Goal: Information Seeking & Learning: Learn about a topic

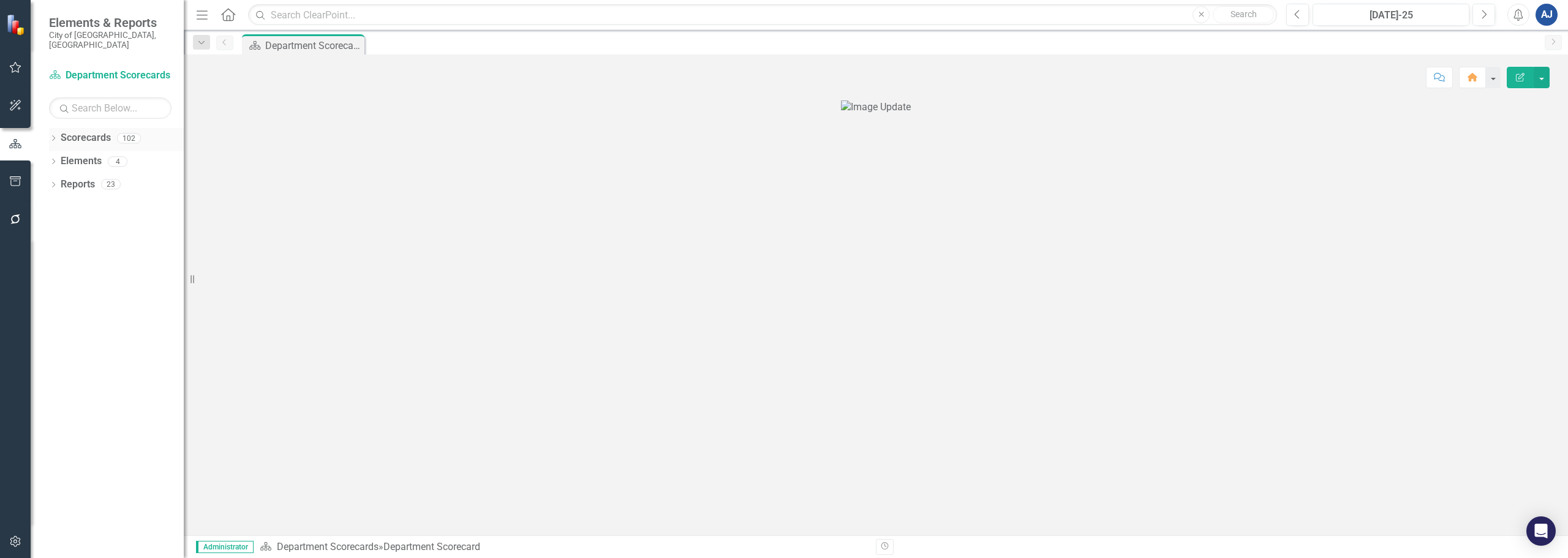
click at [54, 136] on icon "Dropdown" at bounding box center [54, 139] width 9 height 7
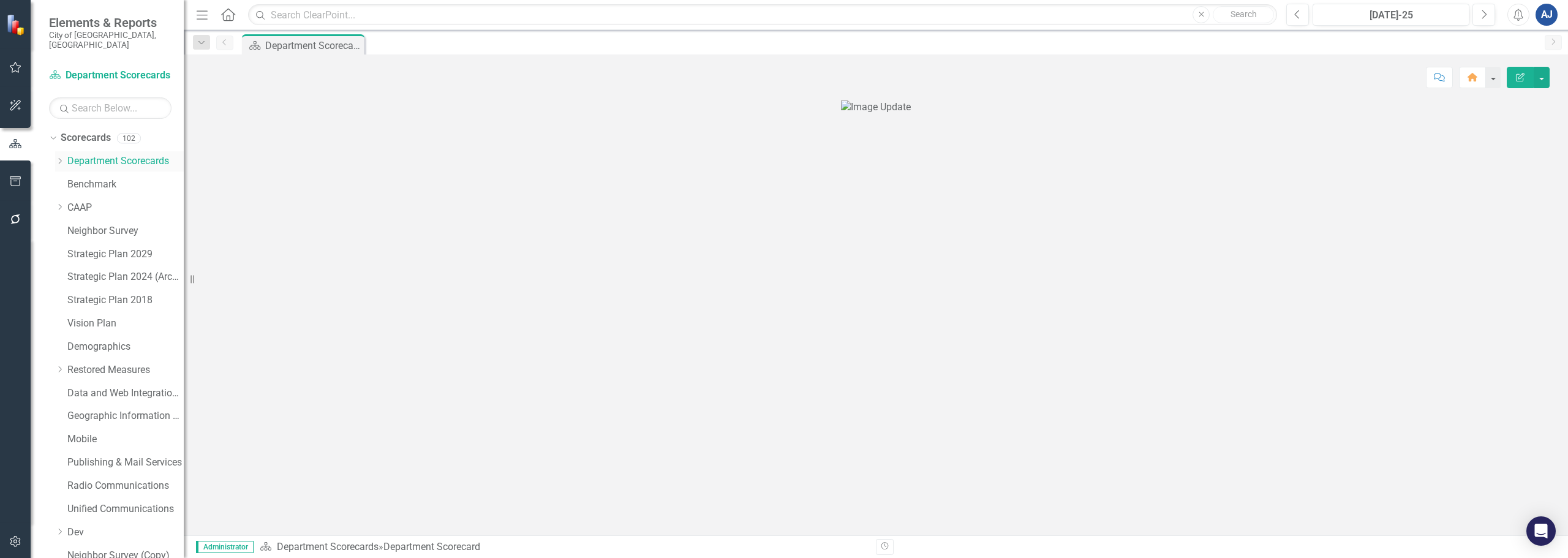
click at [59, 158] on icon at bounding box center [60, 161] width 3 height 6
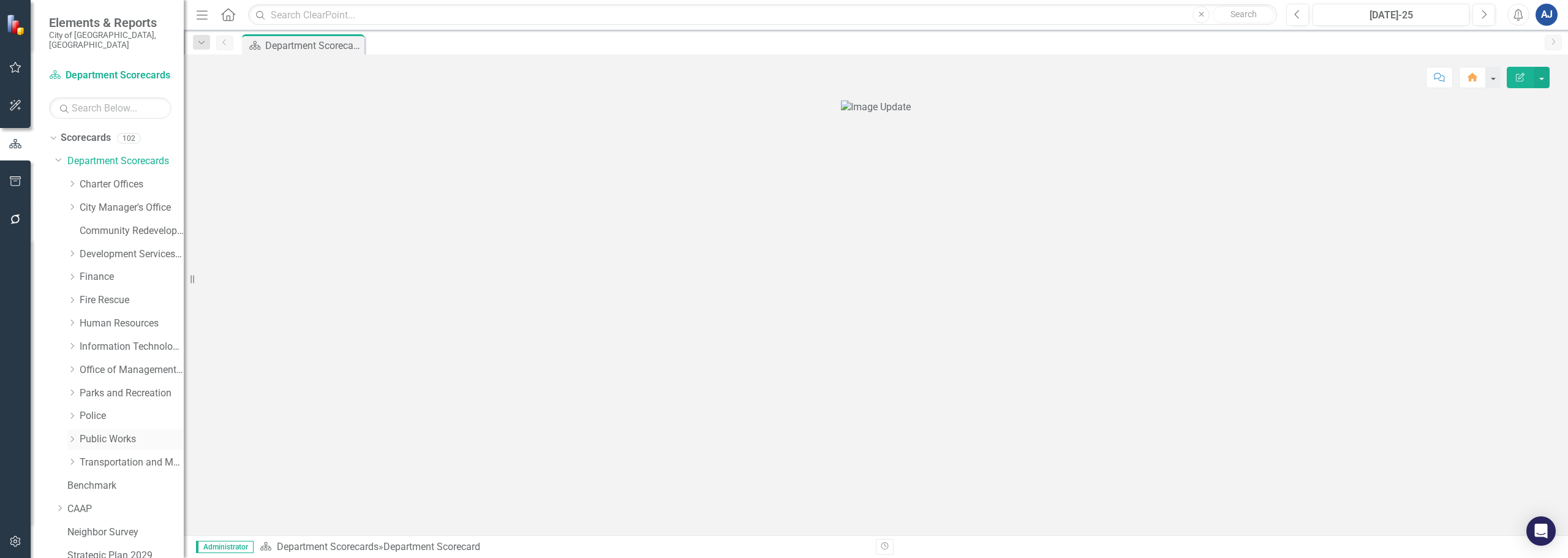
click at [135, 429] on div "Dropdown Public Works" at bounding box center [126, 439] width 117 height 20
click at [100, 435] on link "Public Works" at bounding box center [132, 439] width 104 height 14
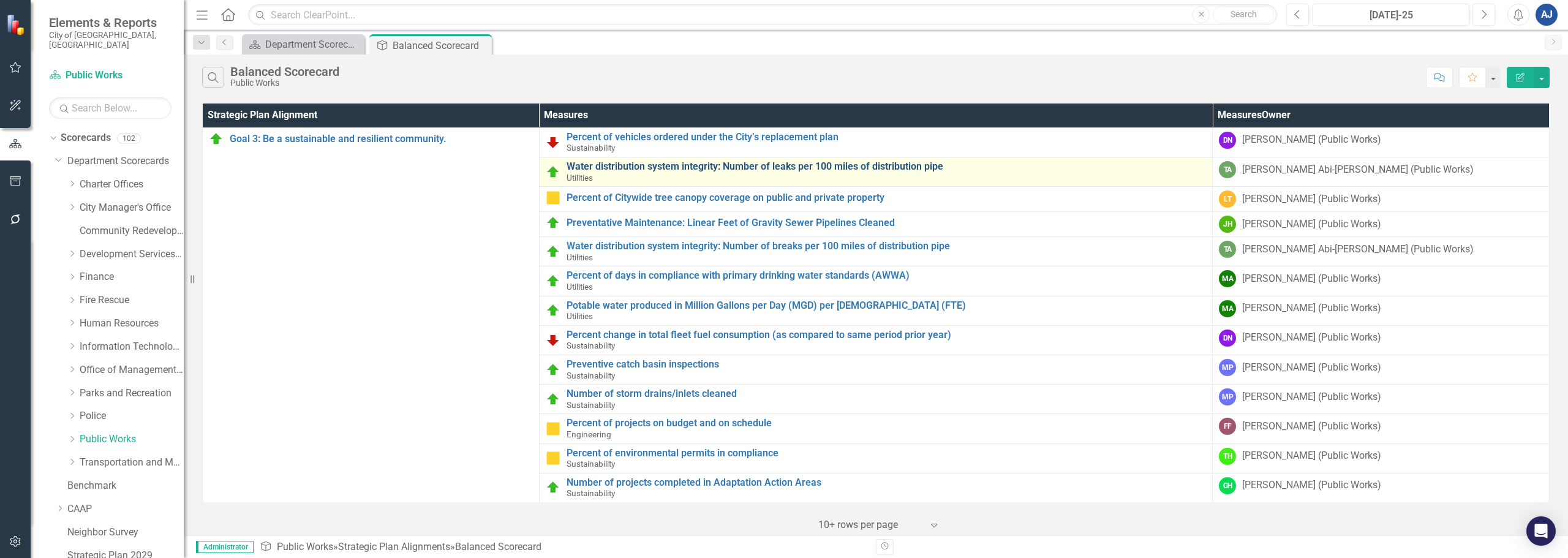
click at [687, 168] on link "Water distribution system integrity: Number of leaks per 100 miles of distribut…" at bounding box center [886, 166] width 640 height 11
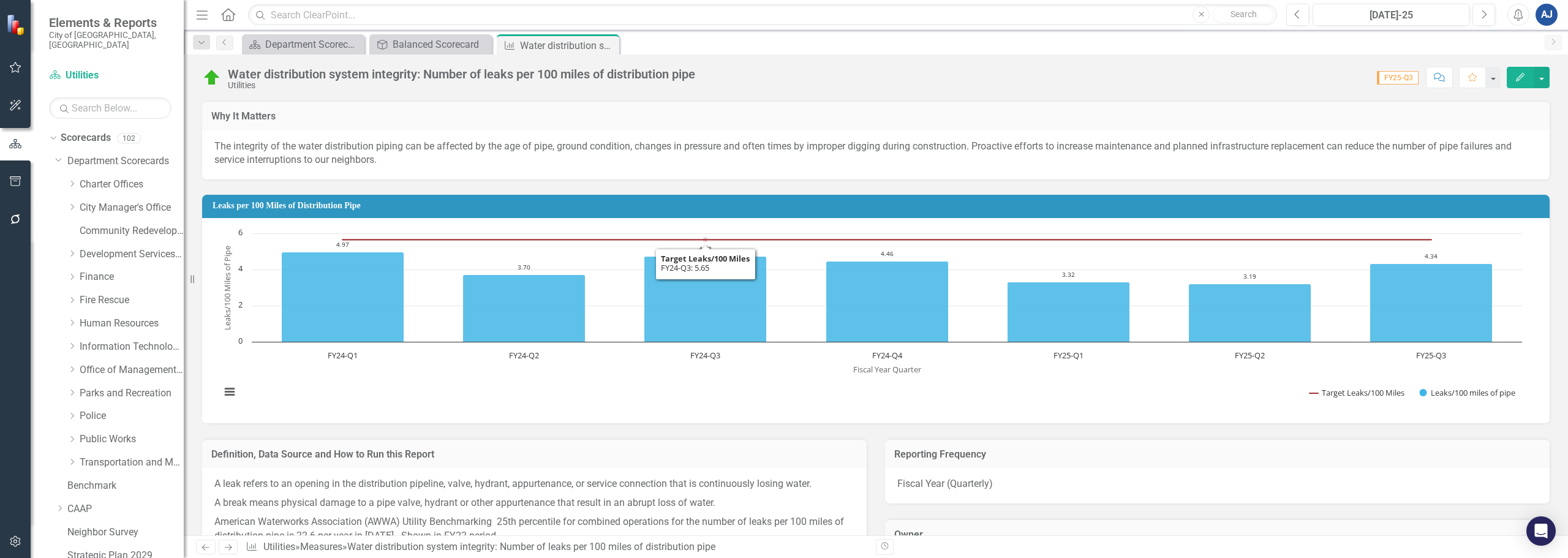
scroll to position [184, 0]
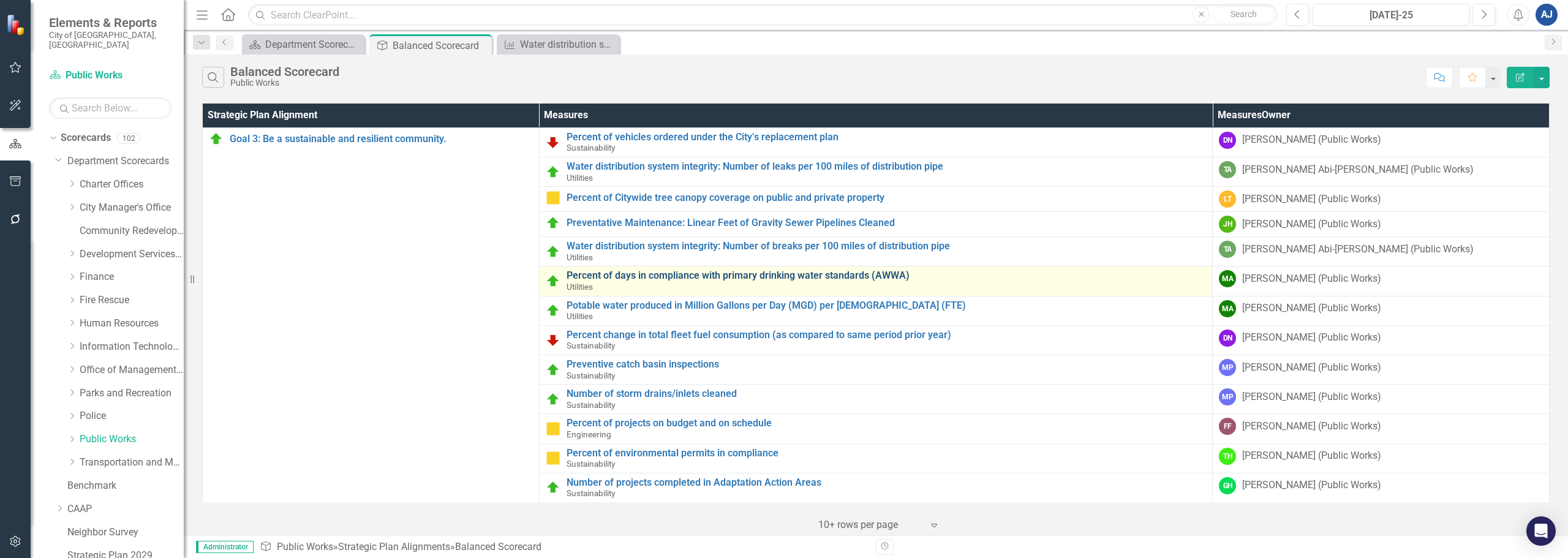
click at [781, 273] on link "Percent of days in compliance with primary drinking water standards (AWWA)" at bounding box center [886, 275] width 640 height 11
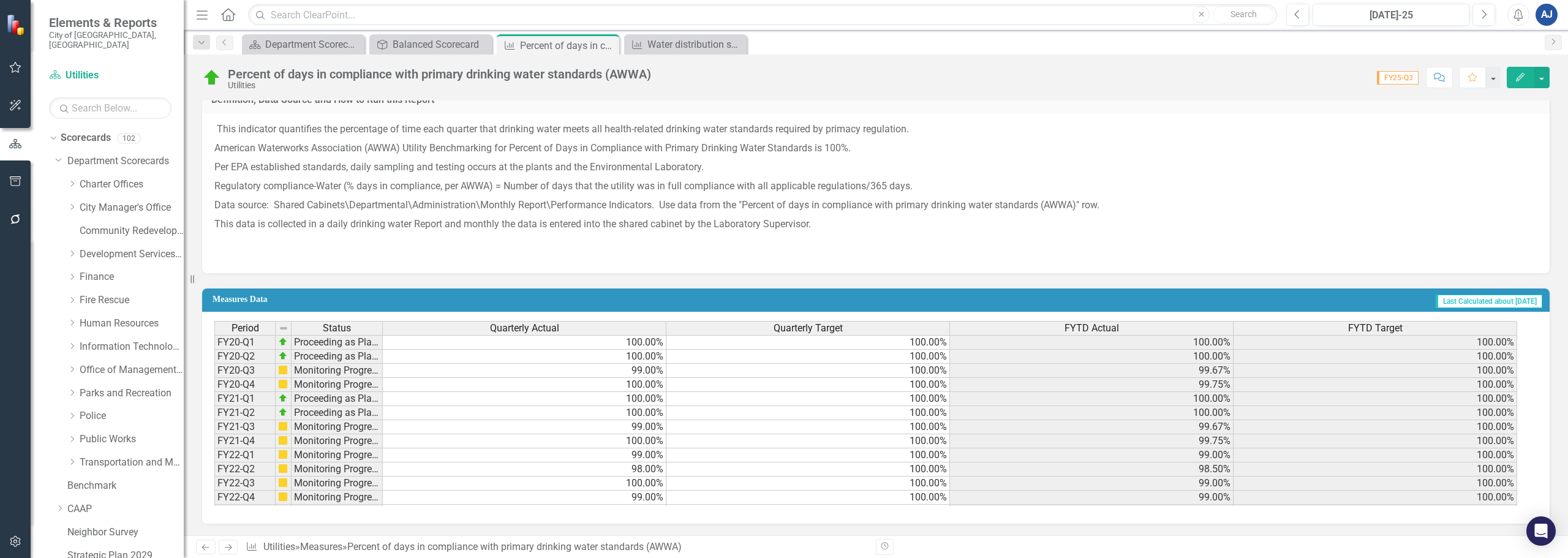
scroll to position [533, 0]
click at [428, 45] on div "Balanced Scorecard" at bounding box center [433, 44] width 81 height 16
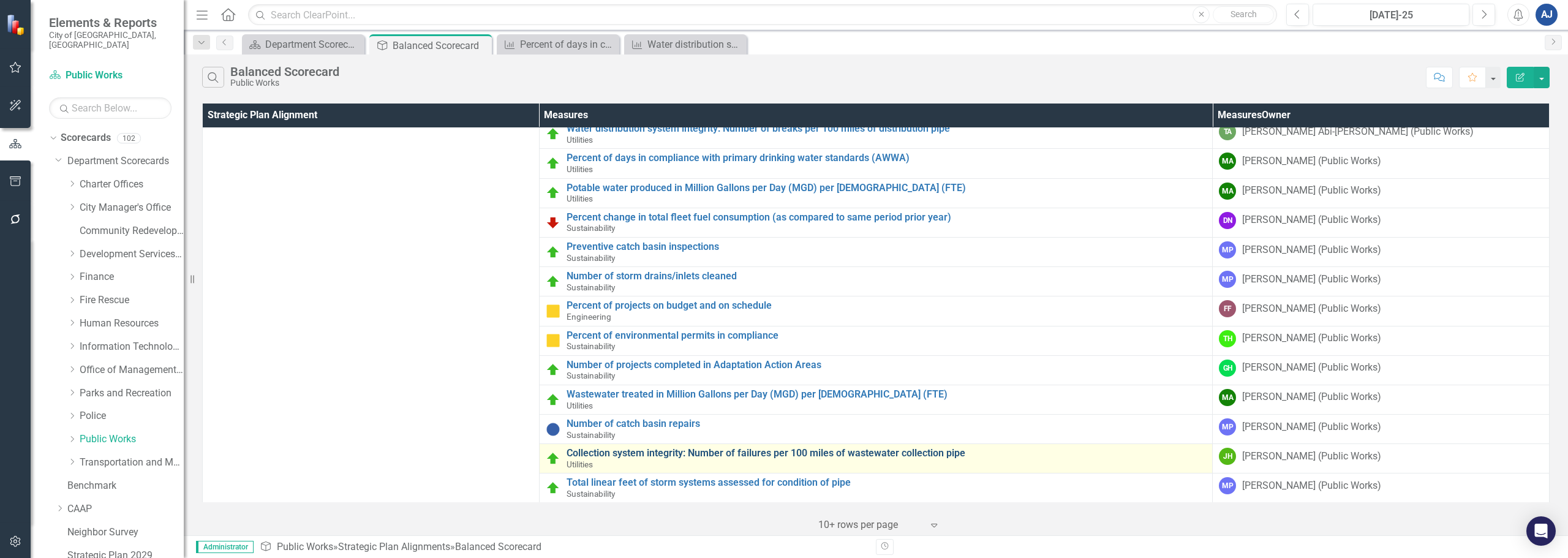
scroll to position [119, 0]
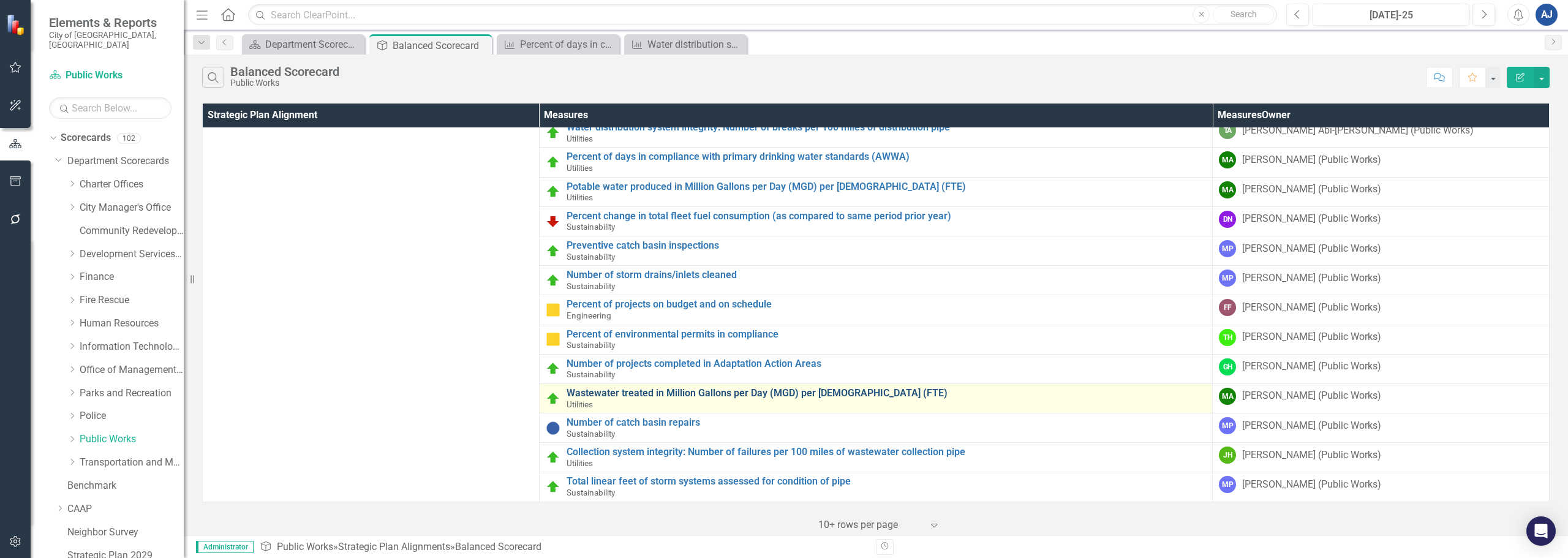
click at [694, 395] on link "Wastewater treated in Million Gallons per Day (MGD) per [DEMOGRAPHIC_DATA] (FTE)" at bounding box center [886, 393] width 640 height 11
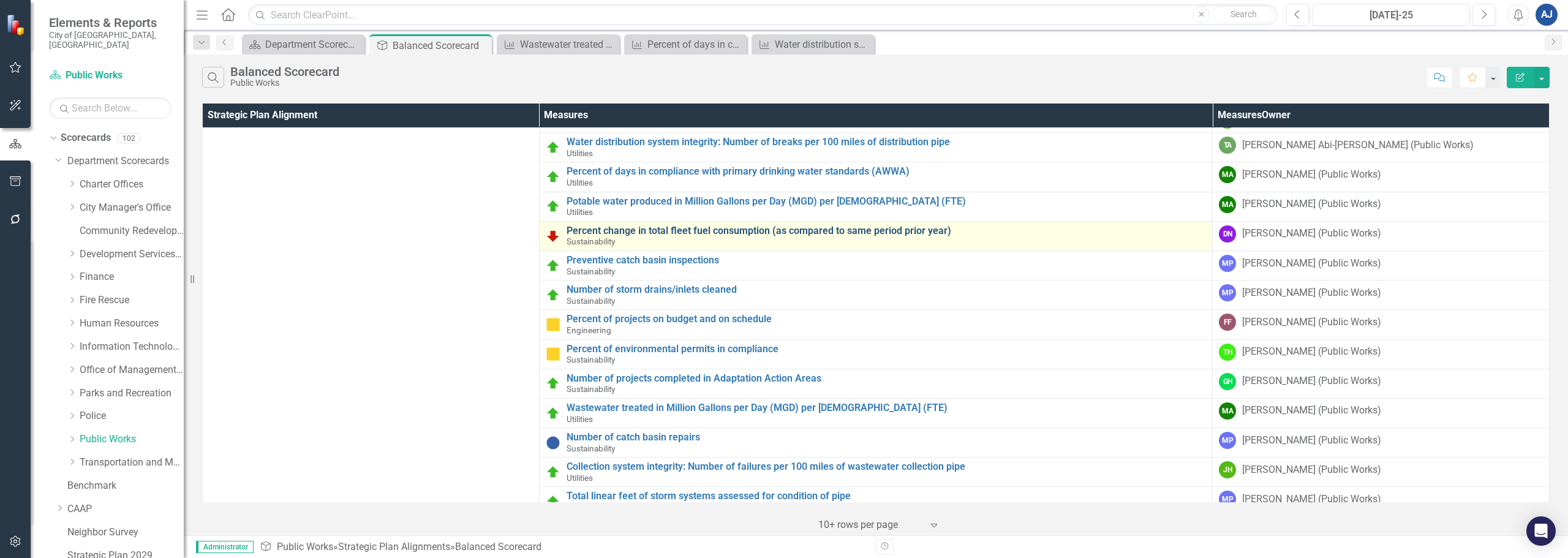
scroll to position [119, 0]
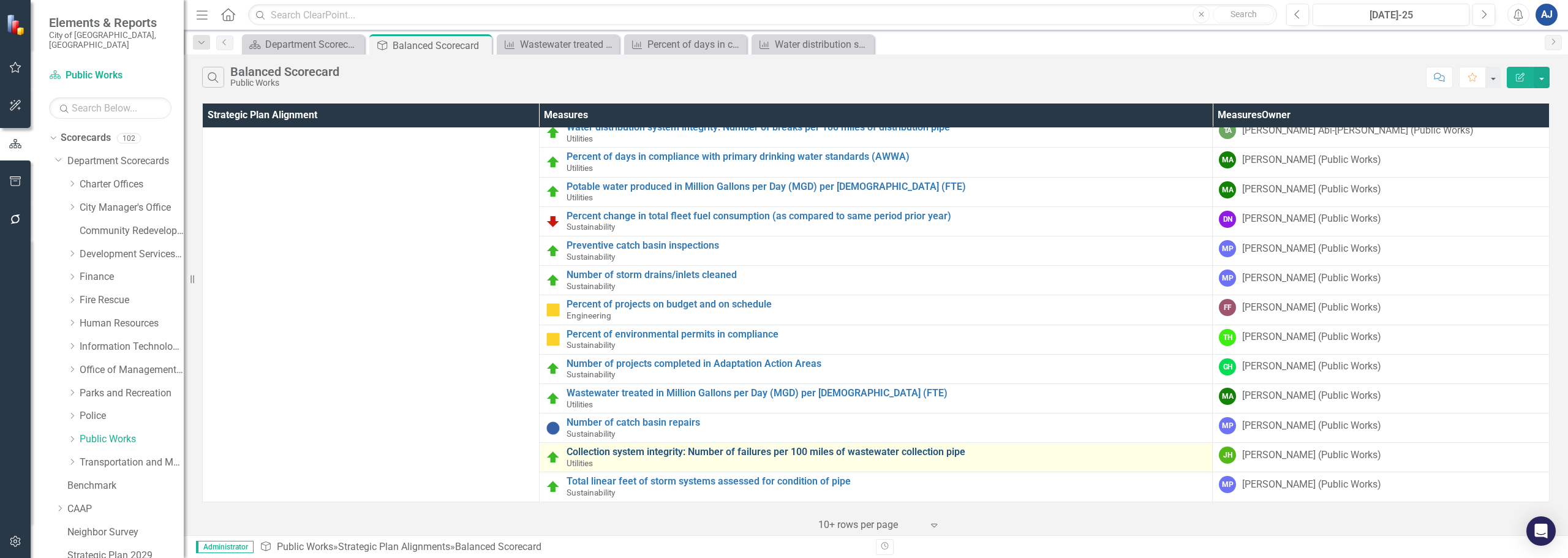
click at [656, 454] on link "Collection system integrity: Number of failures per 100 miles of wastewater col…" at bounding box center [886, 452] width 640 height 11
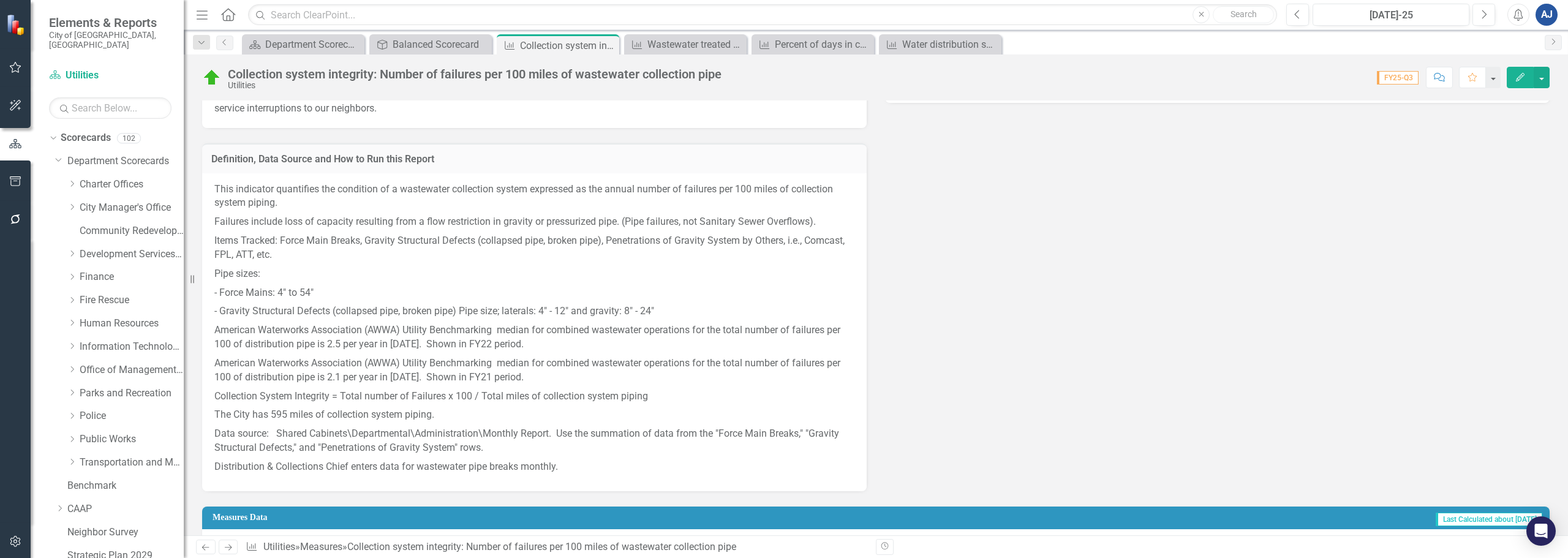
scroll to position [429, 0]
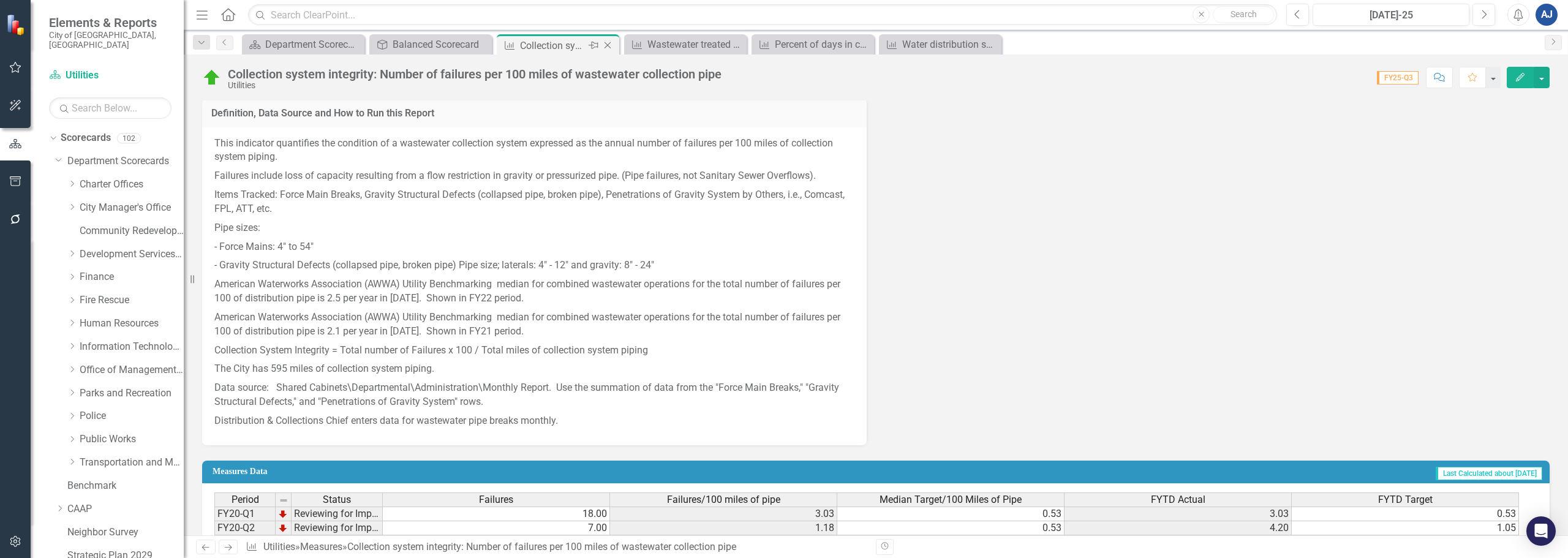
click at [607, 47] on icon "Close" at bounding box center [607, 45] width 12 height 10
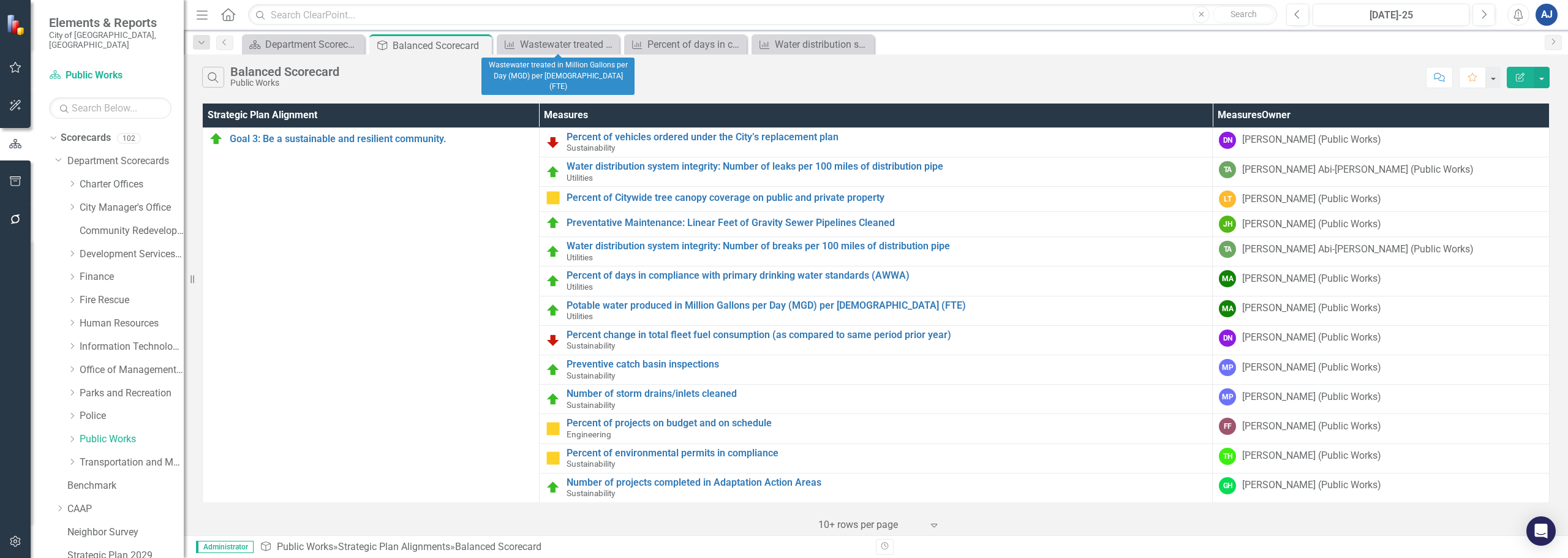
click at [0, 0] on icon "Close" at bounding box center [0, 0] width 0 height 0
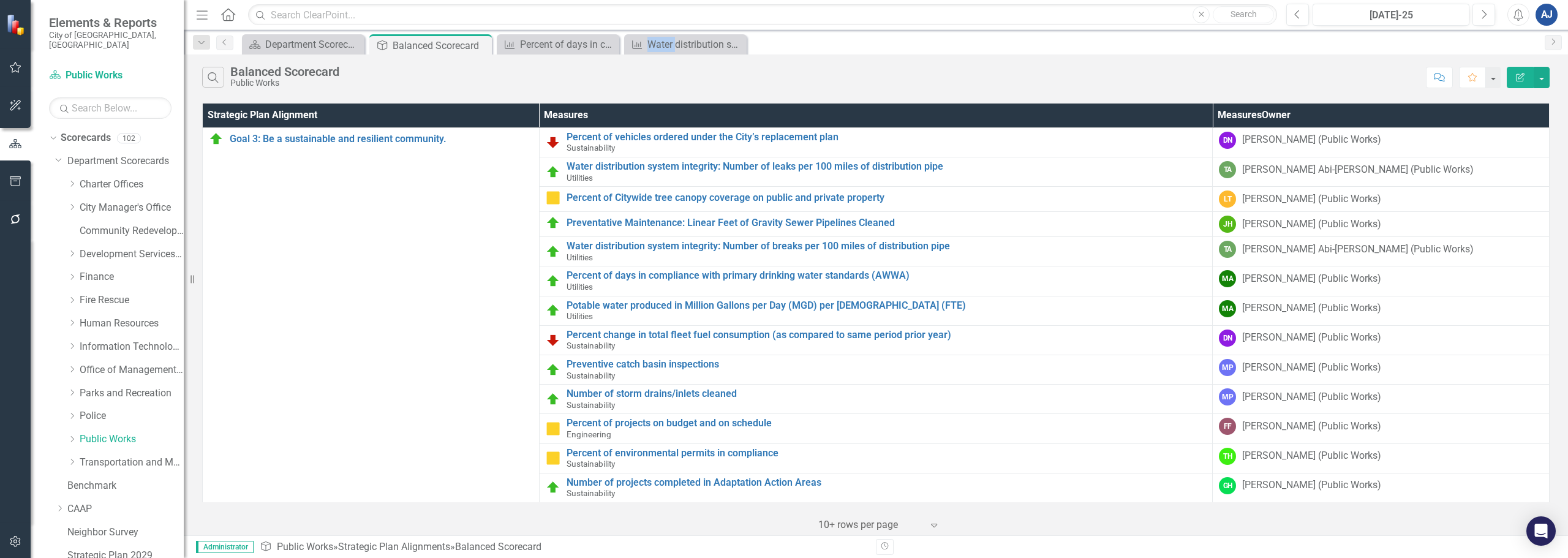
click at [0, 0] on icon "Close" at bounding box center [0, 0] width 0 height 0
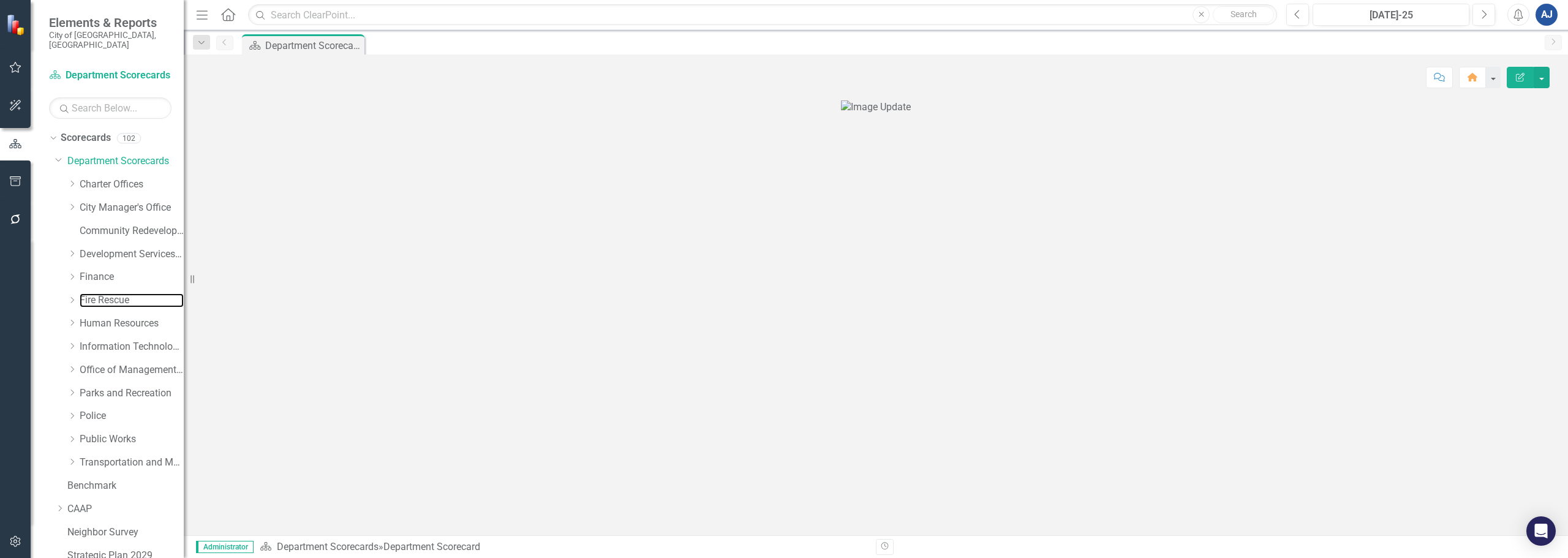
drag, startPoint x: 95, startPoint y: 288, endPoint x: 287, endPoint y: 264, distance: 193.5
click at [96, 293] on link "Fire Rescue" at bounding box center [132, 300] width 104 height 14
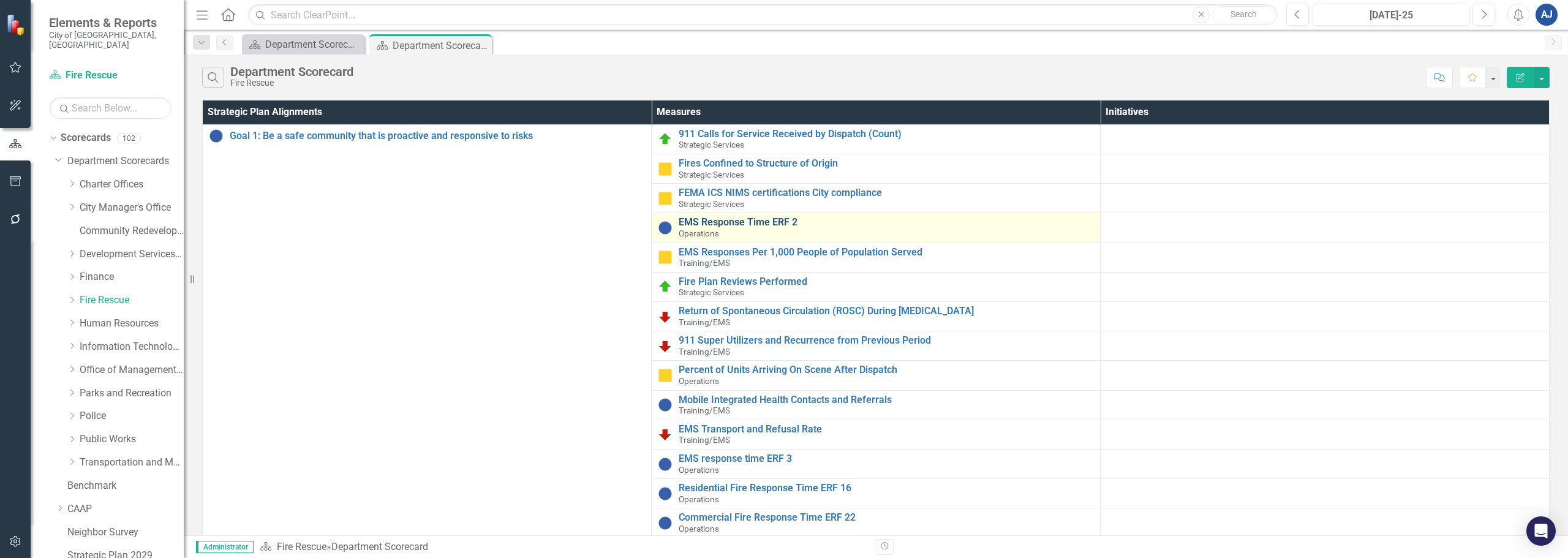
click at [757, 224] on link "EMS Response Time ERF 2" at bounding box center [886, 222] width 416 height 11
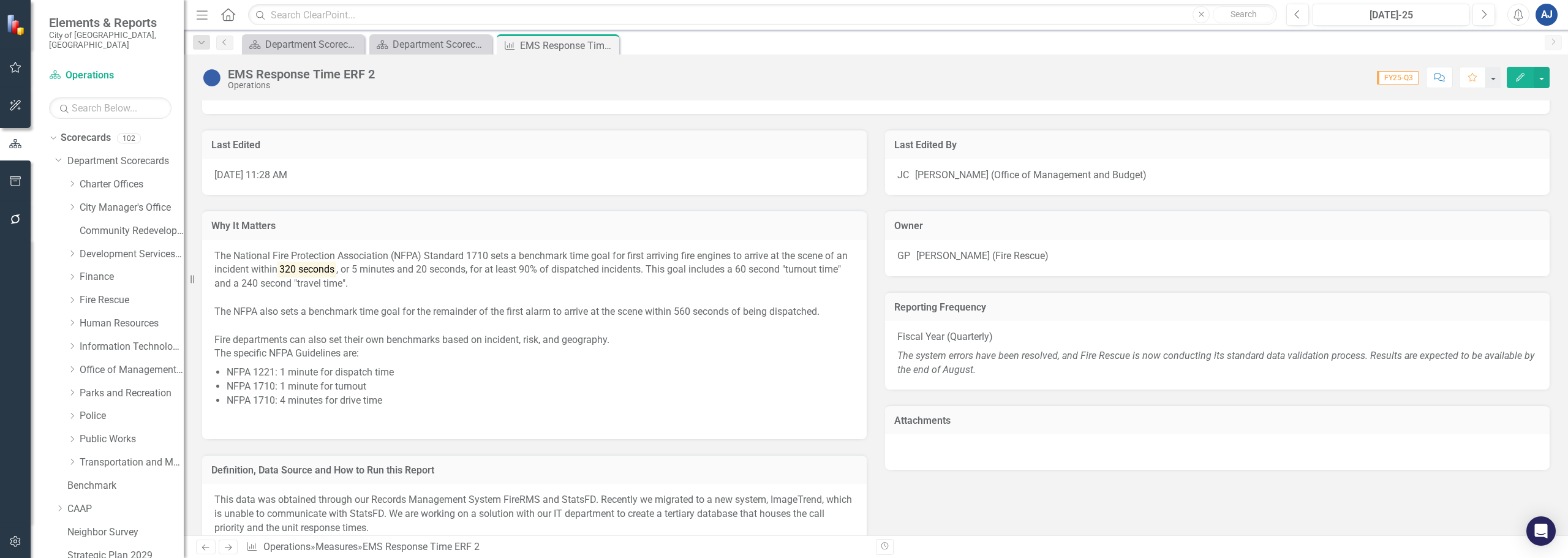
scroll to position [918, 0]
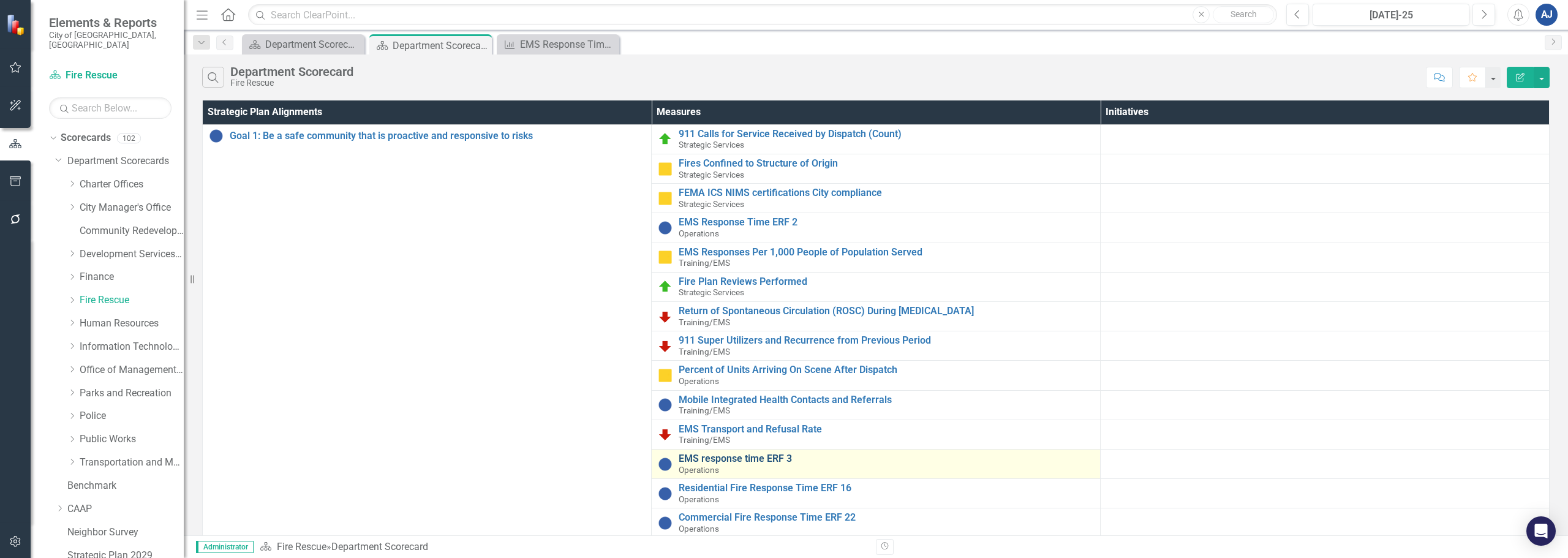
click at [778, 461] on link "EMS response time ERF 3" at bounding box center [886, 458] width 416 height 11
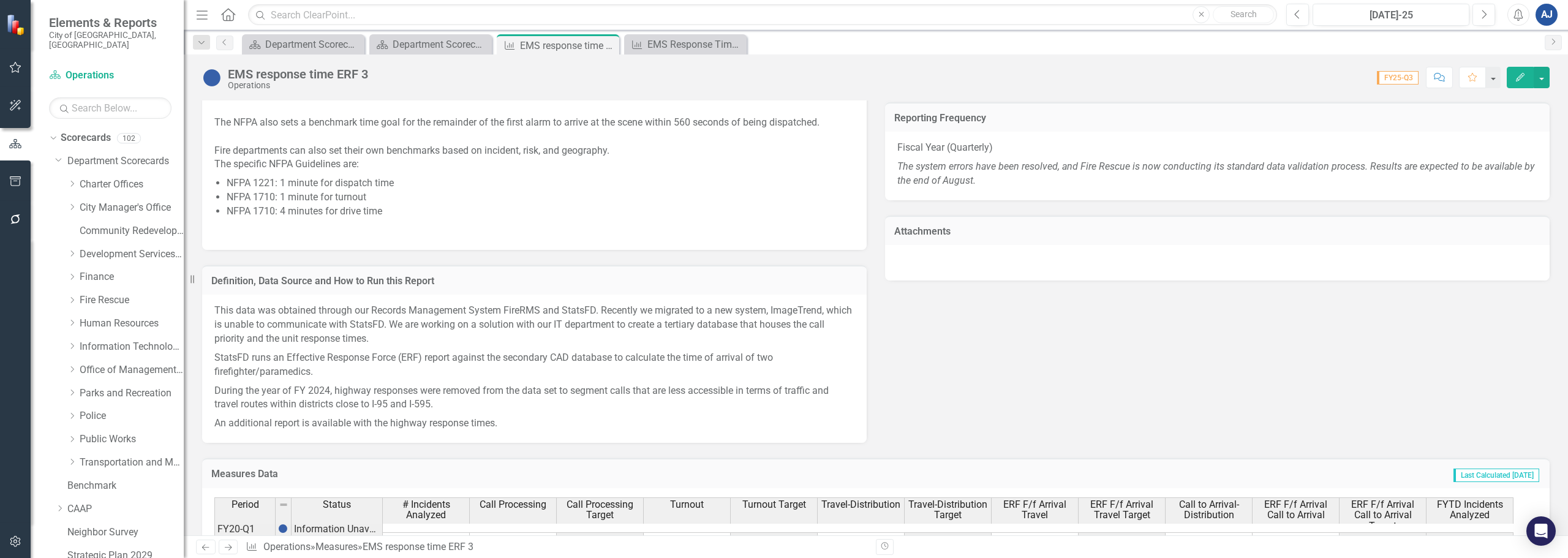
scroll to position [1041, 0]
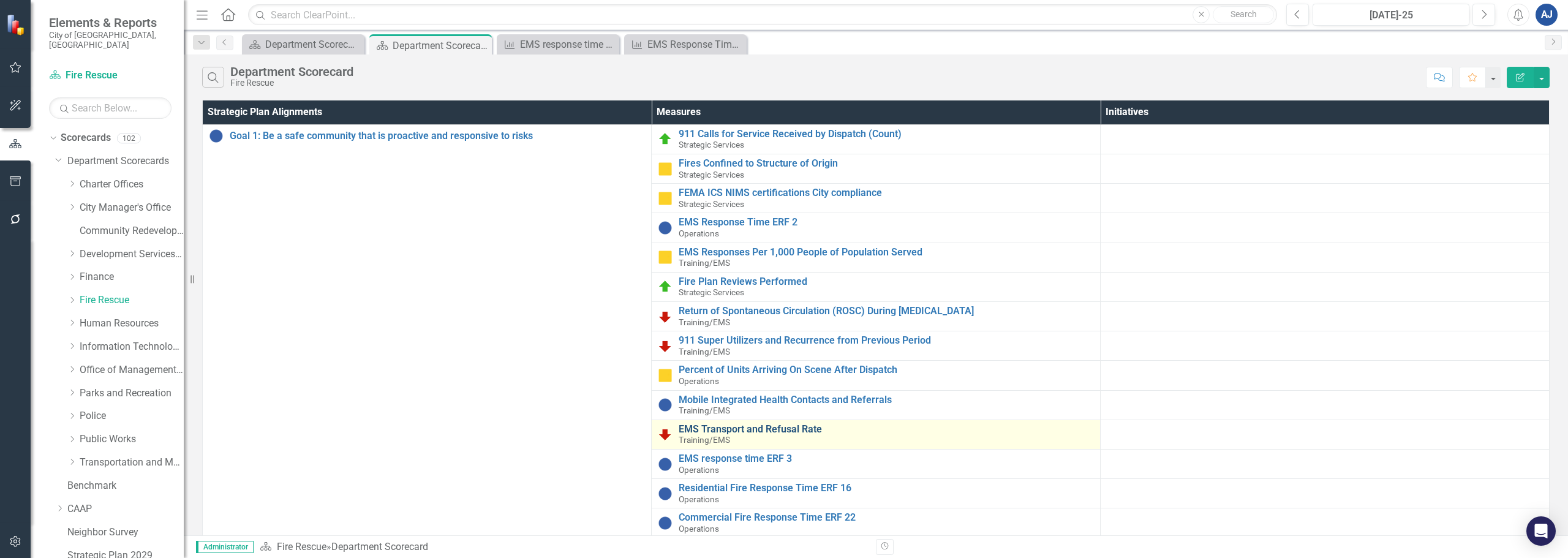
click at [747, 435] on link "EMS Transport and Refusal Rate" at bounding box center [886, 429] width 416 height 11
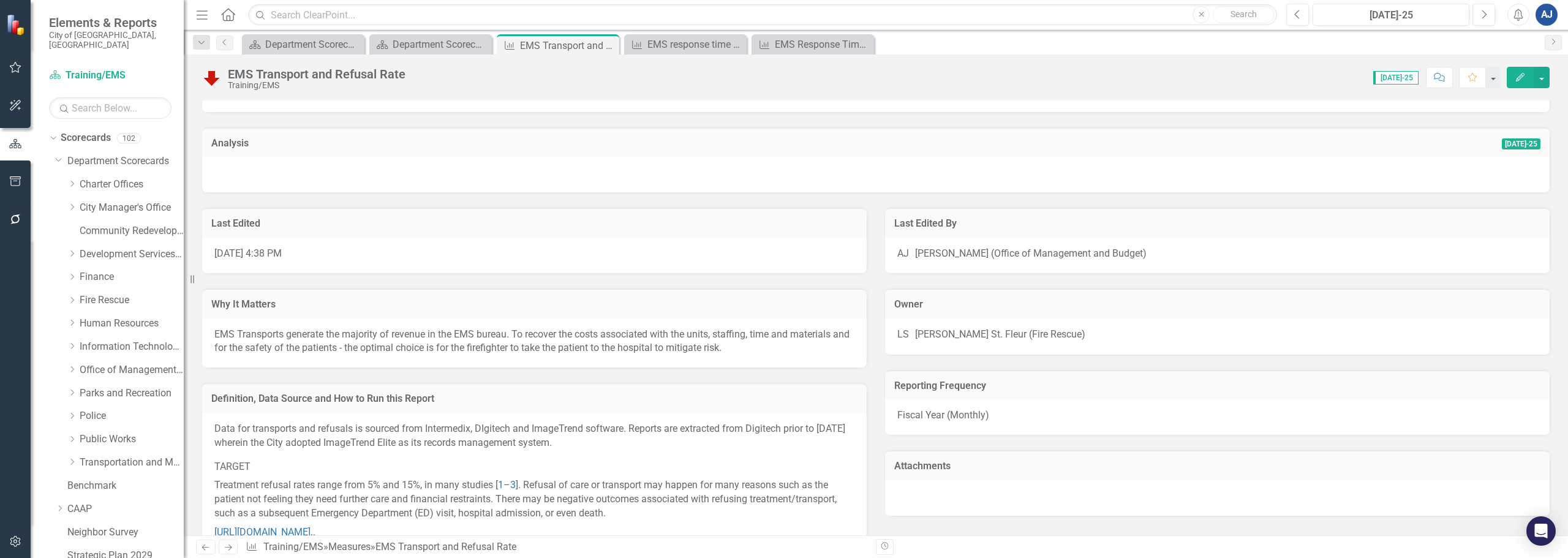
scroll to position [836, 0]
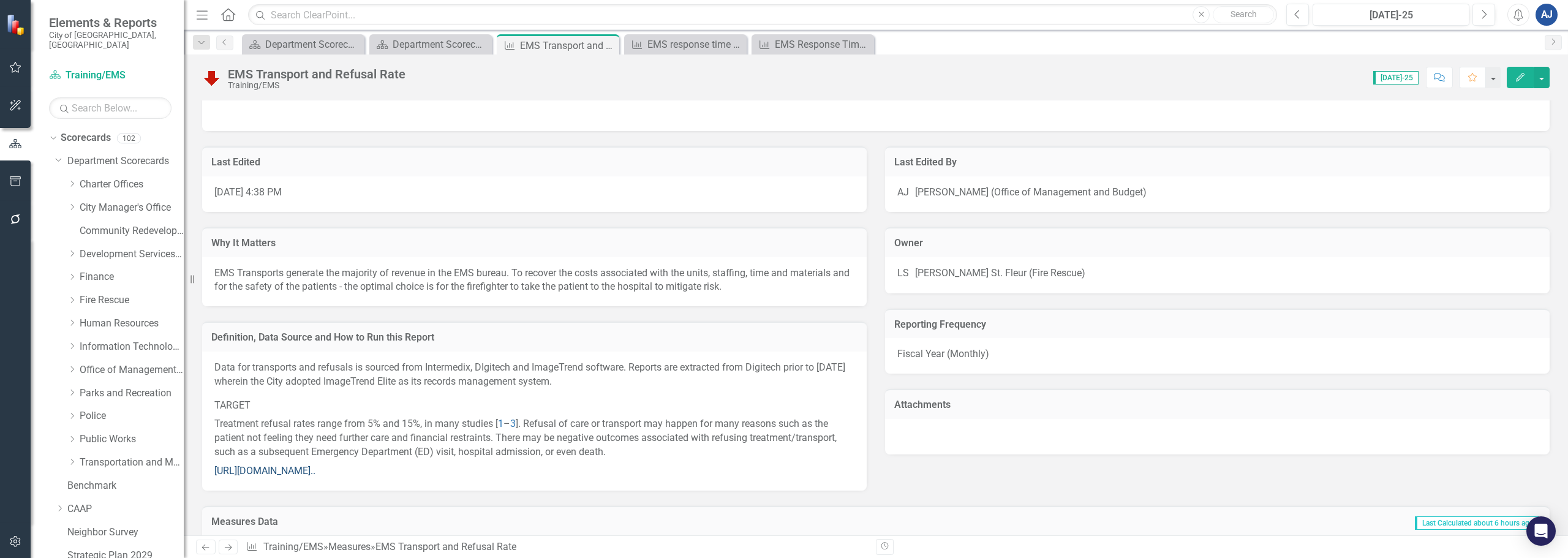
click at [277, 471] on link "[URL][DOMAIN_NAME].." at bounding box center [265, 470] width 101 height 12
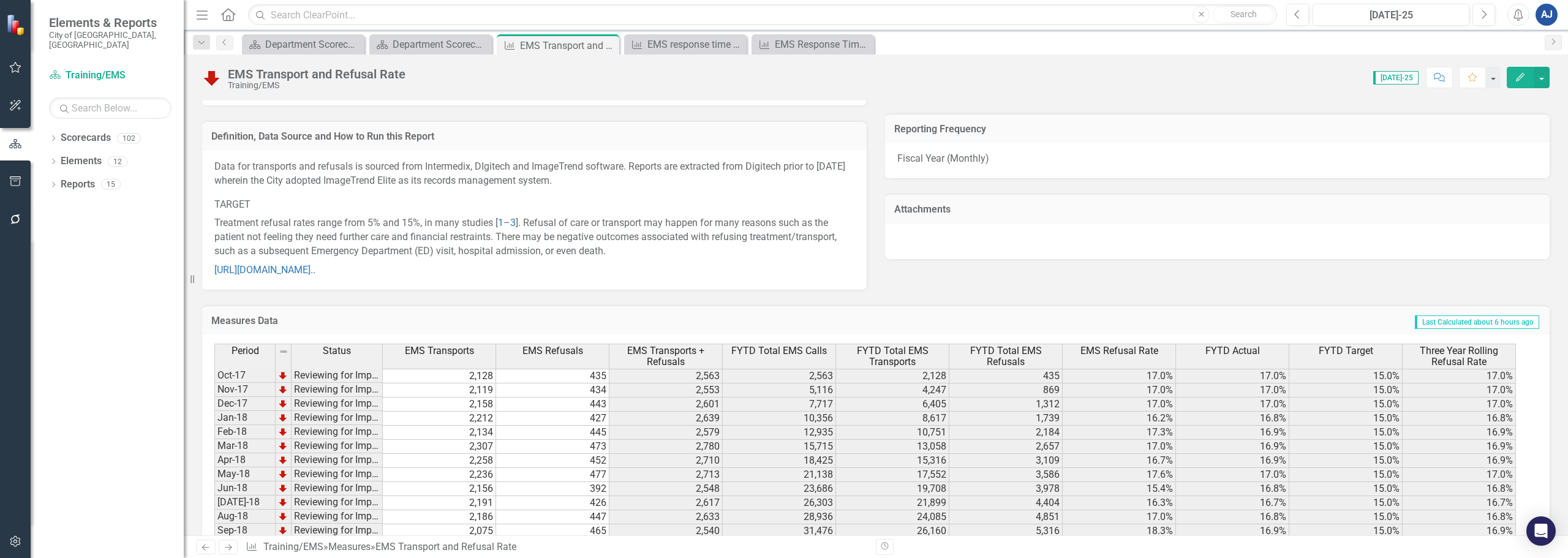
scroll to position [1069, 0]
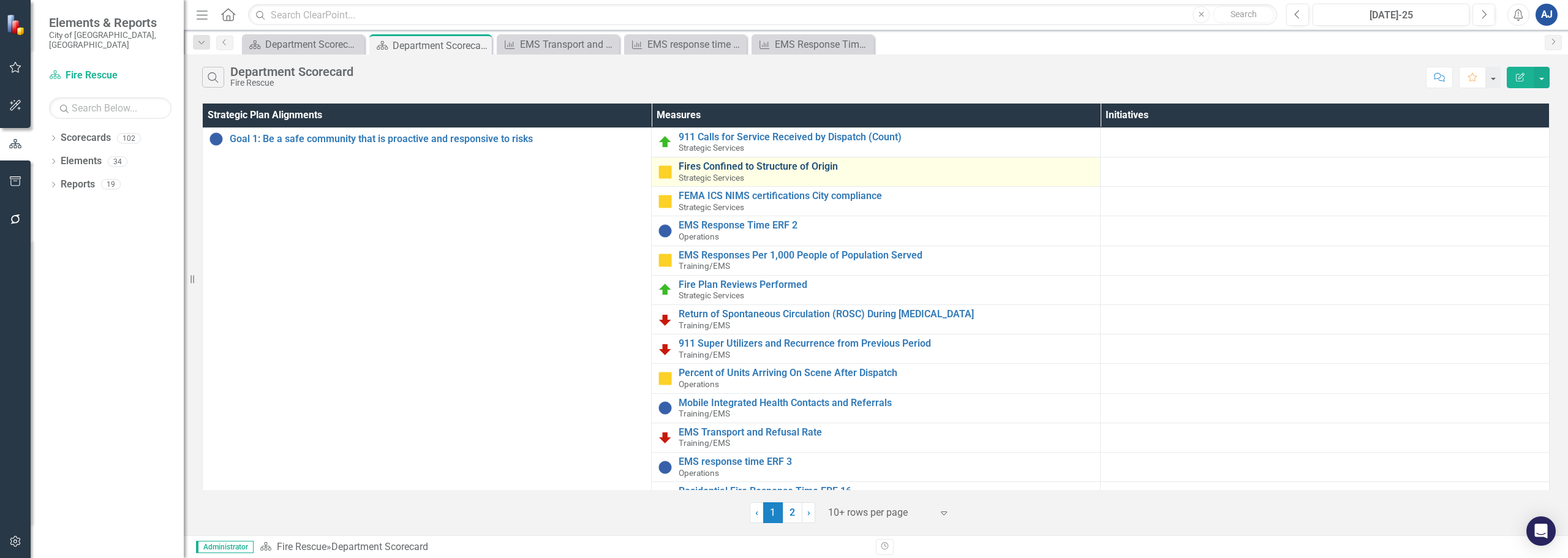
click at [752, 165] on link "Fires Confined to Structure of Origin" at bounding box center [886, 166] width 416 height 11
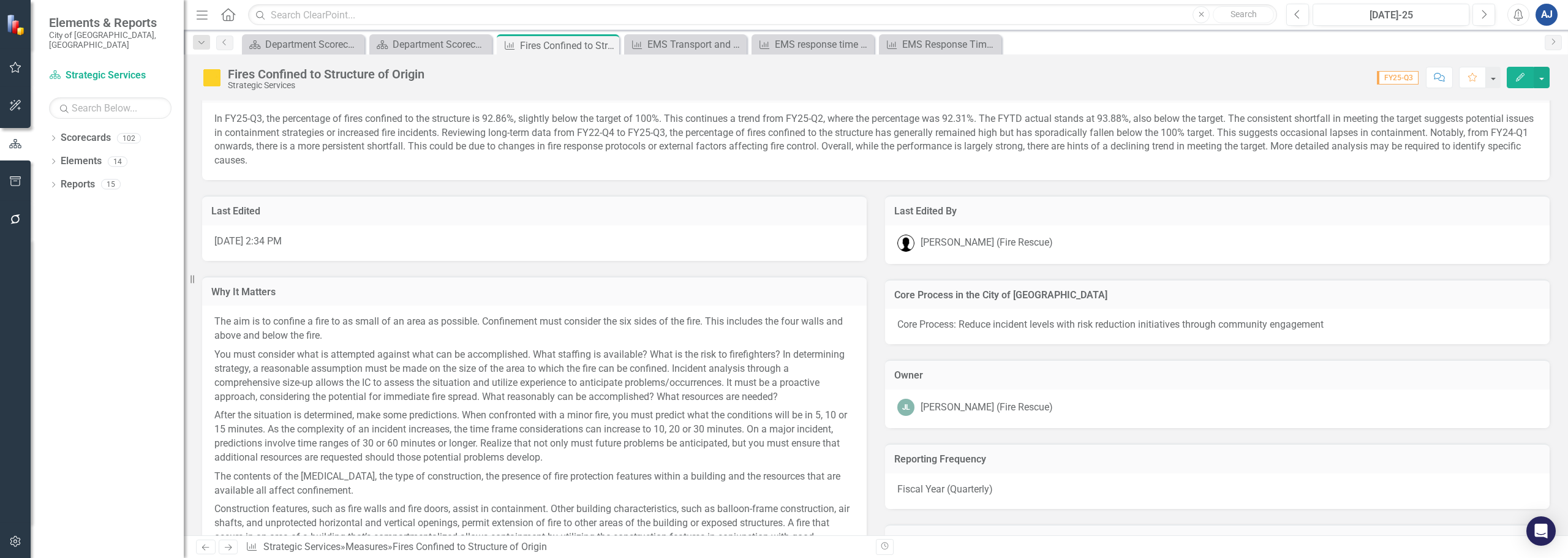
scroll to position [577, 0]
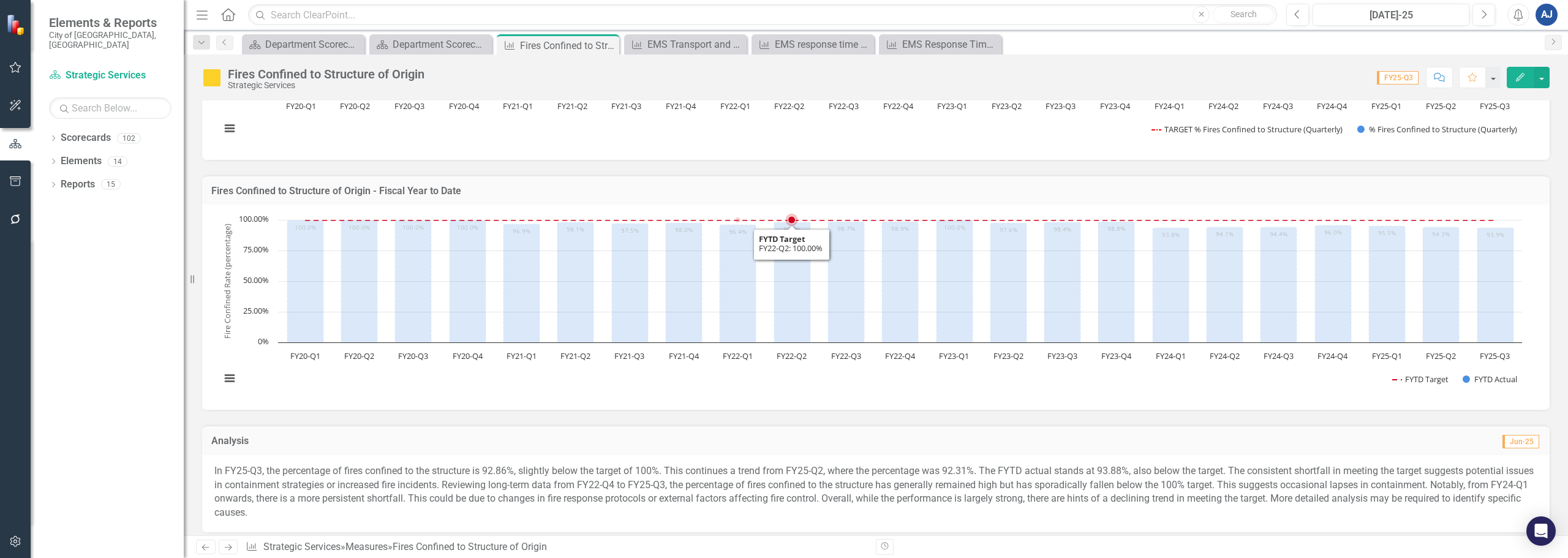
scroll to position [245, 0]
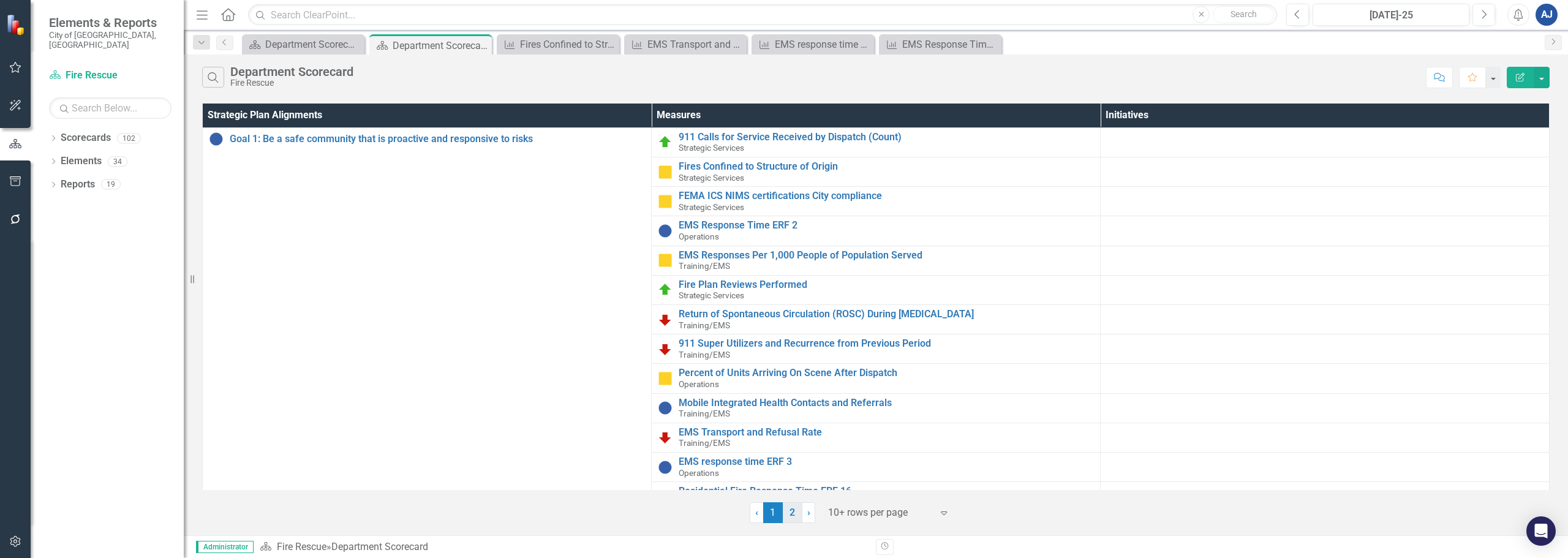
click at [790, 505] on link "2" at bounding box center [793, 513] width 19 height 21
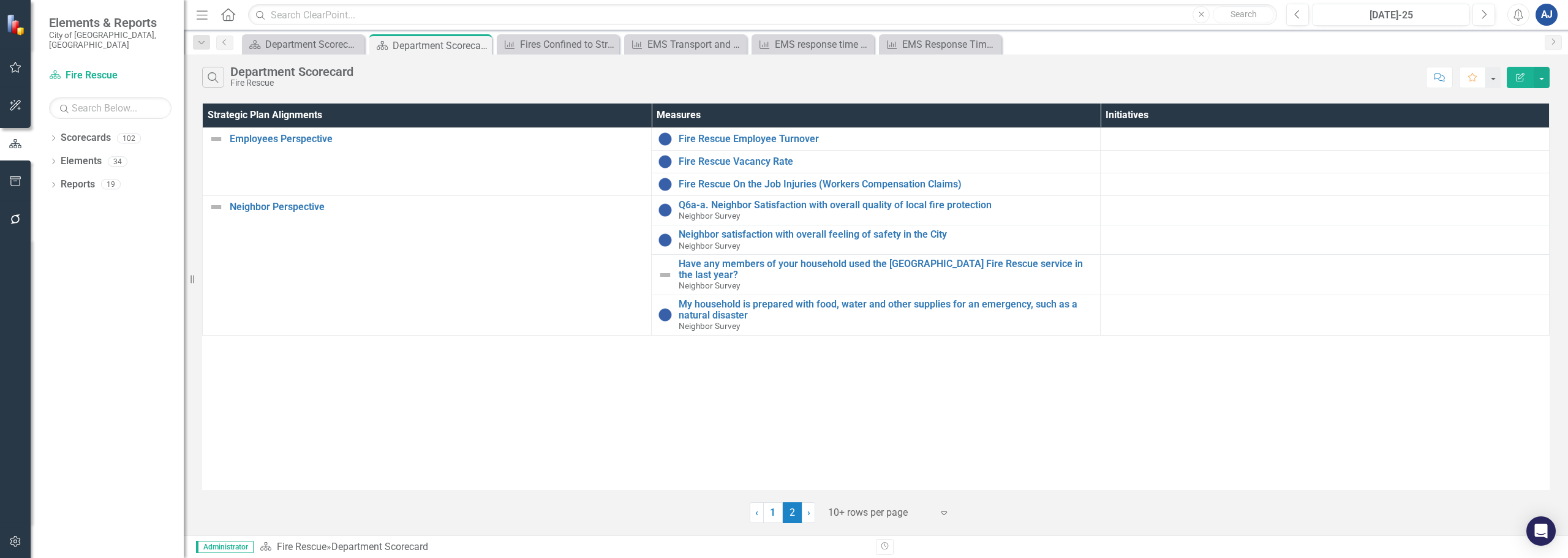
click at [771, 500] on div "‹ Previous 1 2 (current) › Next 10+ rows per page Expand" at bounding box center [876, 507] width 1348 height 30
click at [771, 506] on link "1" at bounding box center [773, 513] width 19 height 21
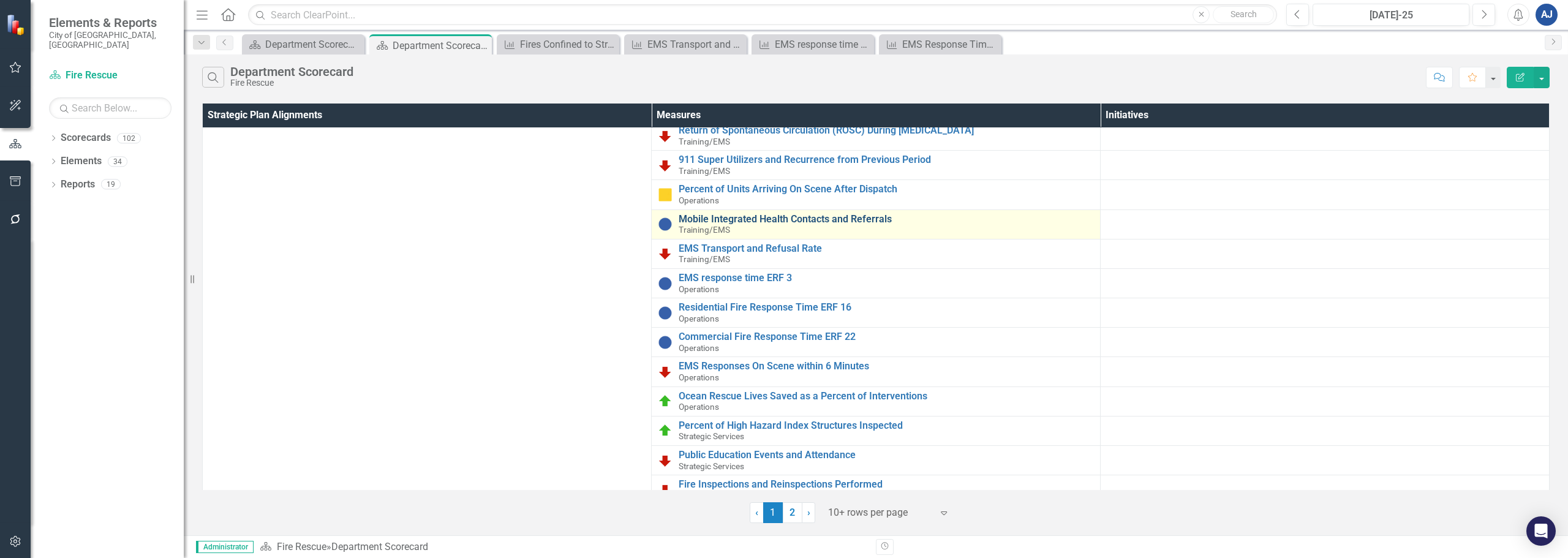
scroll to position [207, 0]
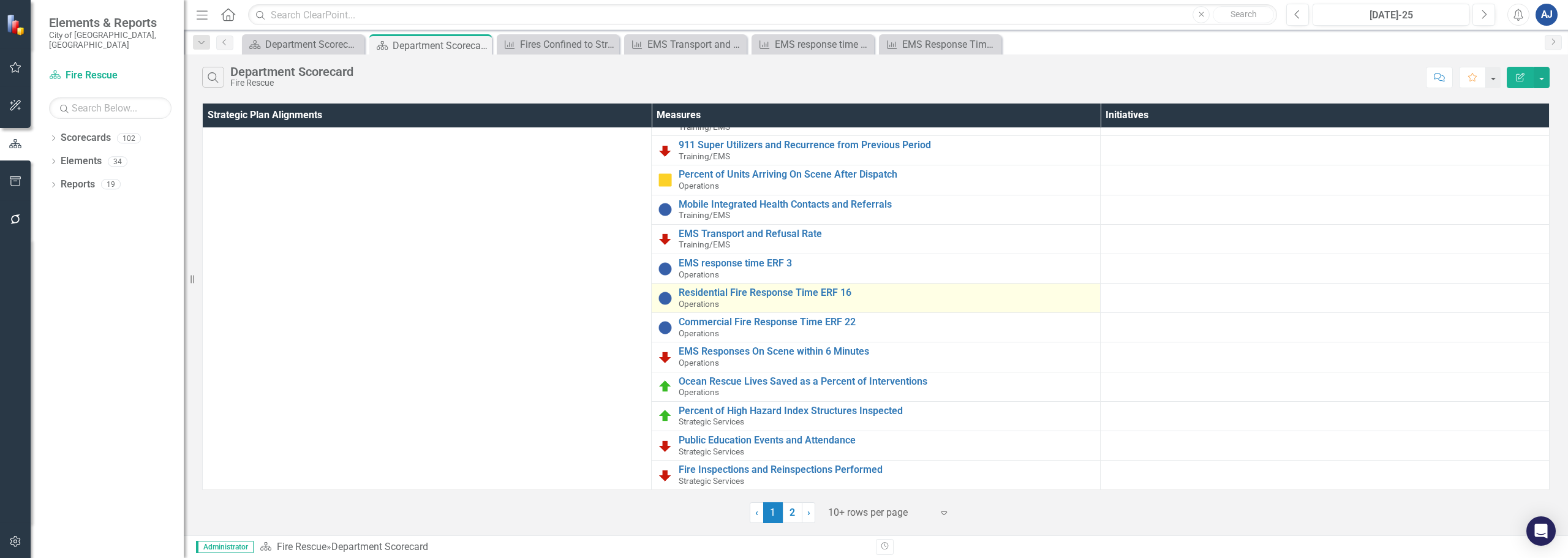
click at [807, 290] on div "Residential Fire Response Time ERF 16 Operations" at bounding box center [886, 297] width 416 height 22
click at [807, 287] on link "Residential Fire Response Time ERF 16" at bounding box center [886, 292] width 416 height 11
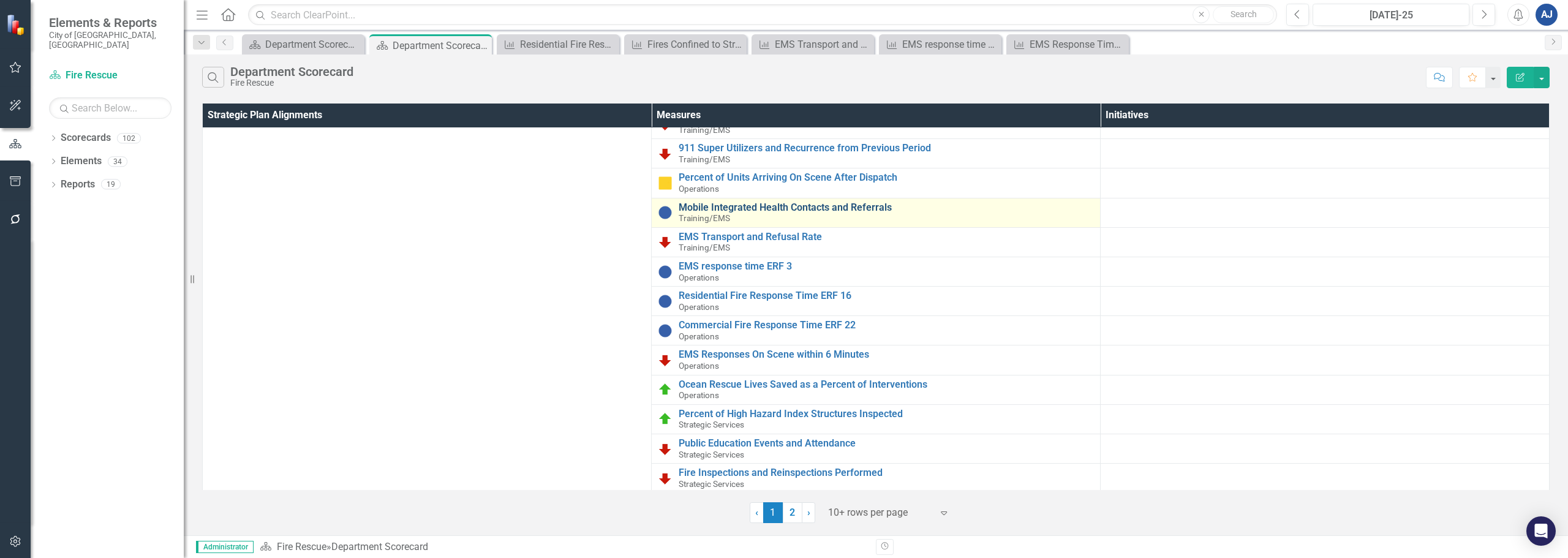
scroll to position [198, 0]
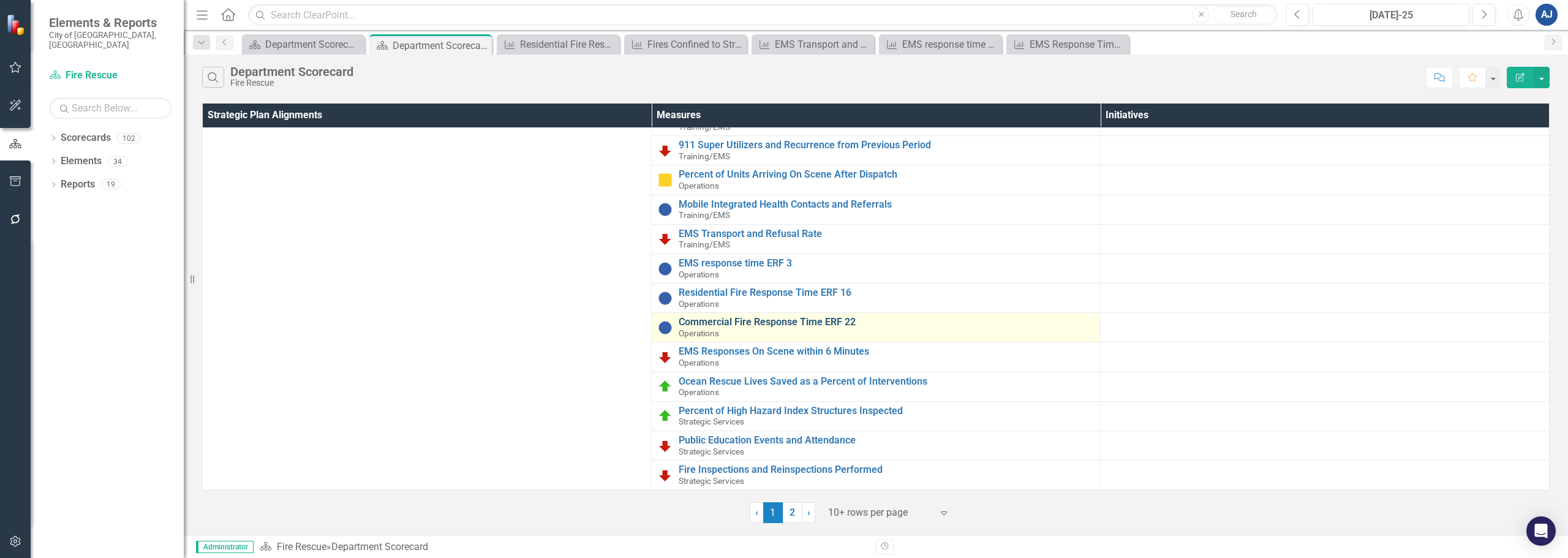
click at [819, 321] on link "Commercial Fire Response Time ERF 22" at bounding box center [886, 322] width 416 height 11
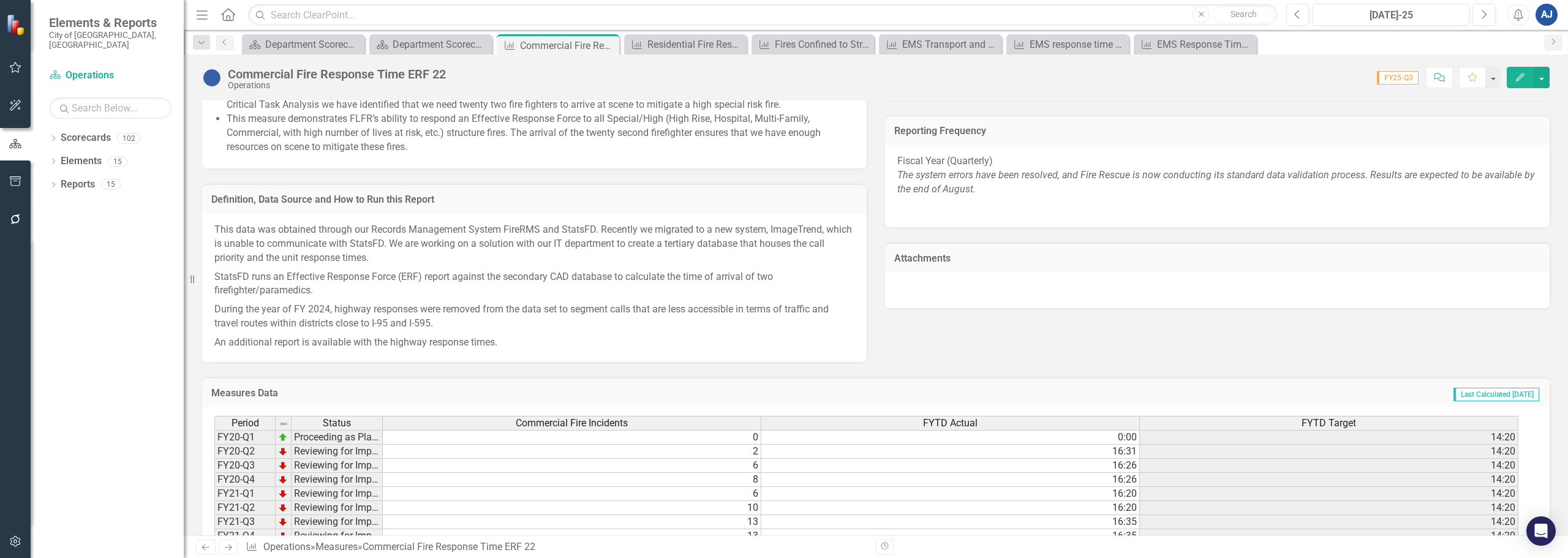
scroll to position [735, 0]
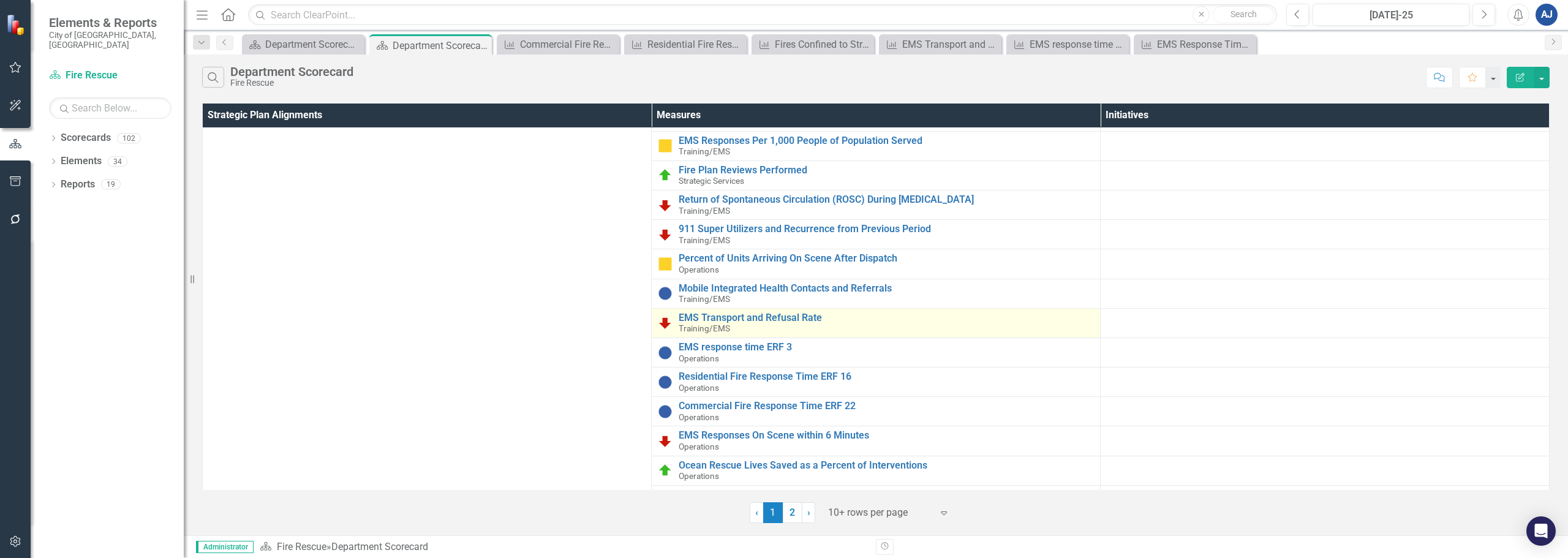
scroll to position [123, 0]
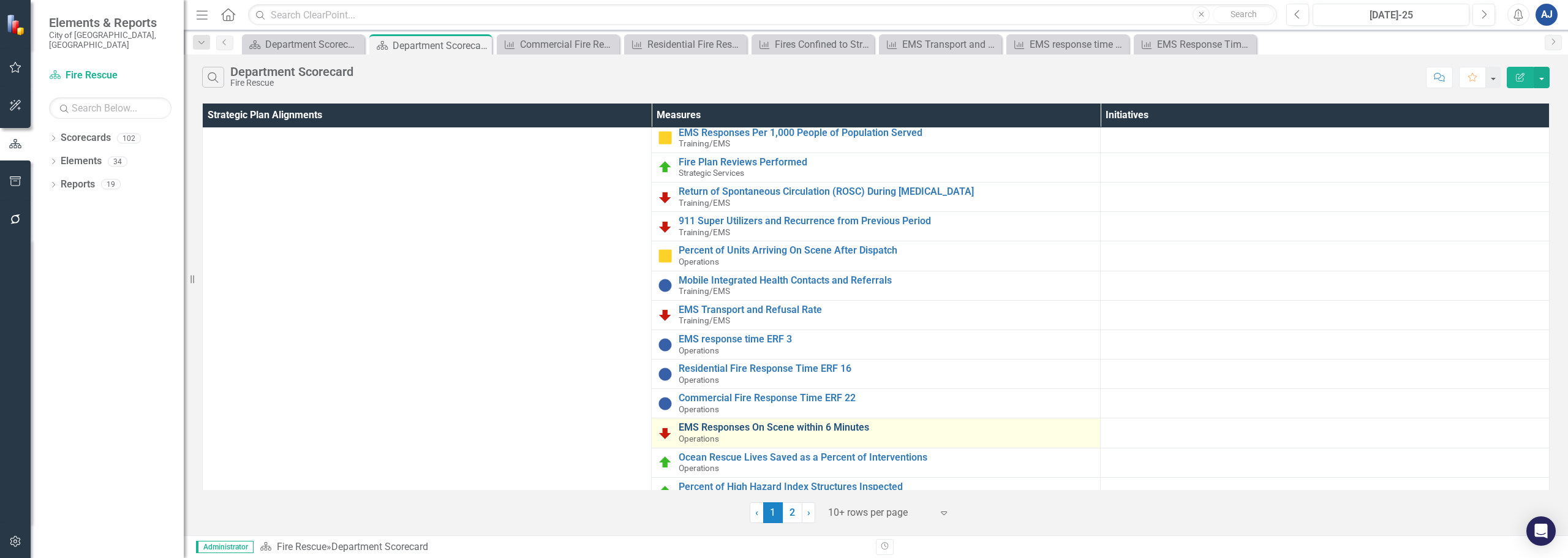
click at [834, 424] on link "EMS Responses On Scene within 6 Minutes" at bounding box center [886, 427] width 416 height 11
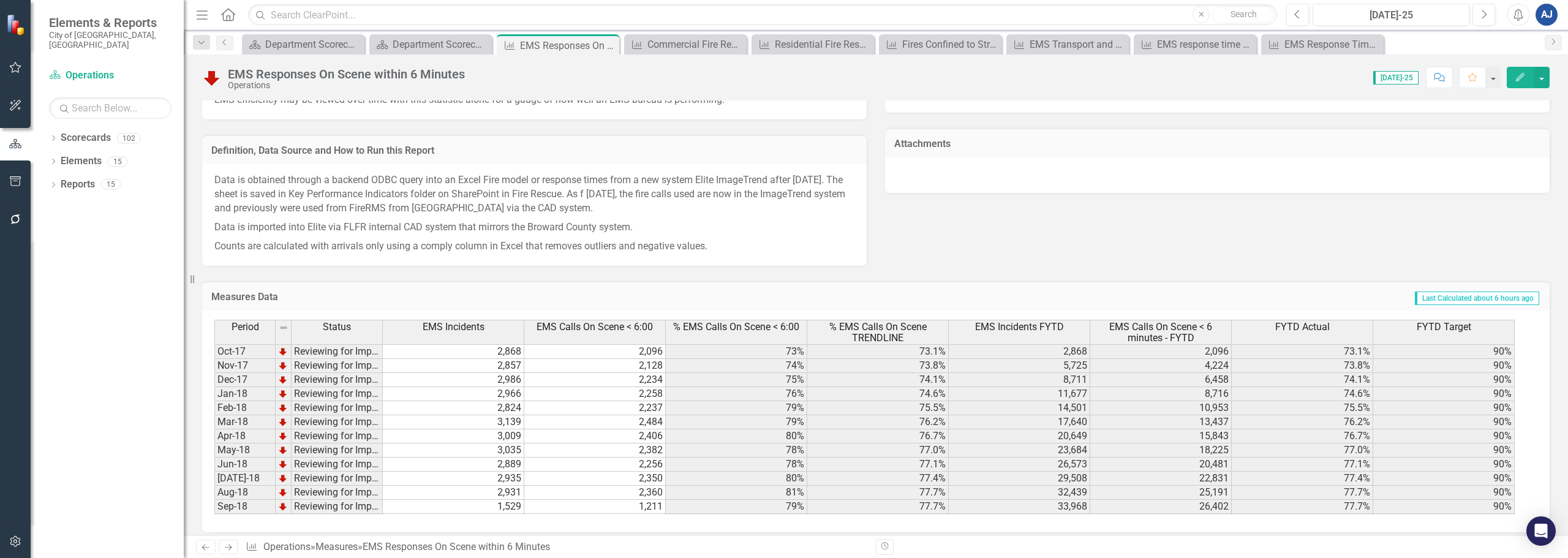
scroll to position [811, 0]
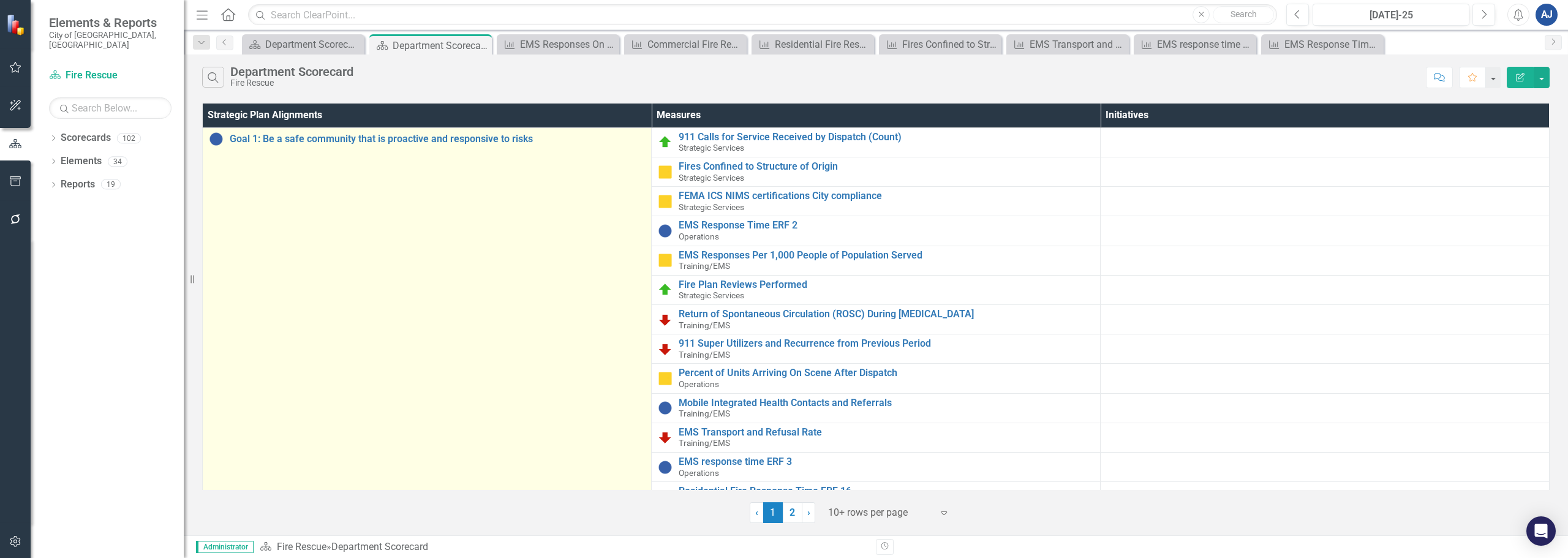
drag, startPoint x: 528, startPoint y: 363, endPoint x: 554, endPoint y: 367, distance: 26.3
click at [528, 363] on td "Goal 1: Be a safe community that is proactive and responsive to risks Link Map …" at bounding box center [428, 407] width 449 height 561
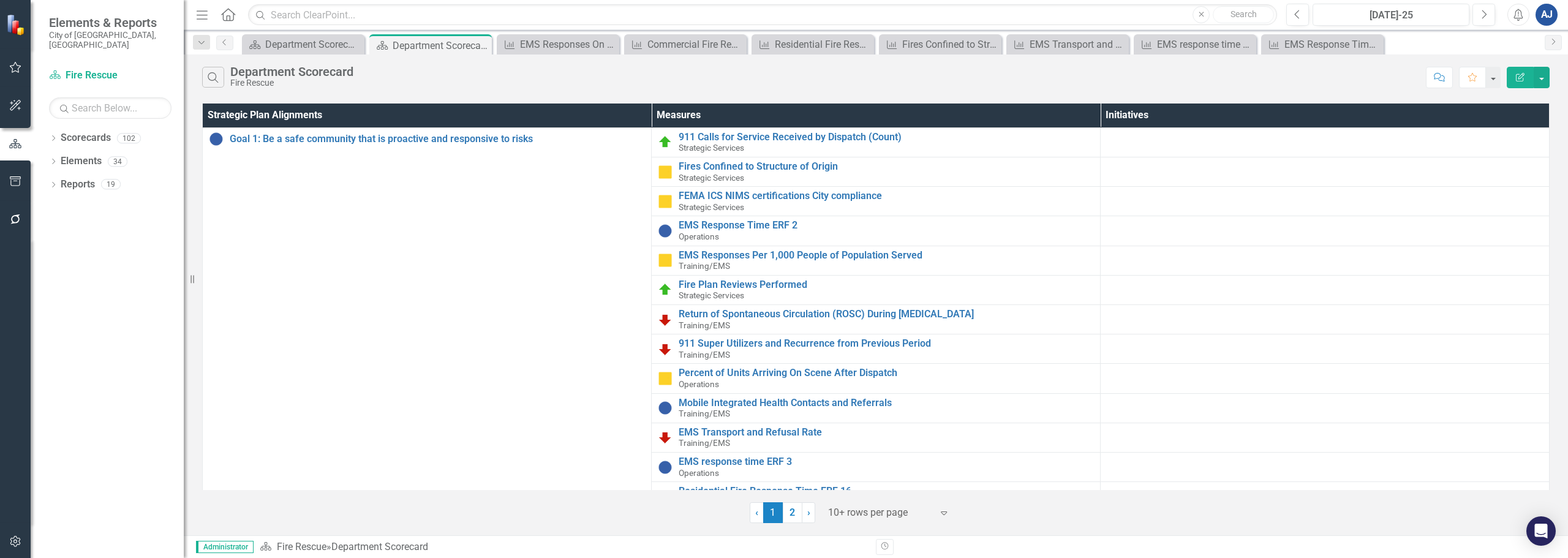
scroll to position [184, 0]
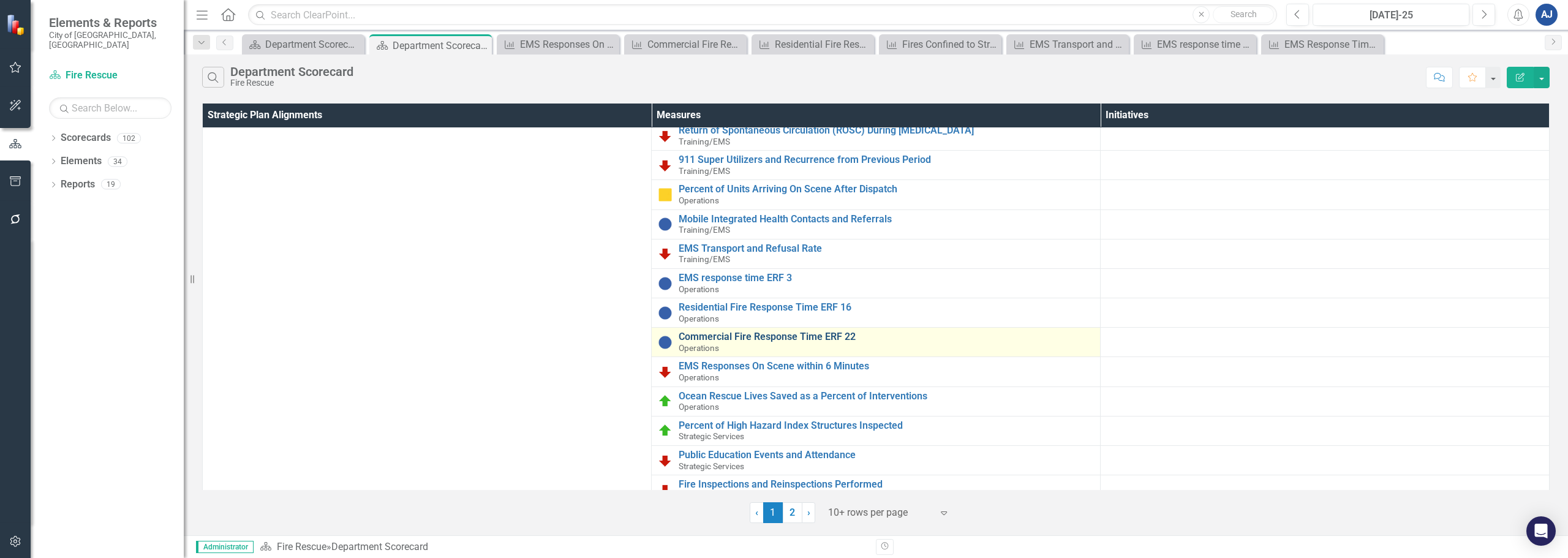
click at [837, 336] on link "Commercial Fire Response Time ERF 22" at bounding box center [886, 337] width 416 height 11
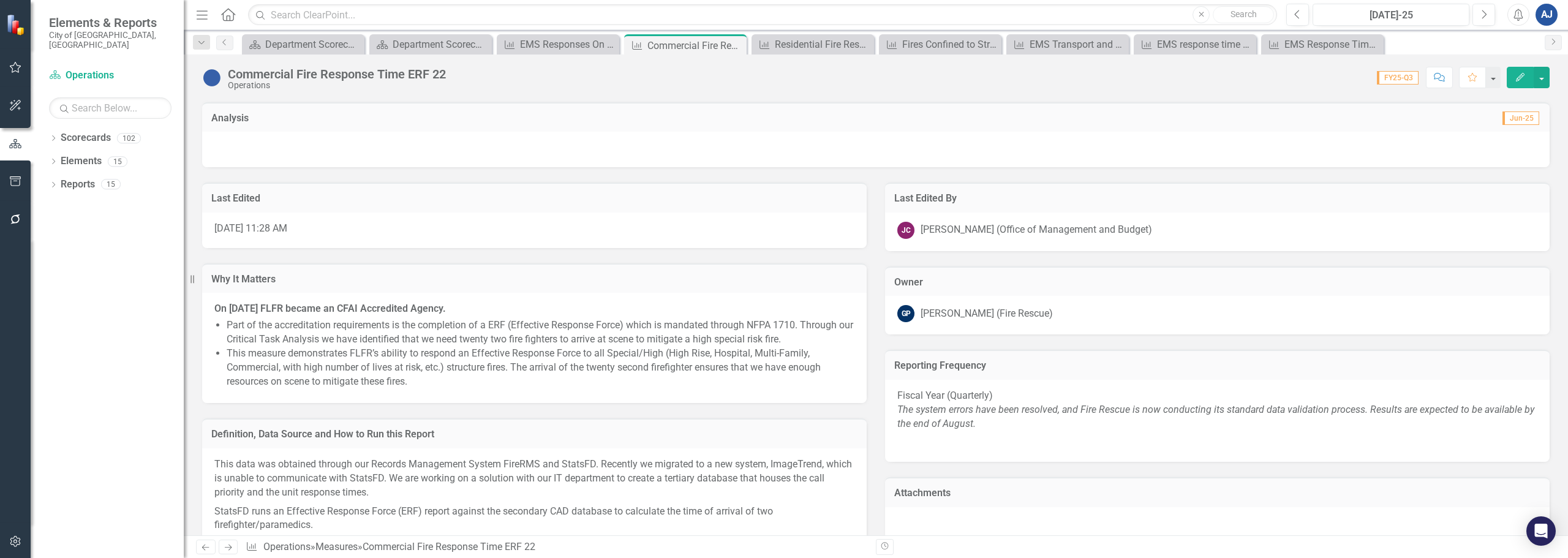
scroll to position [490, 0]
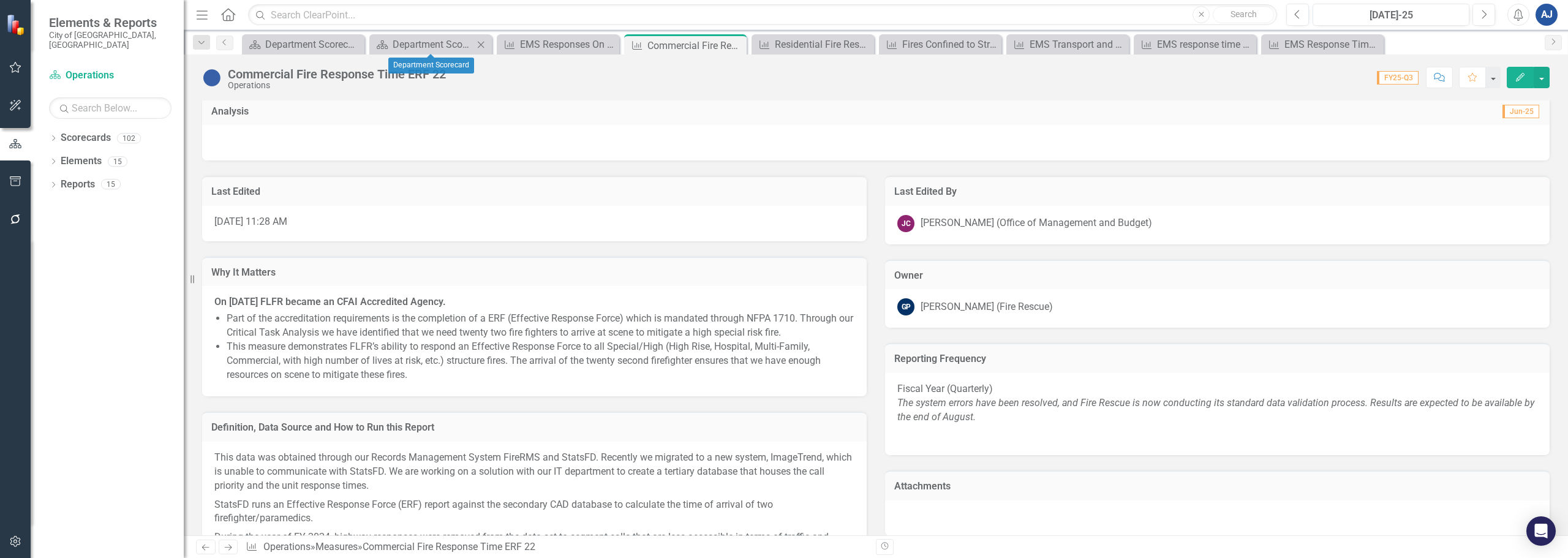
click at [482, 44] on icon "Close" at bounding box center [481, 45] width 12 height 10
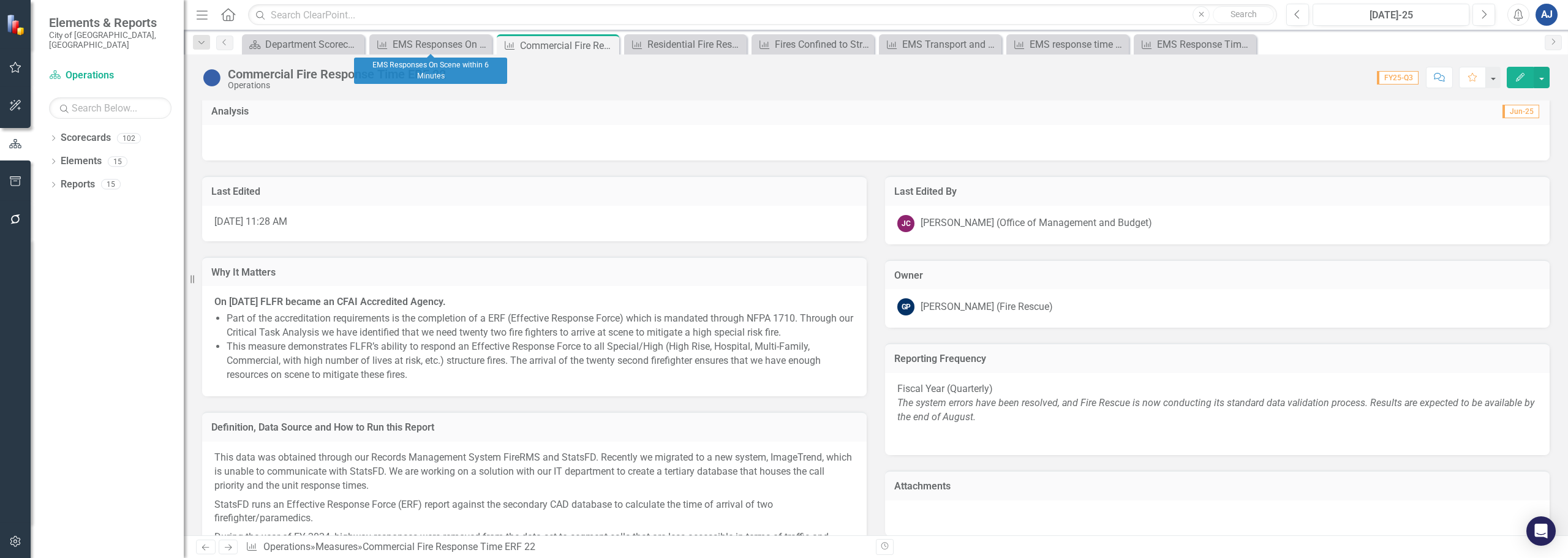
click at [0, 0] on icon at bounding box center [0, 0] width 0 height 0
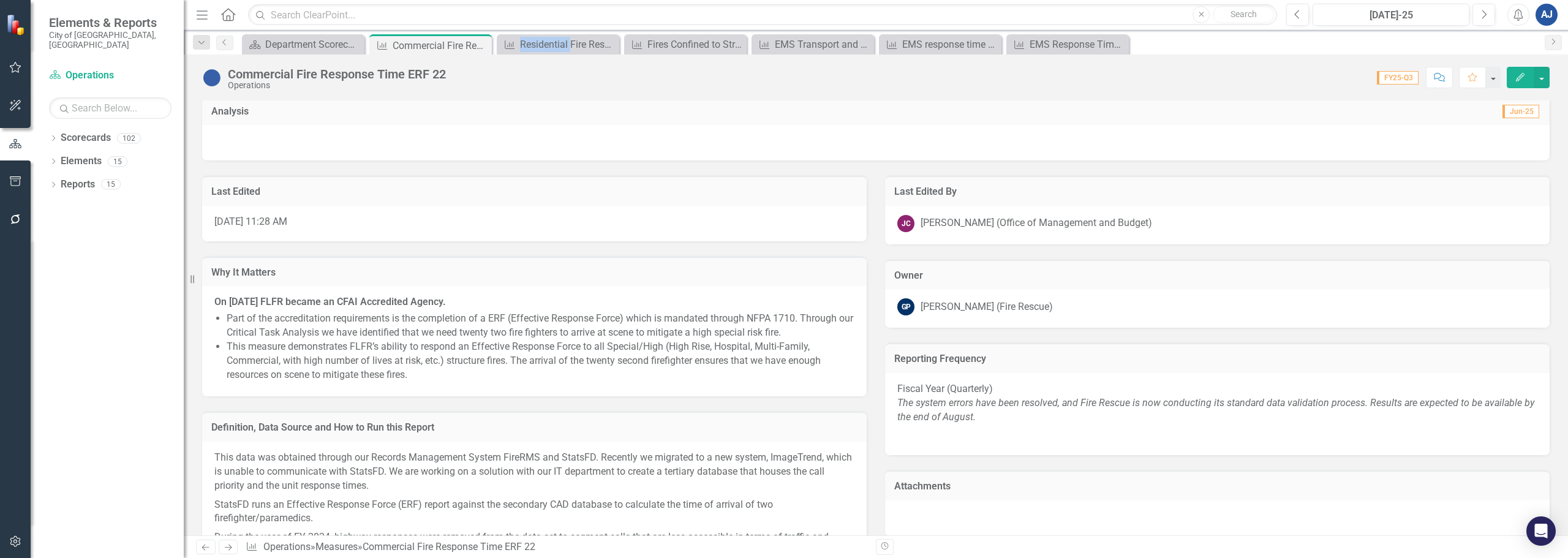
click at [0, 0] on icon at bounding box center [0, 0] width 0 height 0
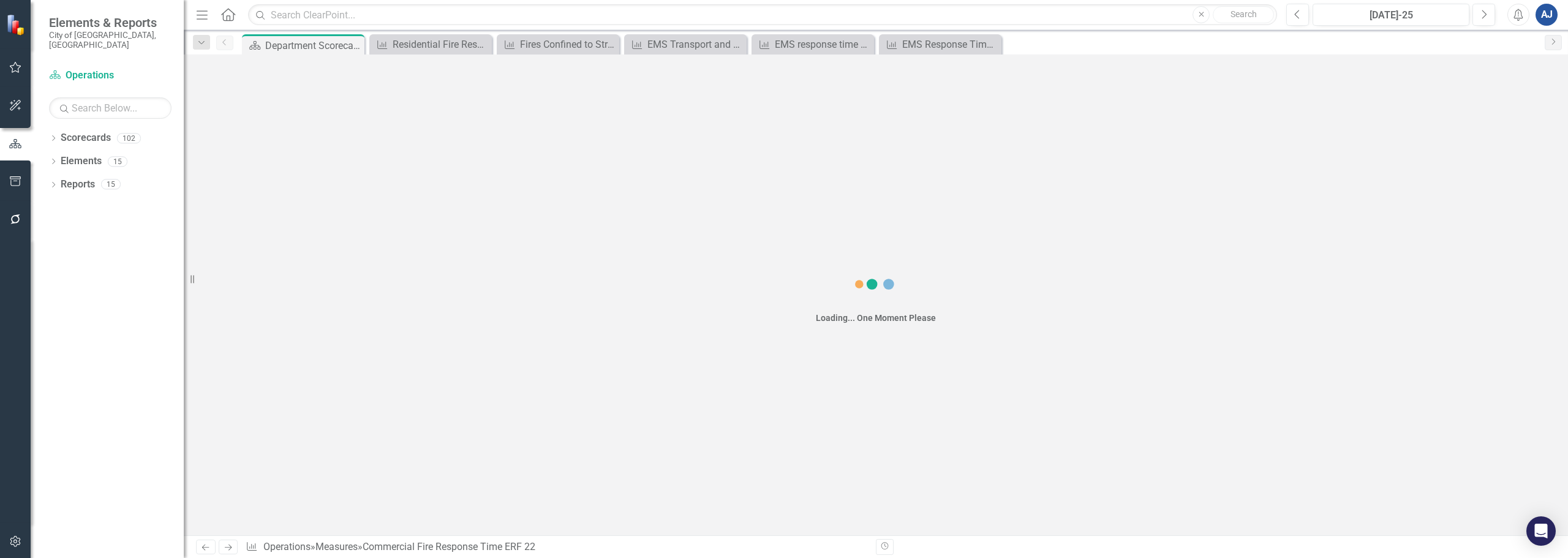
click at [0, 0] on icon at bounding box center [0, 0] width 0 height 0
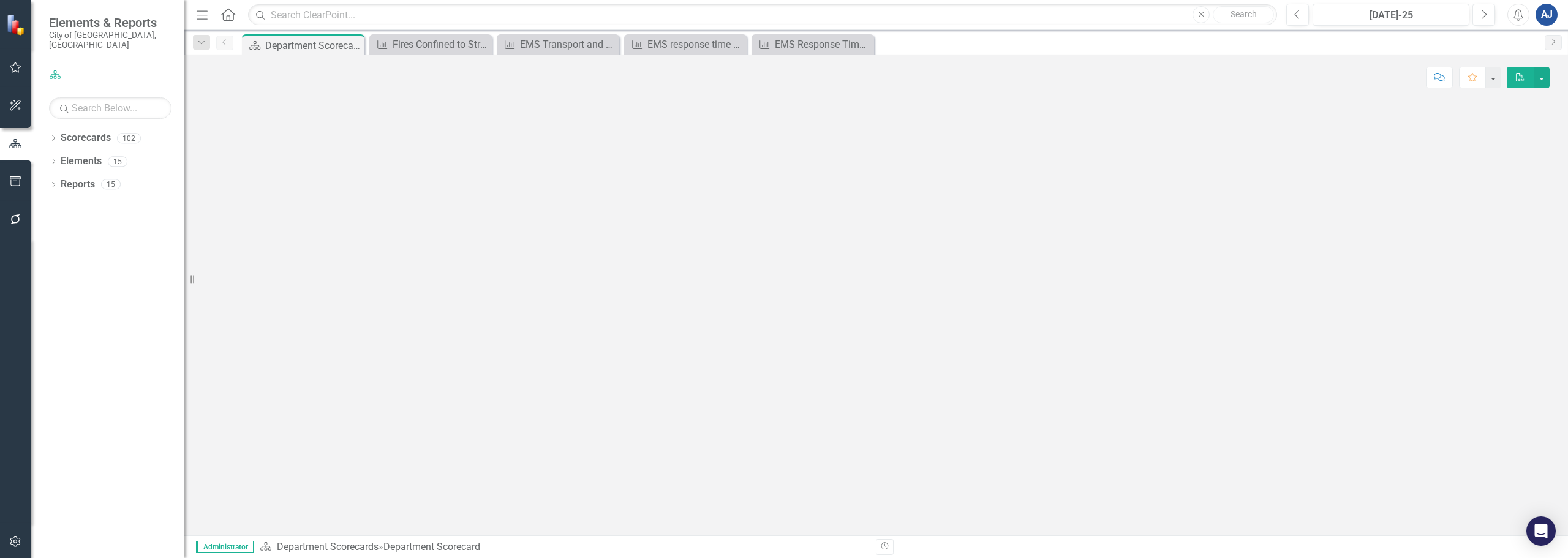
click at [0, 0] on icon at bounding box center [0, 0] width 0 height 0
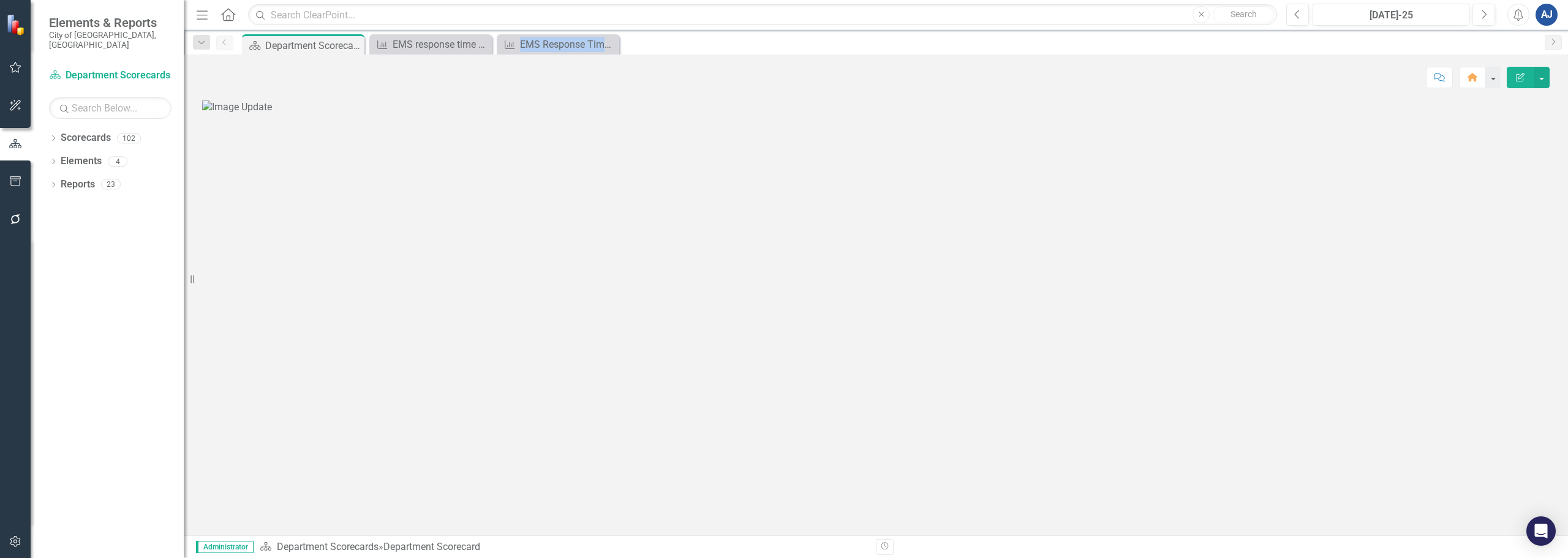
click at [0, 0] on icon at bounding box center [0, 0] width 0 height 0
click at [57, 136] on icon "Dropdown" at bounding box center [54, 139] width 9 height 7
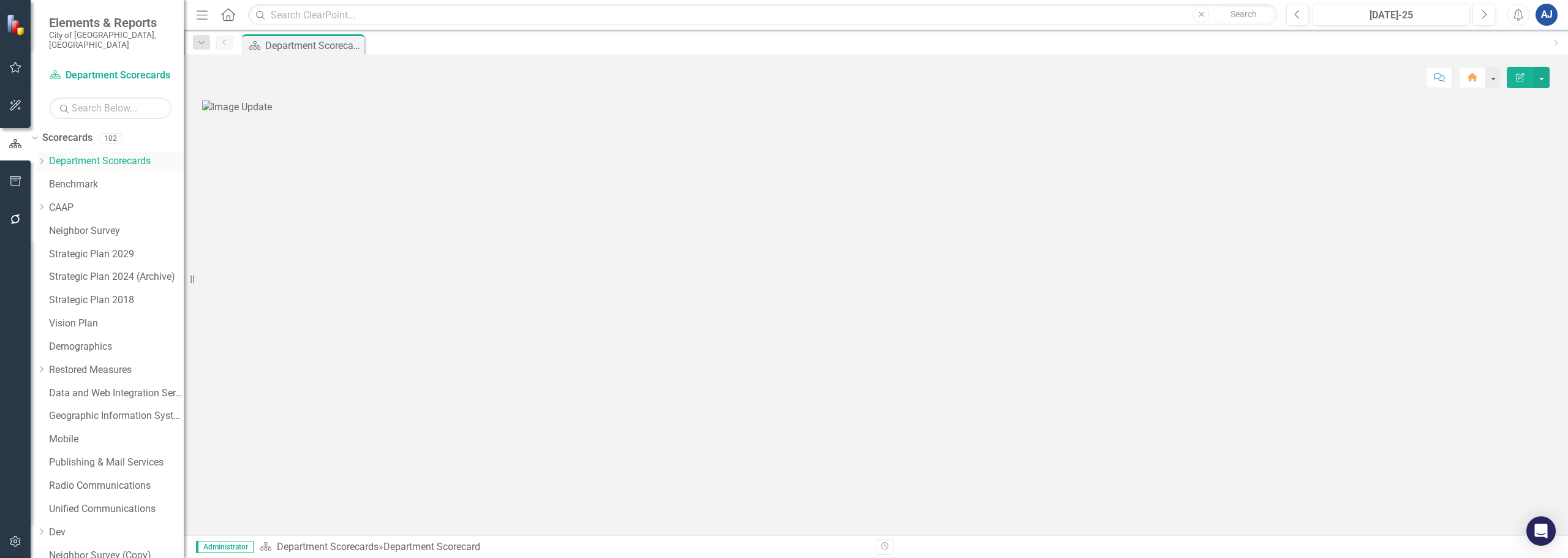
click at [46, 158] on icon "Dropdown" at bounding box center [41, 161] width 9 height 7
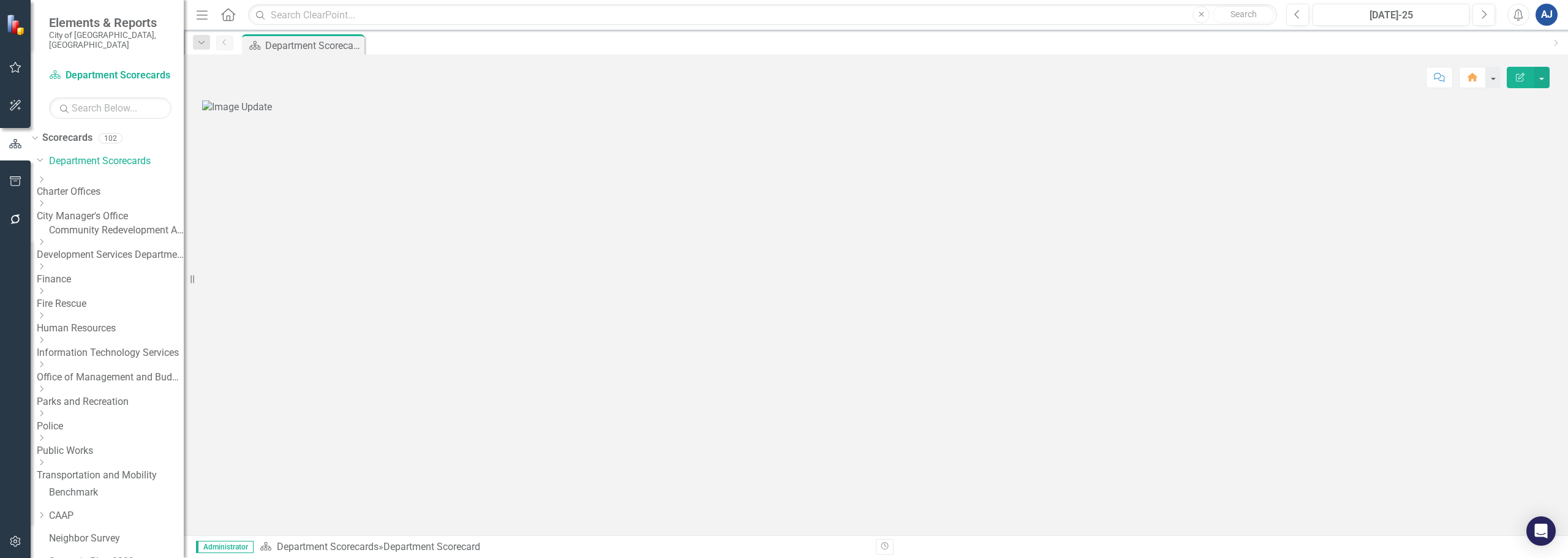
click at [109, 273] on link "Finance" at bounding box center [110, 279] width 147 height 14
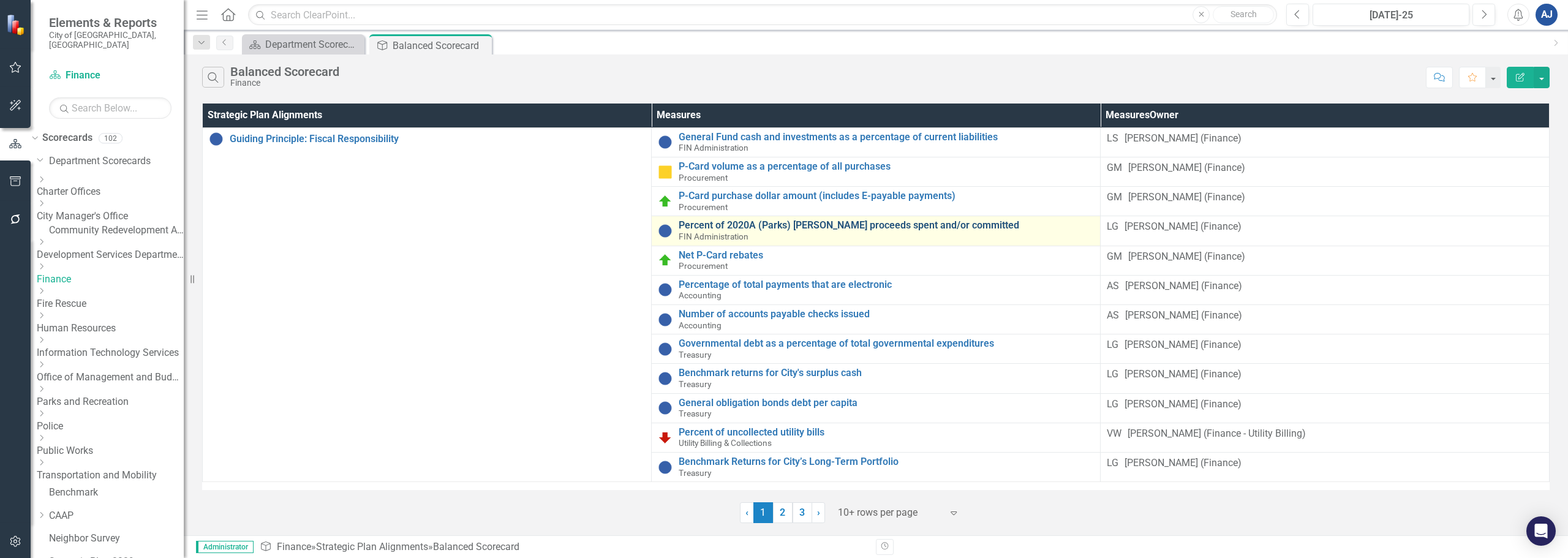
click at [679, 227] on link "Percent of 2020A (Parks) [PERSON_NAME] proceeds spent and/or committed" at bounding box center [886, 225] width 416 height 11
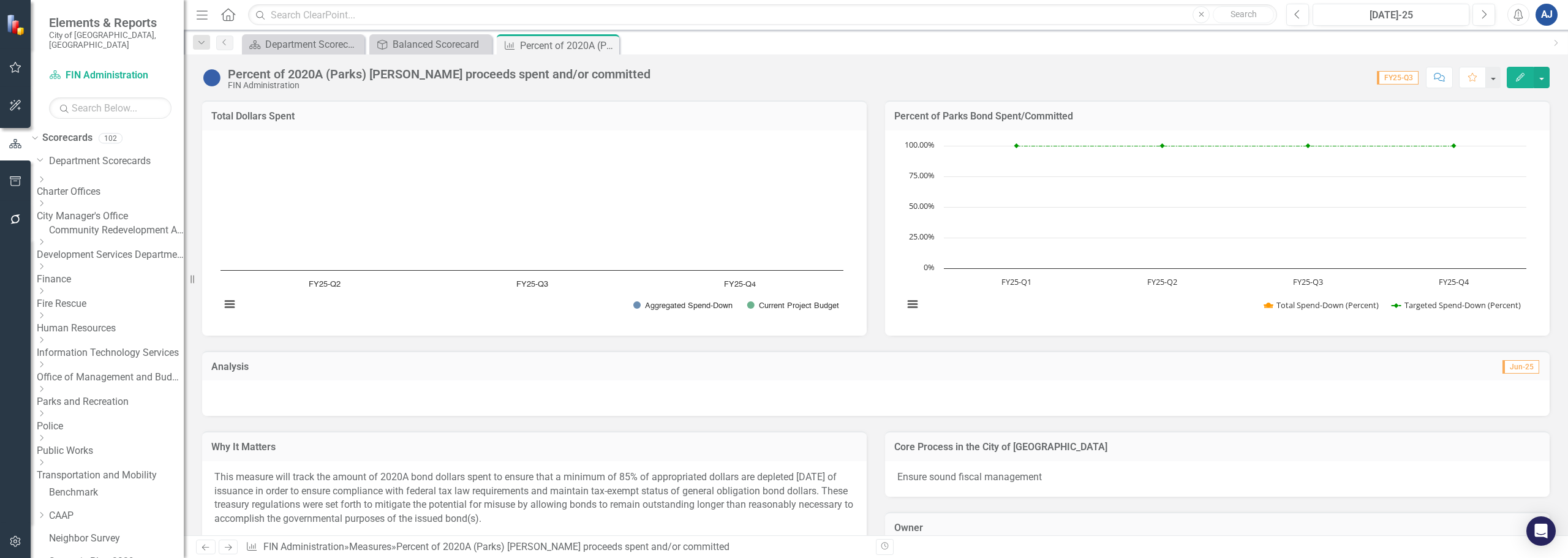
scroll to position [184, 0]
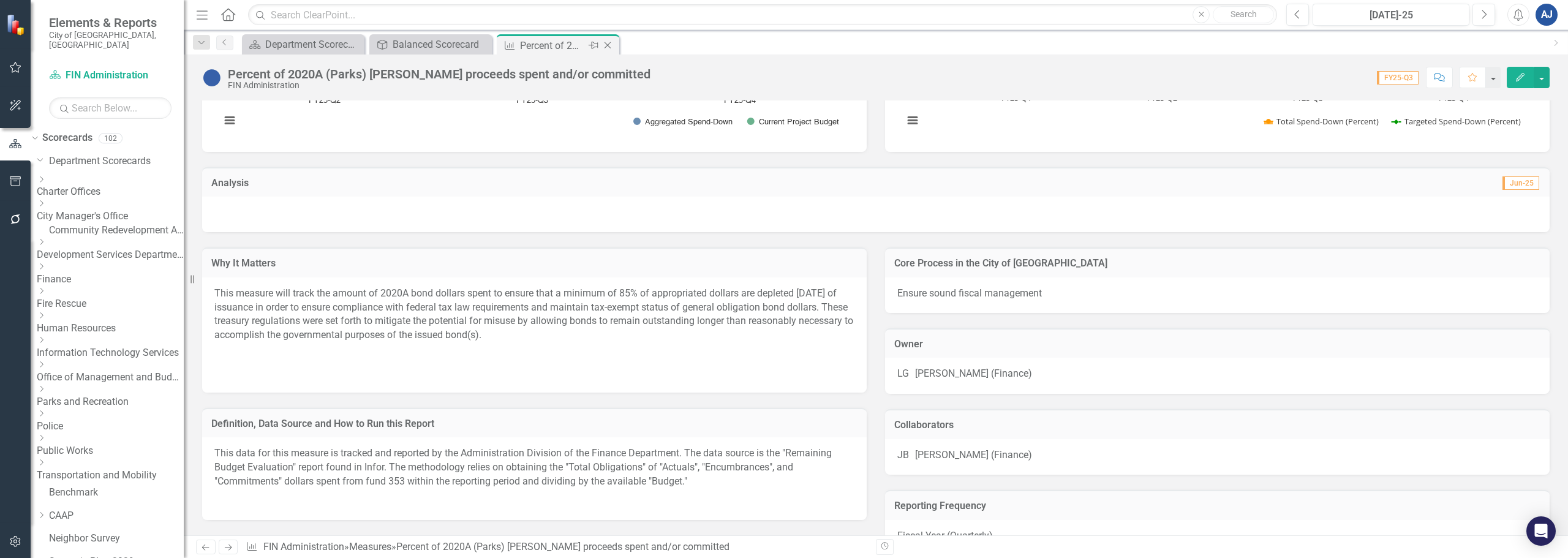
click at [610, 42] on icon "Close" at bounding box center [607, 45] width 12 height 10
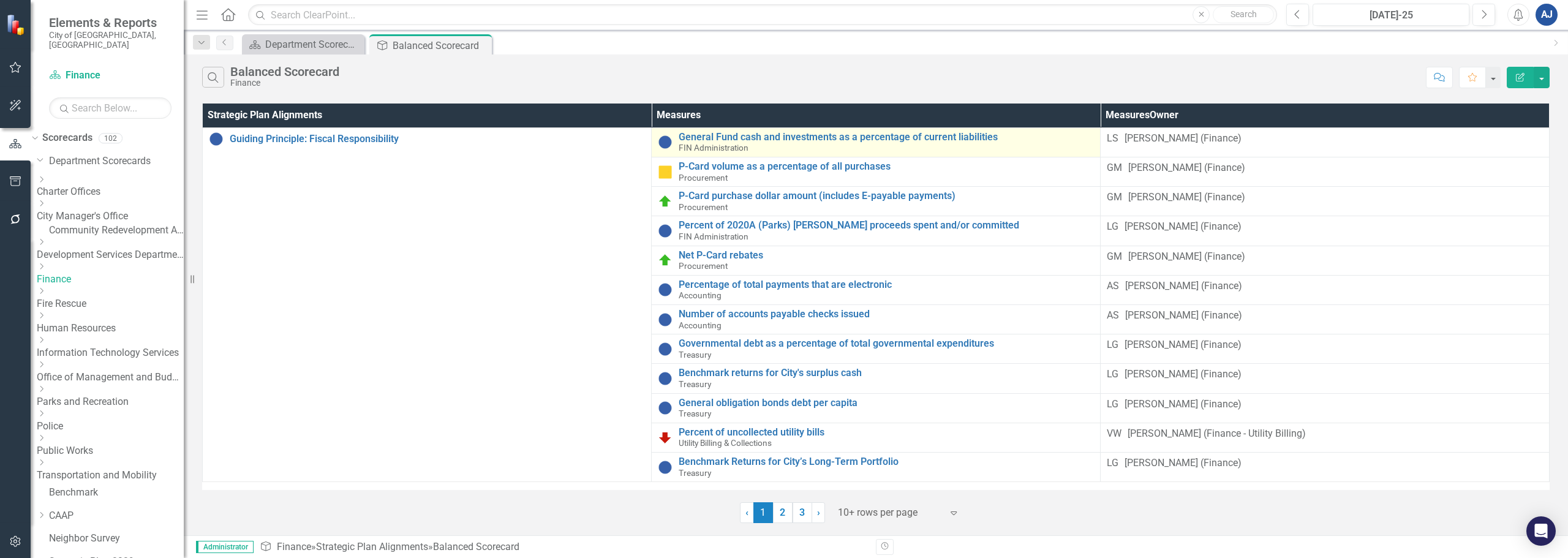
click at [858, 145] on div "General Fund cash and investments as a percentage of current liabilities FIN Ad…" at bounding box center [886, 142] width 416 height 22
click at [861, 138] on link "General Fund cash and investments as a percentage of current liabilities" at bounding box center [886, 137] width 416 height 11
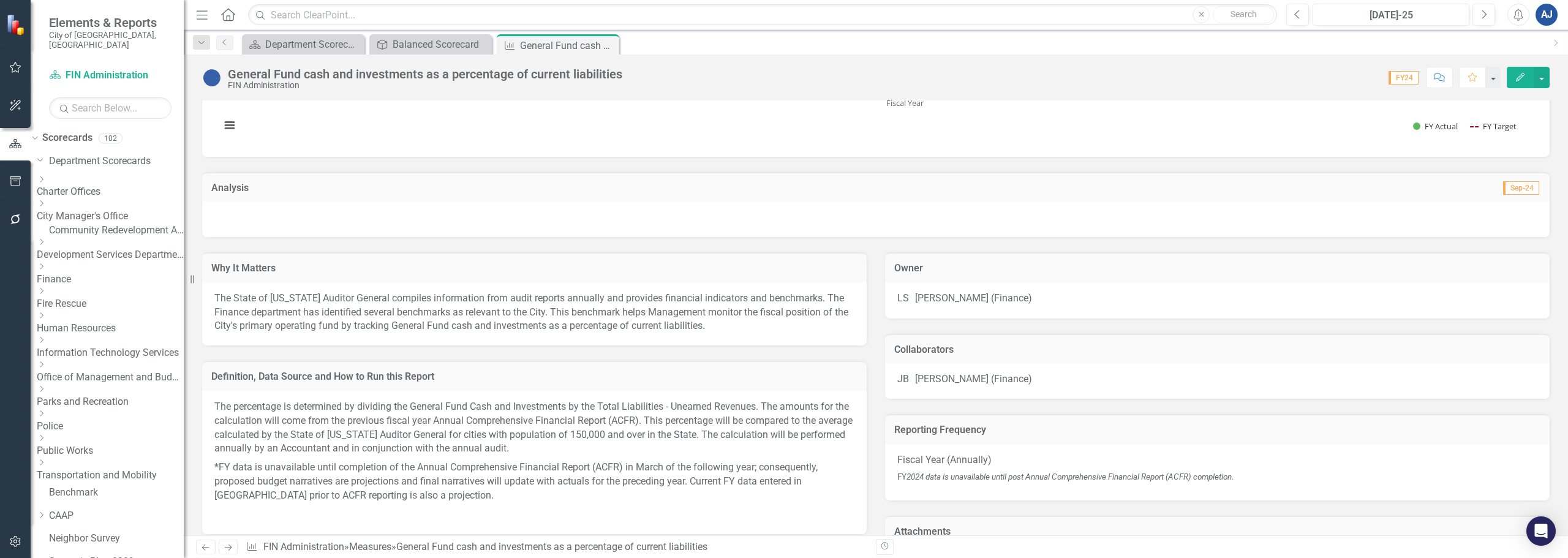
scroll to position [184, 0]
click at [420, 42] on div "Balanced Scorecard" at bounding box center [433, 44] width 81 height 16
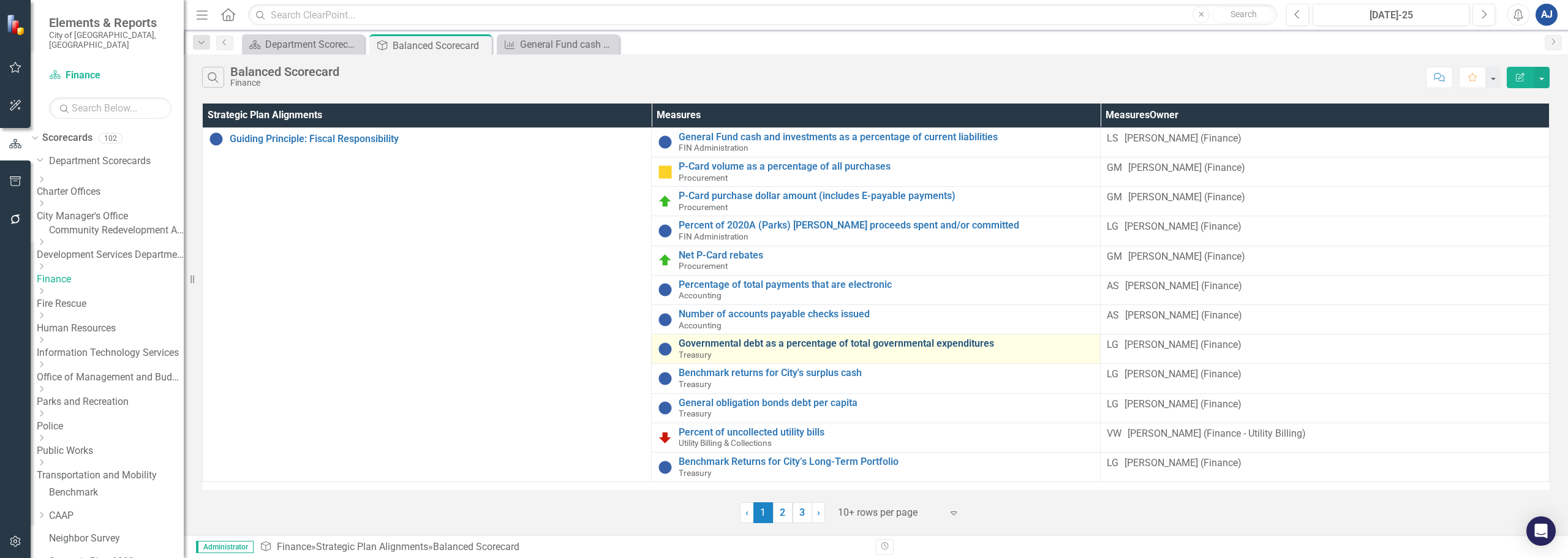
click at [771, 347] on link "Governmental debt as a percentage of total governmental expenditures" at bounding box center [886, 343] width 416 height 11
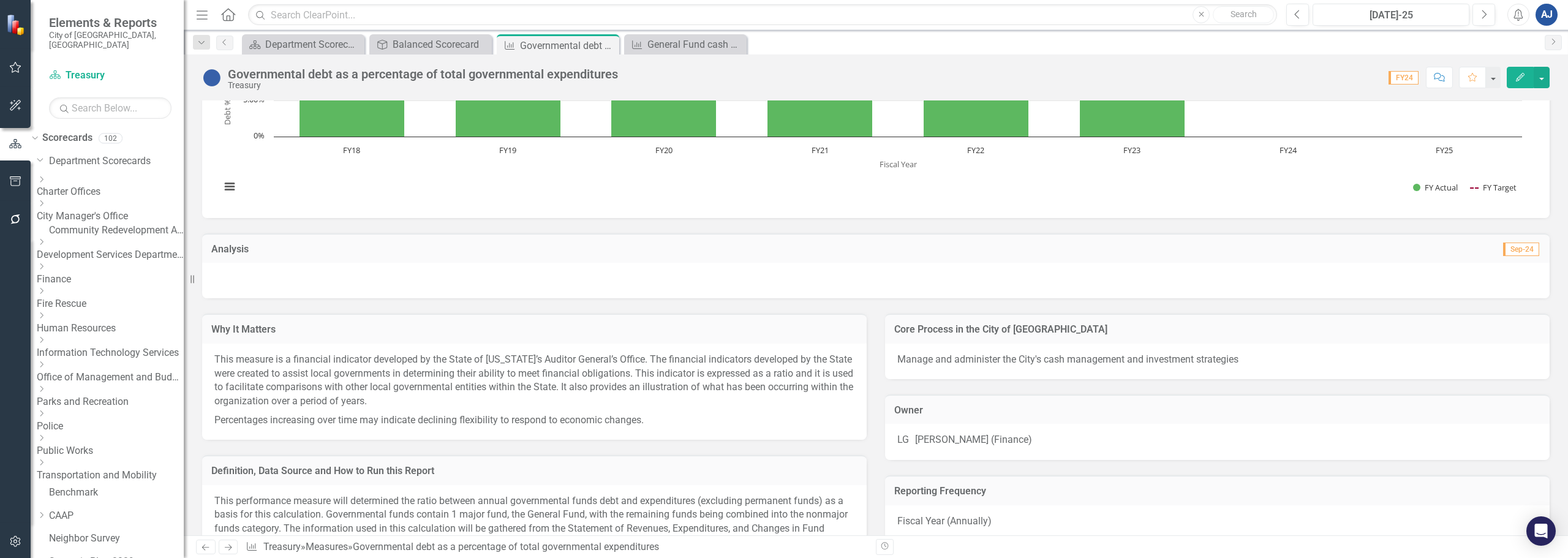
scroll to position [123, 0]
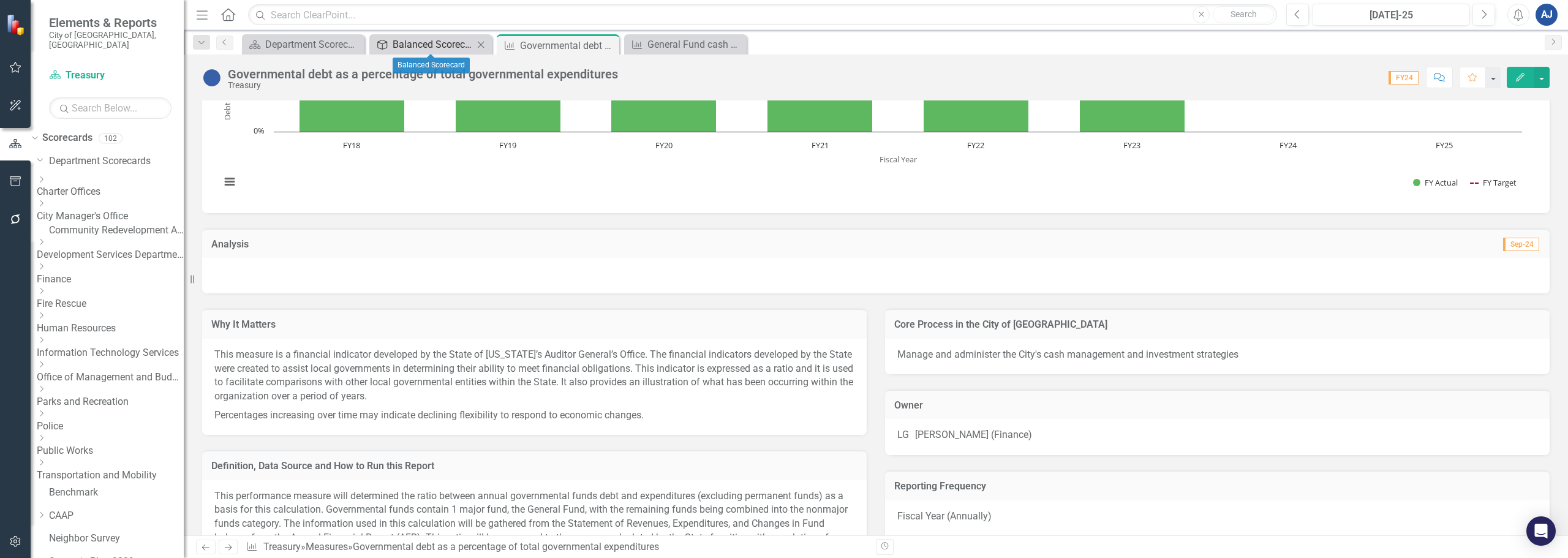
click at [439, 45] on div "Balanced Scorecard" at bounding box center [433, 44] width 81 height 16
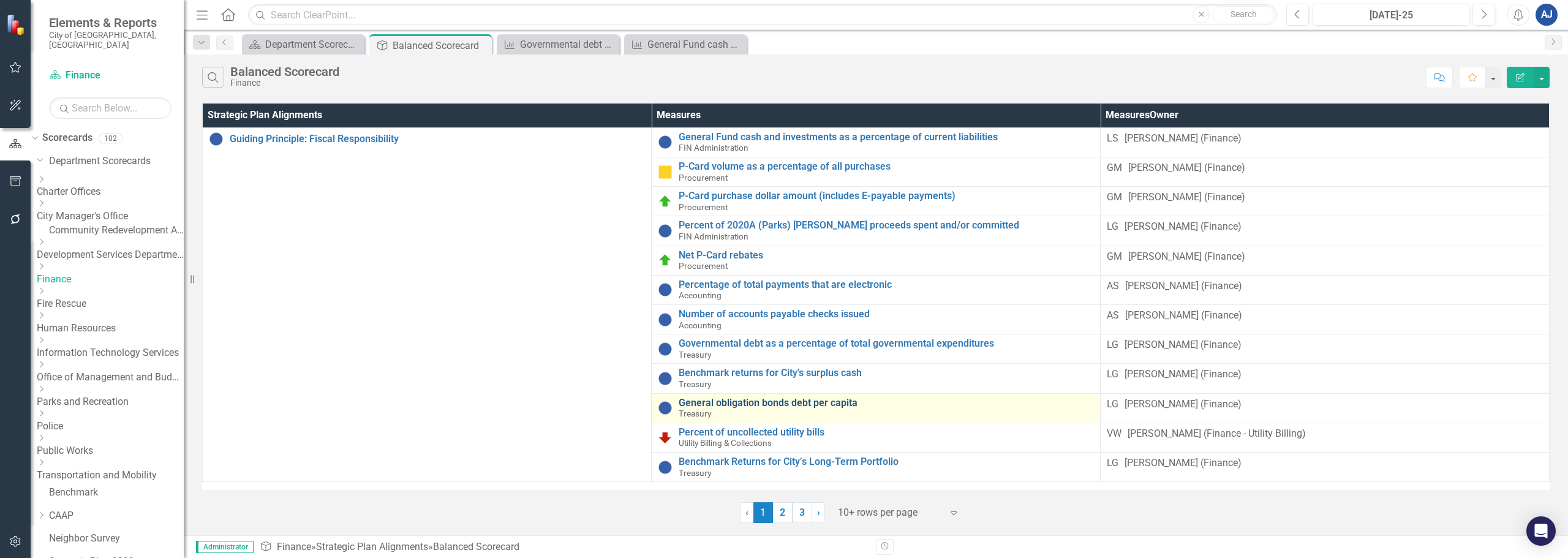
click at [731, 398] on link "General obligation bonds debt per capita" at bounding box center [886, 403] width 416 height 11
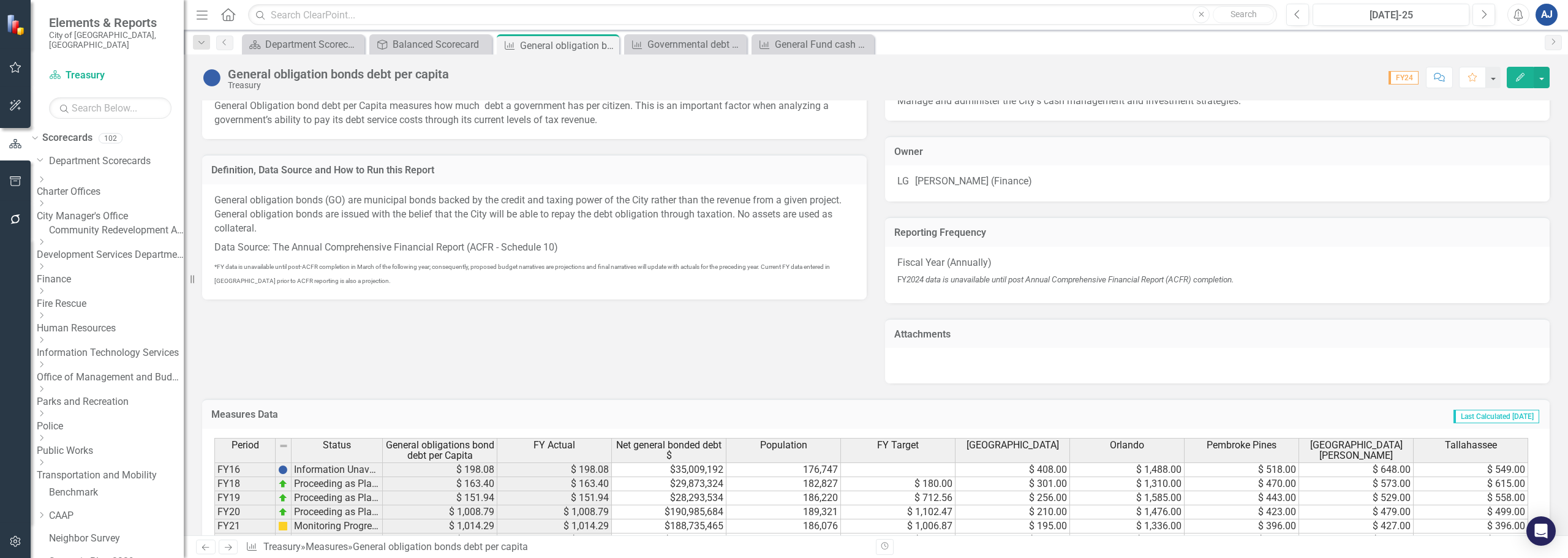
scroll to position [463, 0]
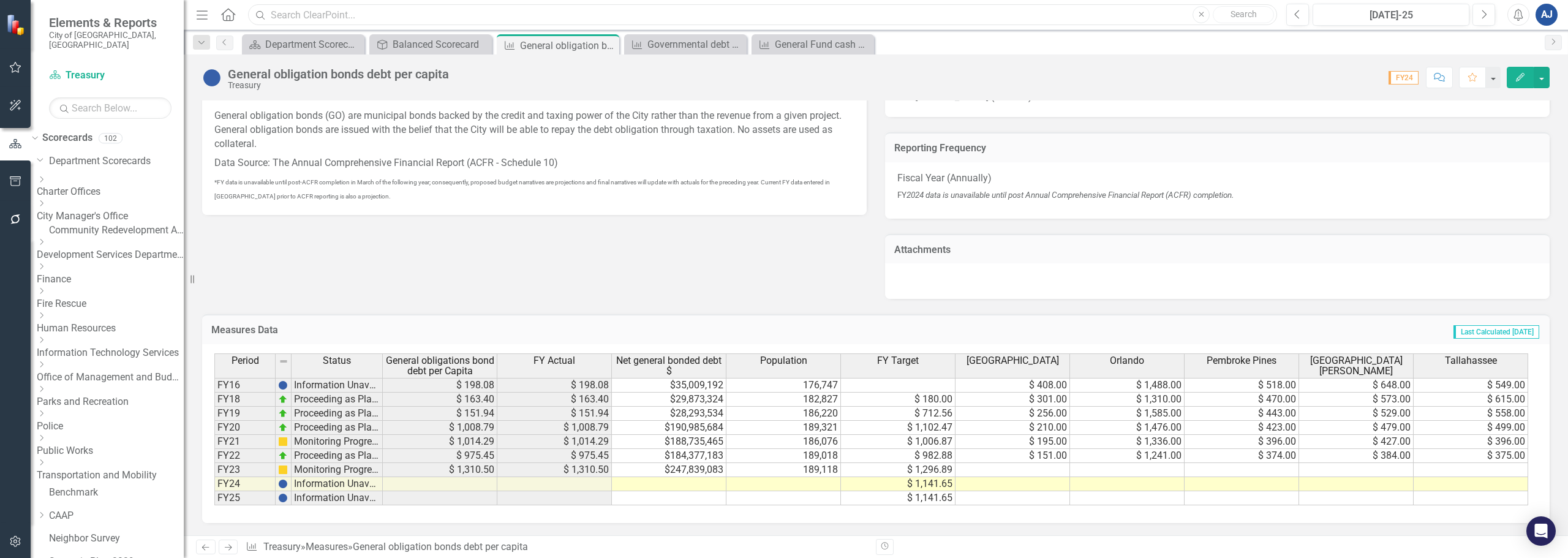
click at [369, 13] on input "text" at bounding box center [763, 15] width 1029 height 22
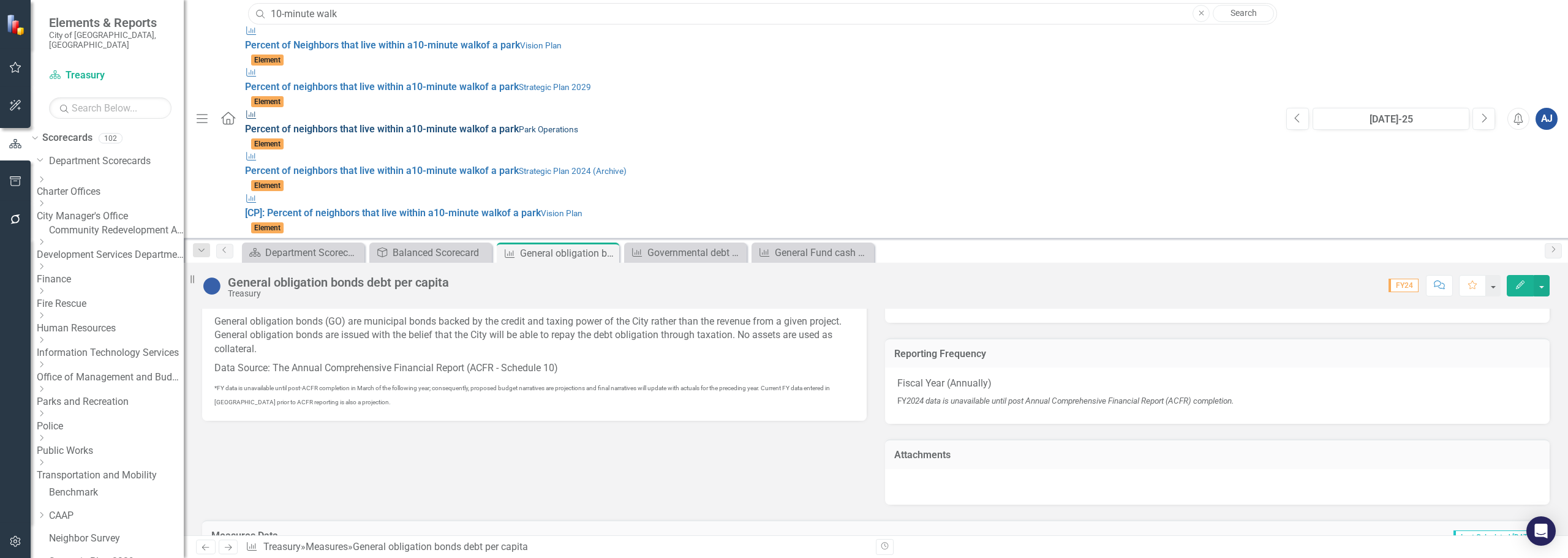
type input "10-minute walk"
click at [412, 123] on strong "10-minute" at bounding box center [434, 129] width 45 height 12
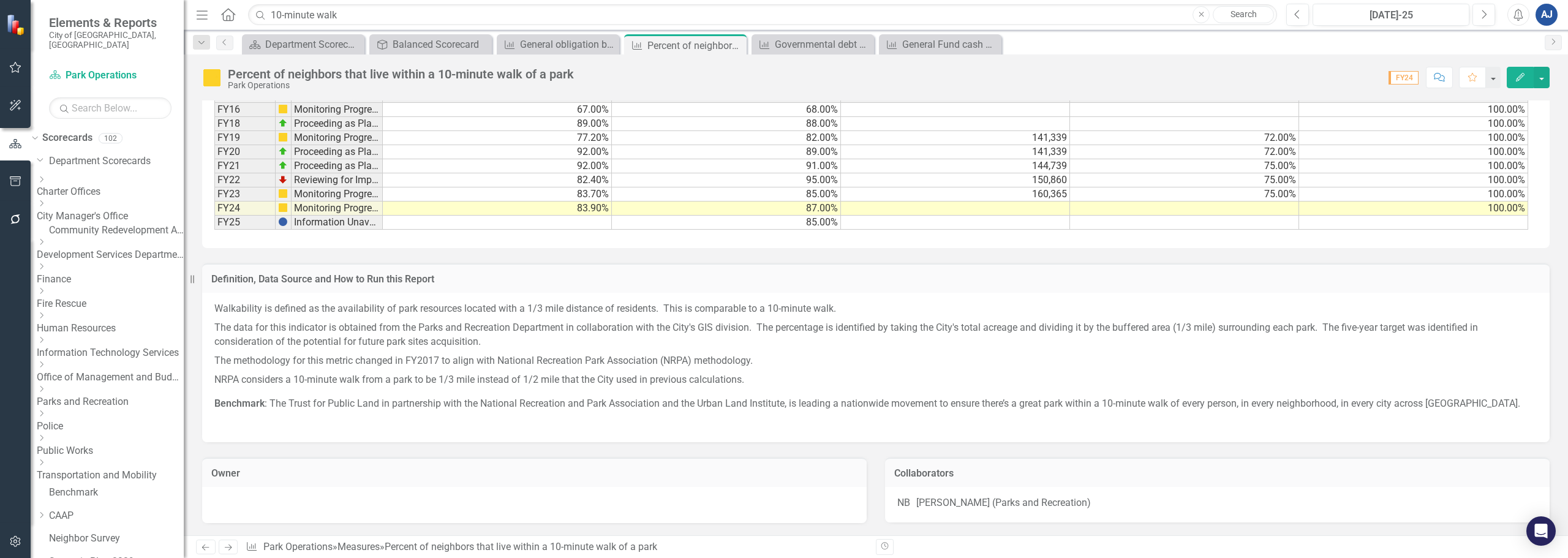
scroll to position [635, 0]
click at [113, 444] on link "Public Works" at bounding box center [110, 450] width 147 height 14
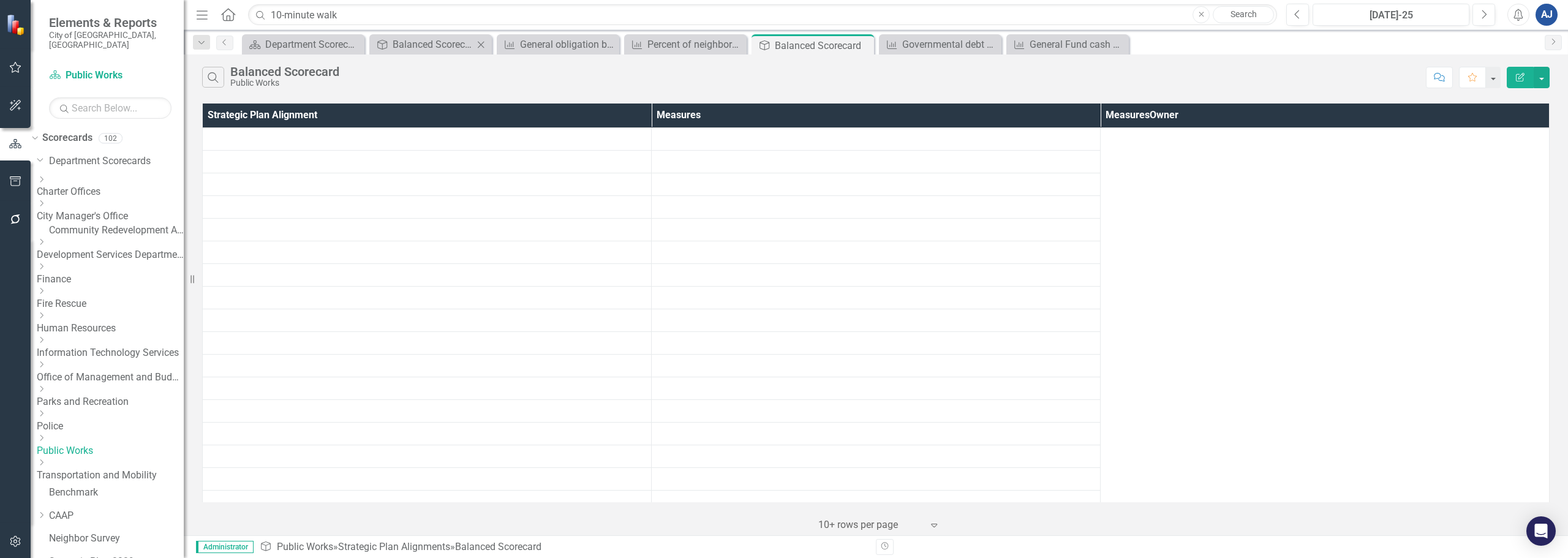
click at [483, 44] on icon "Close" at bounding box center [481, 45] width 12 height 10
click at [0, 0] on icon "Close" at bounding box center [0, 0] width 0 height 0
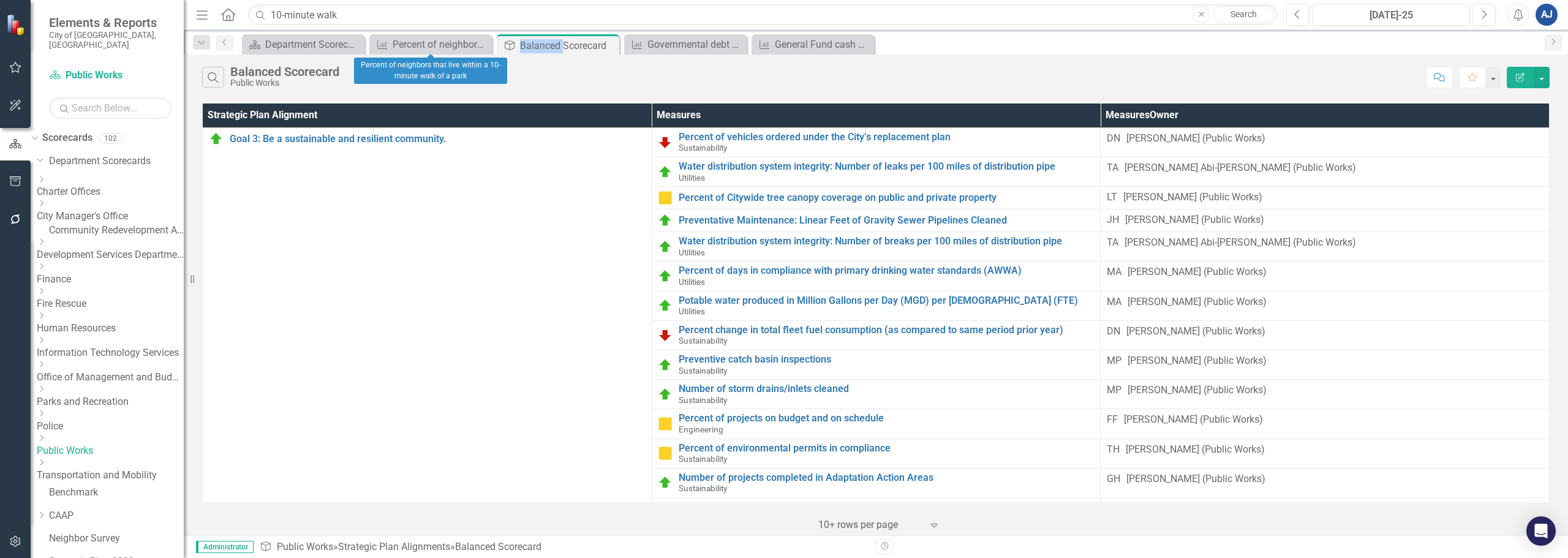
click at [0, 0] on icon "Close" at bounding box center [0, 0] width 0 height 0
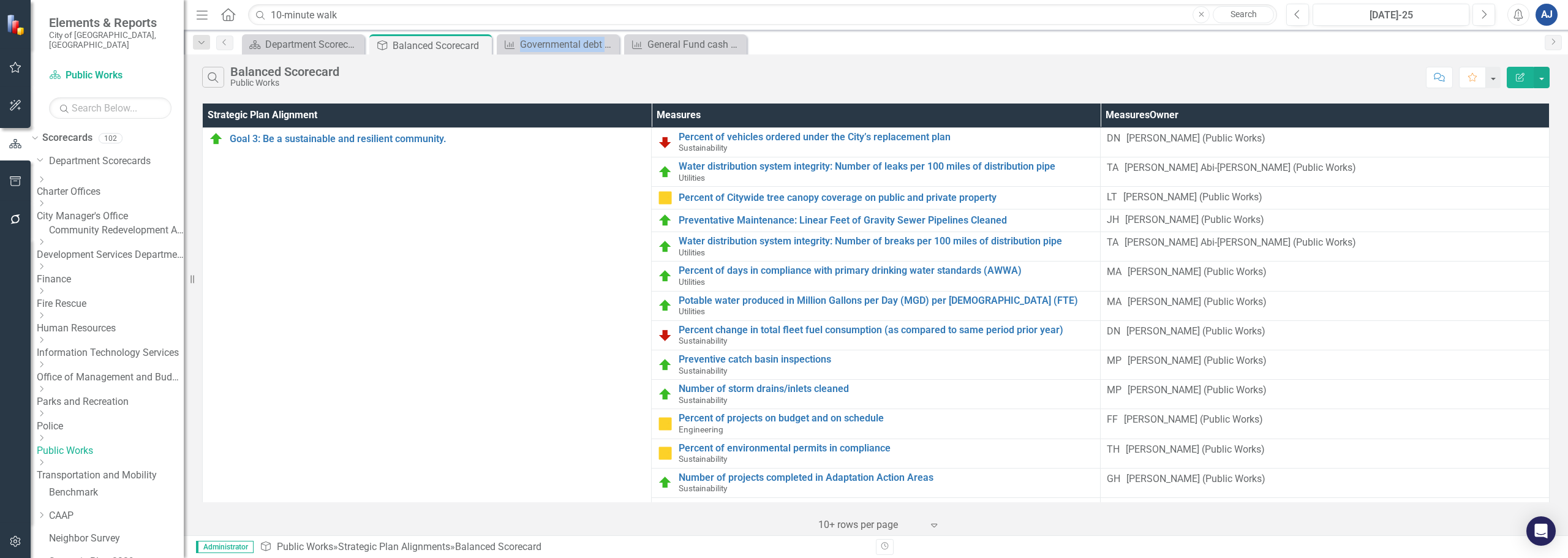
click at [0, 0] on icon "Close" at bounding box center [0, 0] width 0 height 0
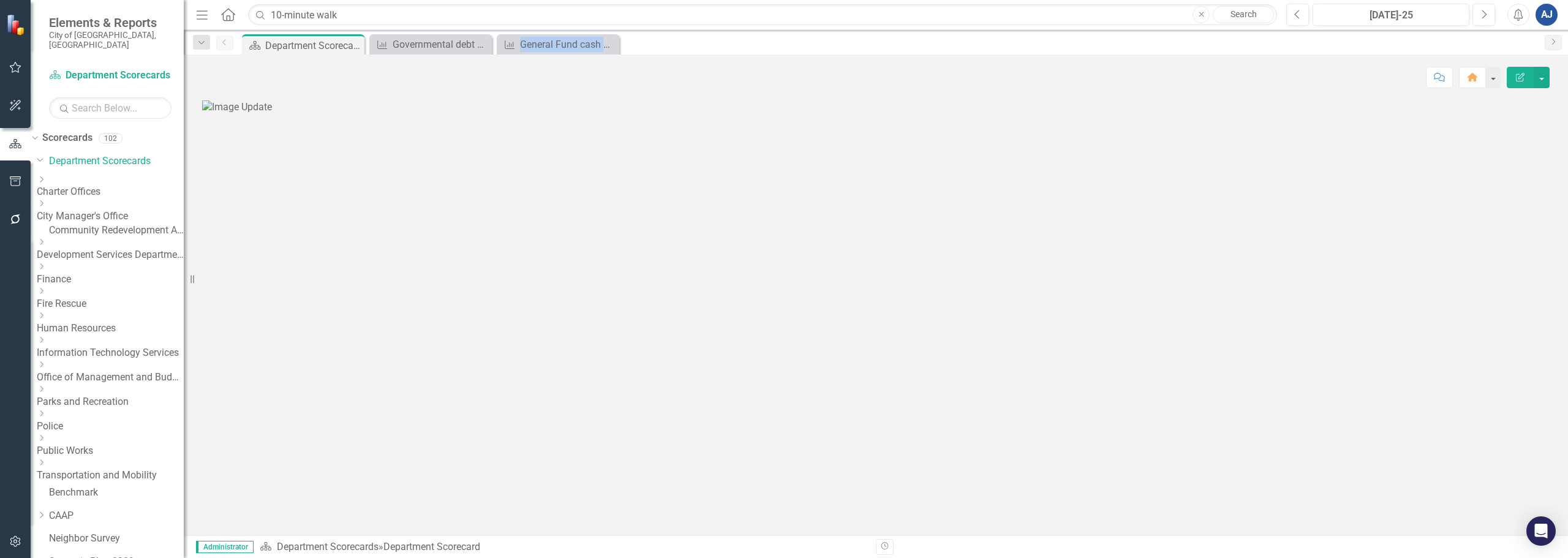
click at [0, 0] on icon "Close" at bounding box center [0, 0] width 0 height 0
drag, startPoint x: 480, startPoint y: 43, endPoint x: 466, endPoint y: 67, distance: 27.8
click at [0, 0] on icon "Close" at bounding box center [0, 0] width 0 height 0
click at [120, 444] on link "Public Works" at bounding box center [110, 450] width 147 height 14
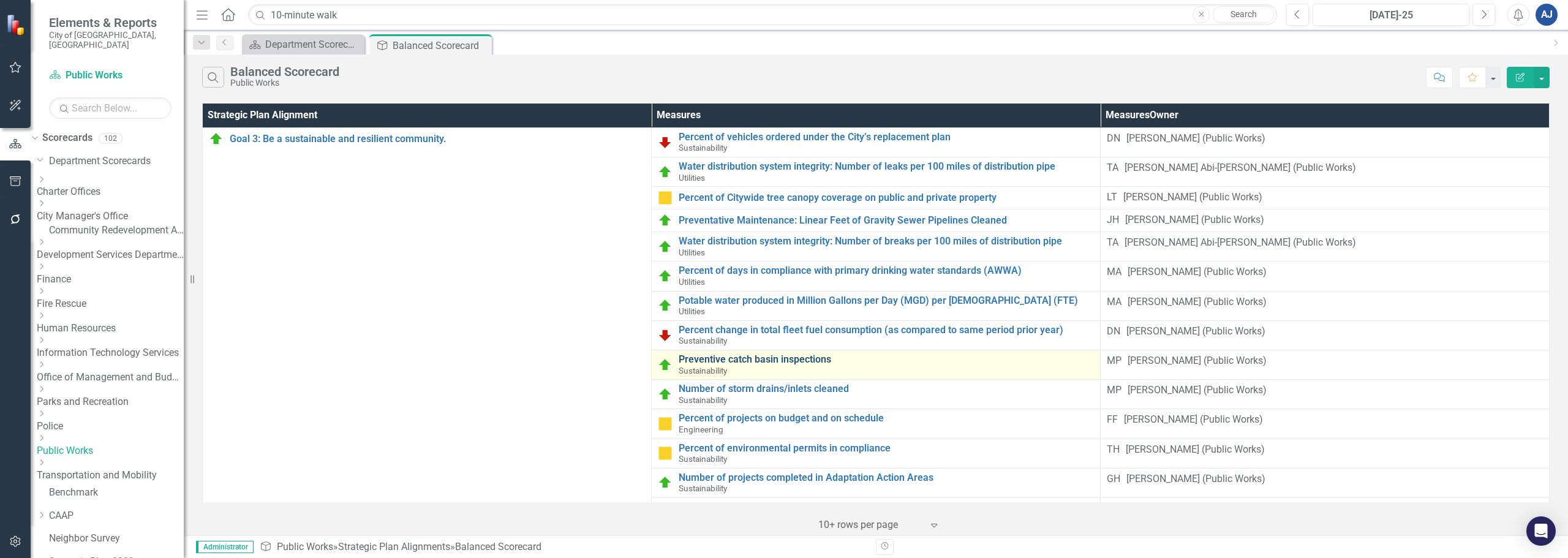
click at [679, 365] on link "Preventive catch basin inspections" at bounding box center [886, 359] width 416 height 11
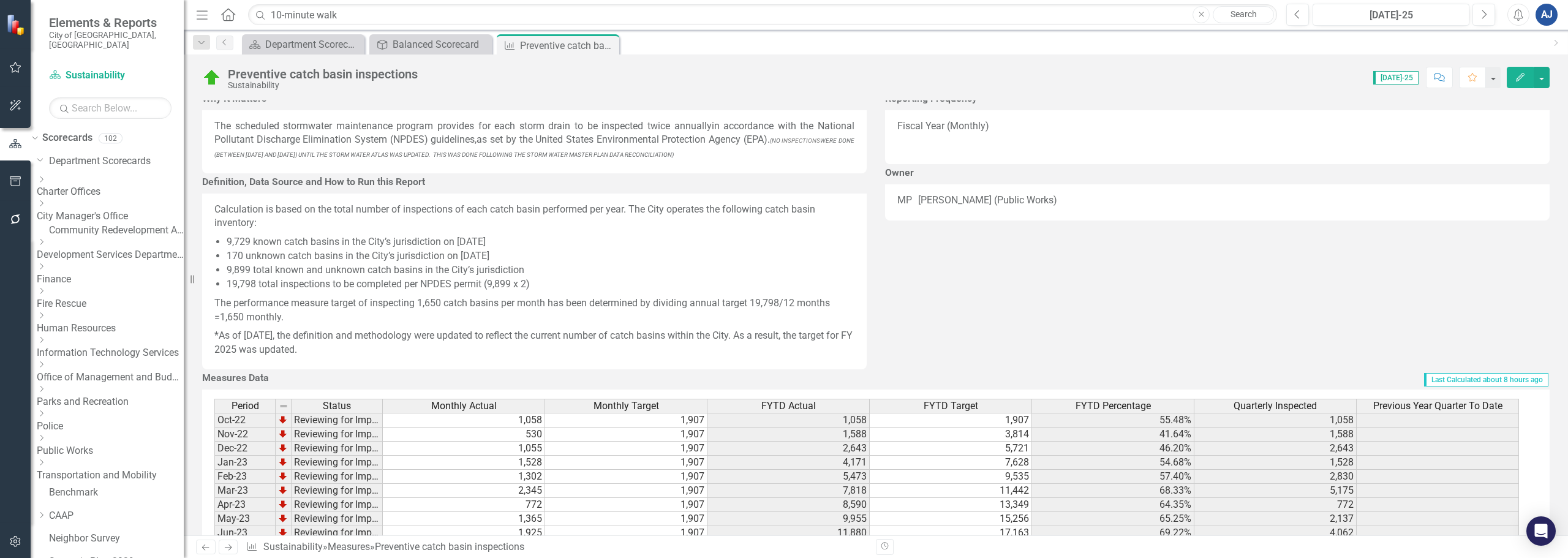
scroll to position [429, 0]
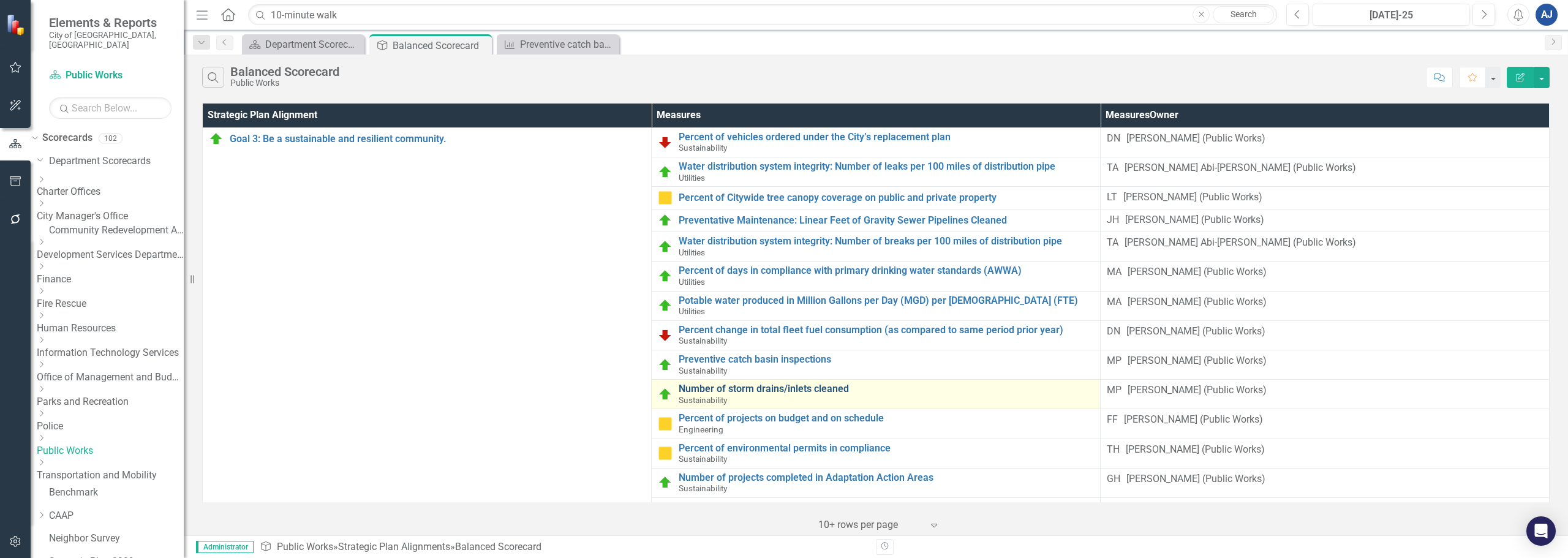
click at [706, 392] on link "Number of storm drains/inlets cleaned" at bounding box center [886, 389] width 416 height 11
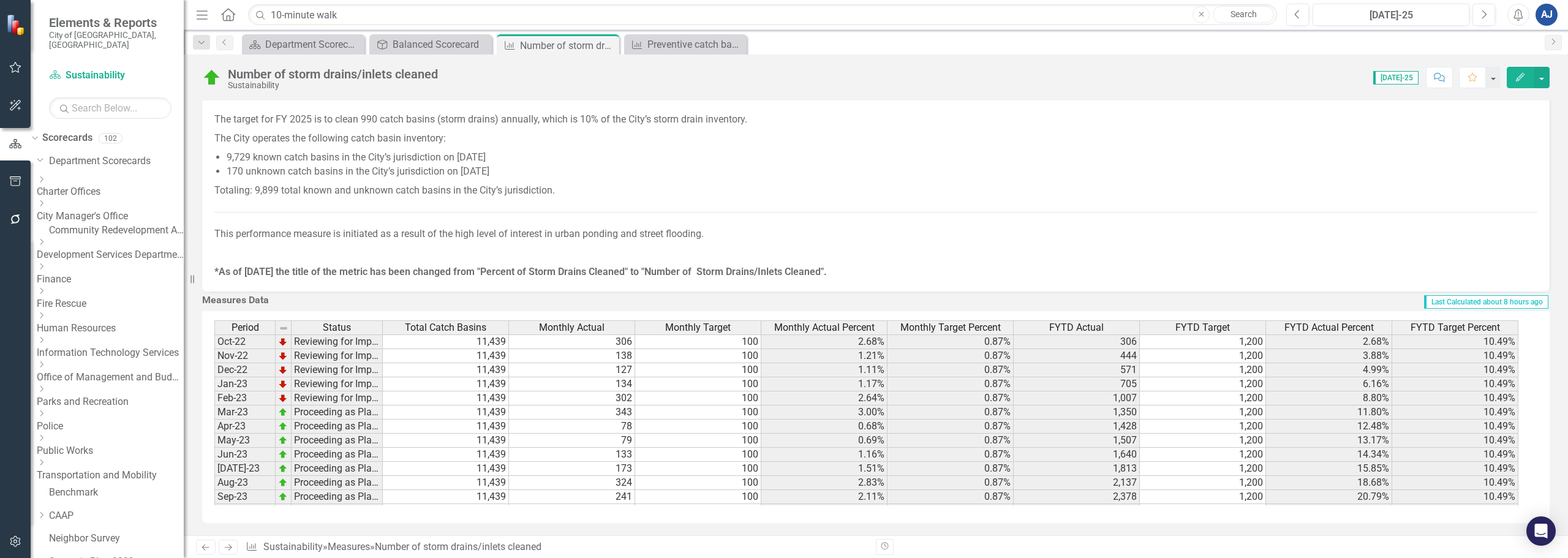
scroll to position [424, 0]
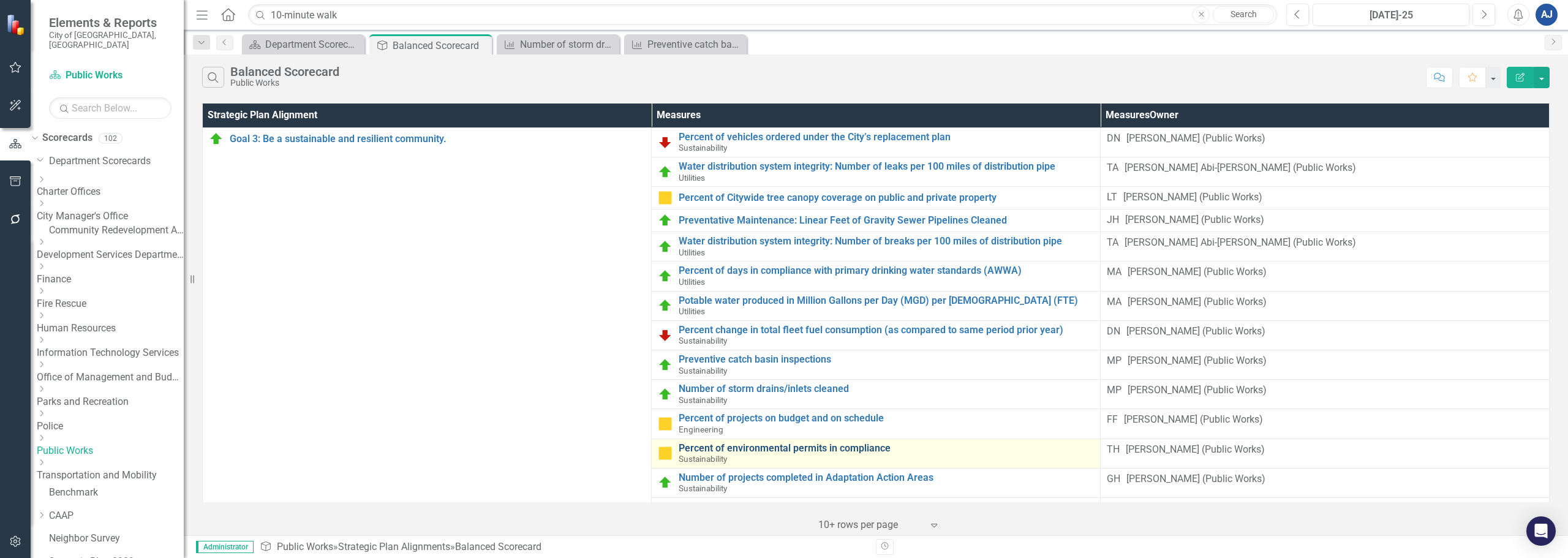
click at [726, 454] on link "Percent of environmental permits in compliance" at bounding box center [886, 448] width 416 height 11
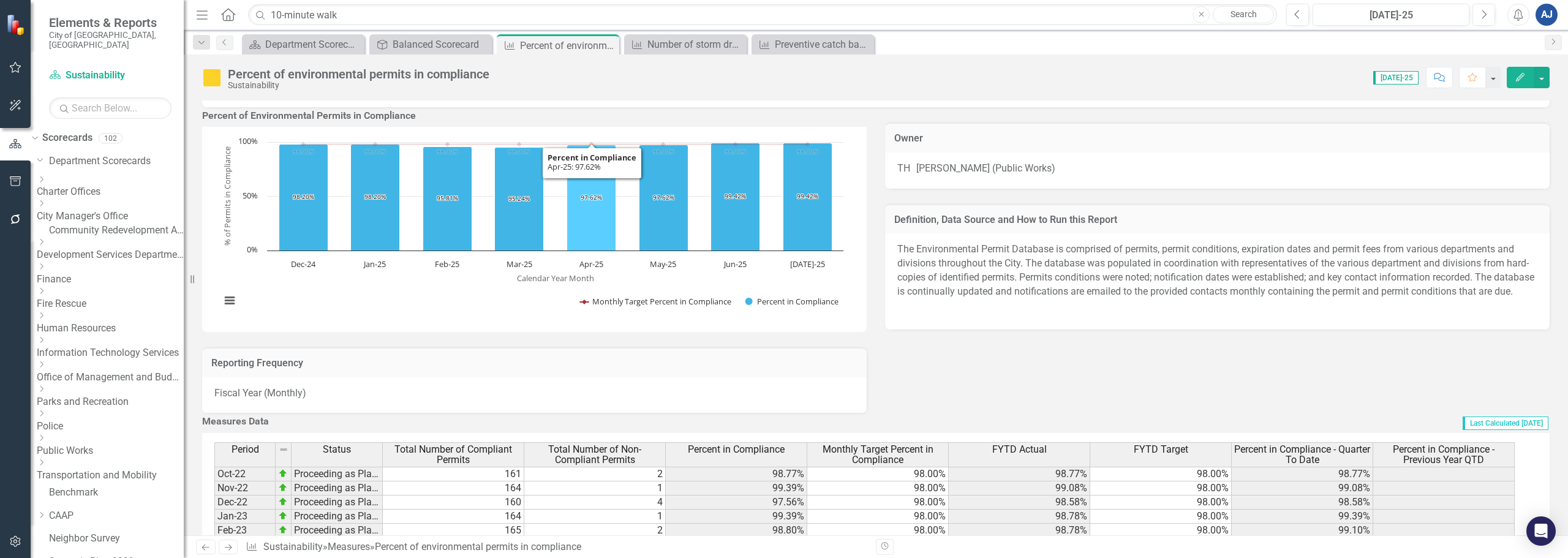
scroll to position [123, 0]
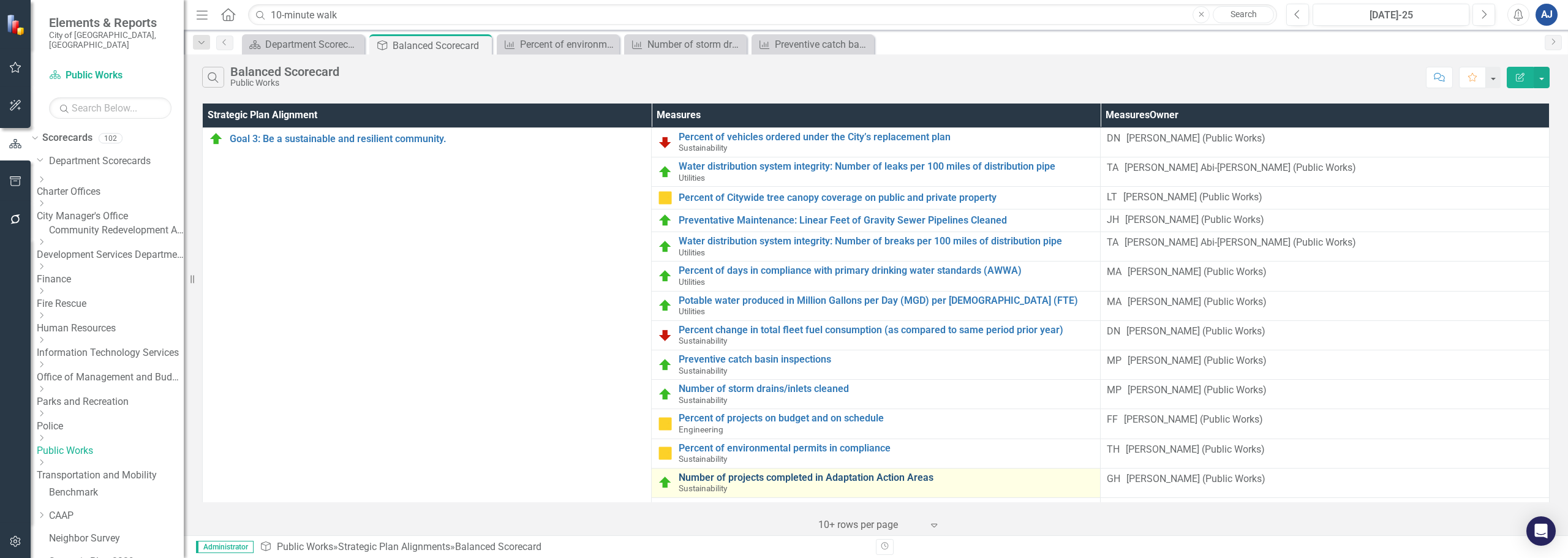
click at [750, 476] on link "Number of projects completed in Adaptation Action Areas" at bounding box center [886, 477] width 416 height 11
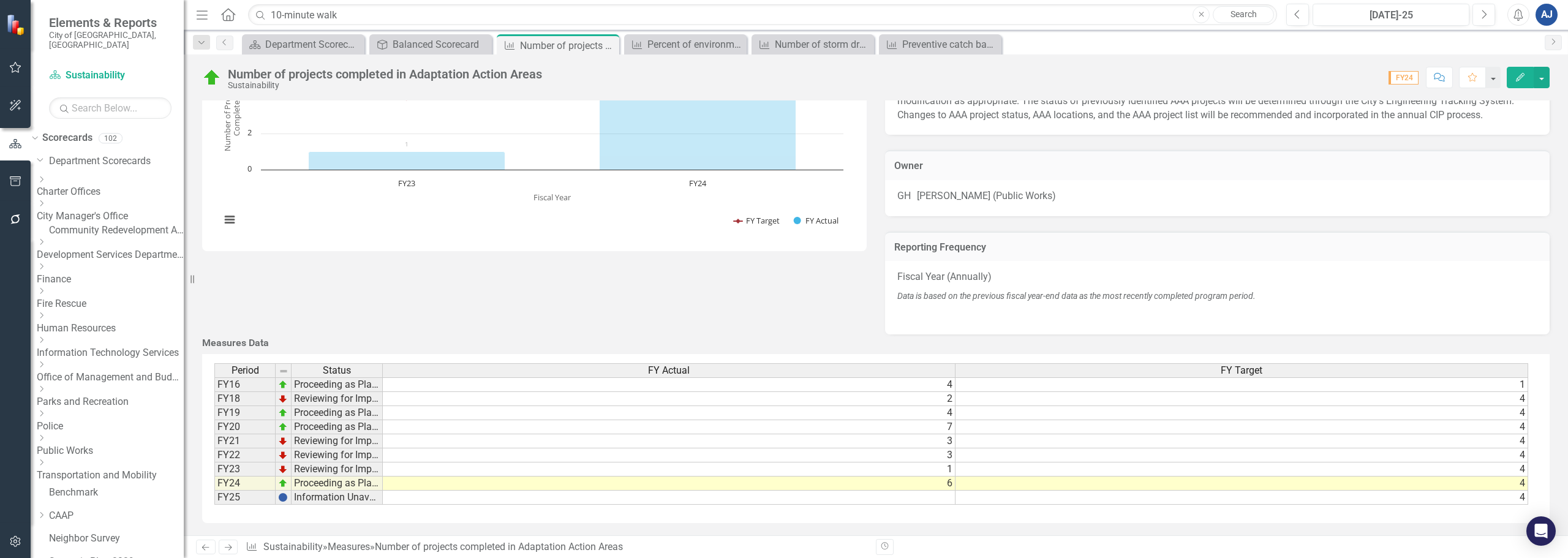
scroll to position [210, 0]
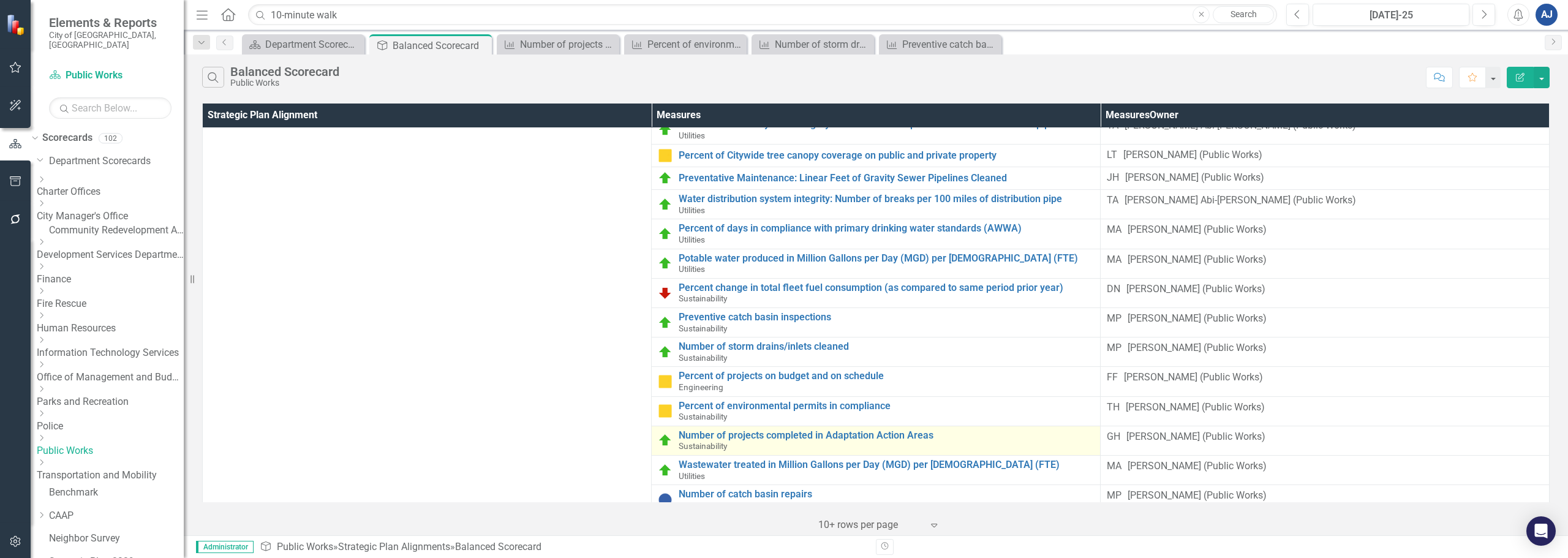
scroll to position [119, 0]
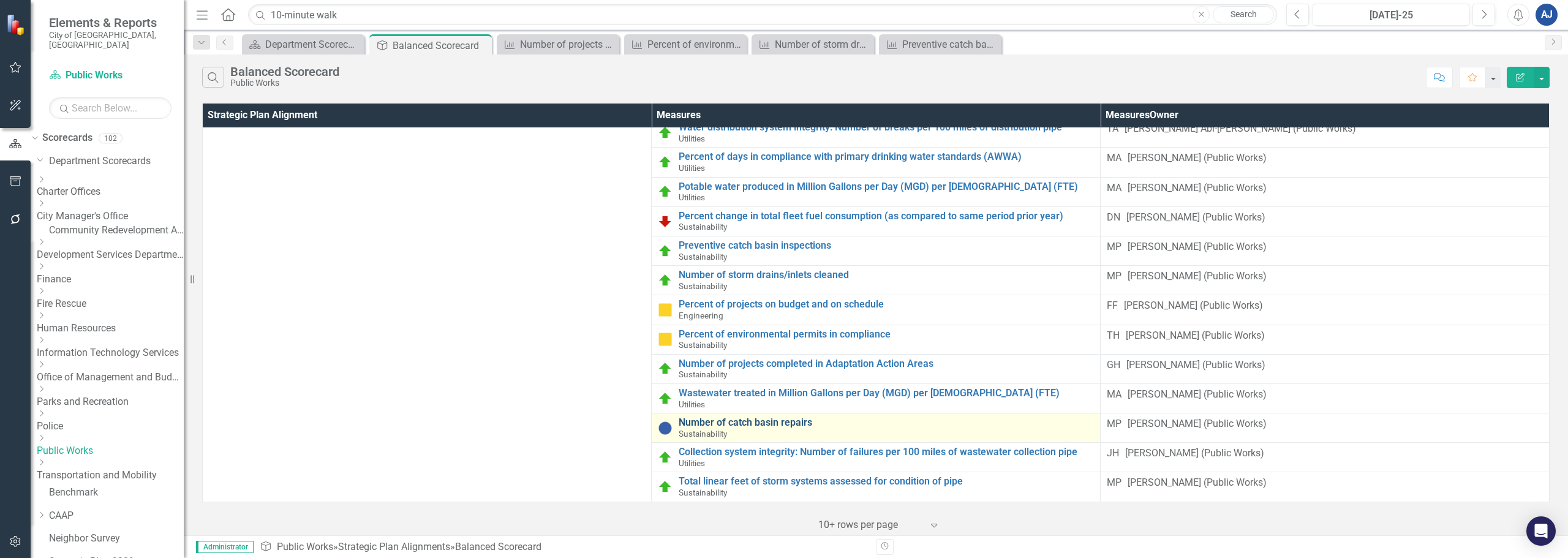
click at [702, 425] on link "Number of catch basin repairs" at bounding box center [886, 422] width 416 height 11
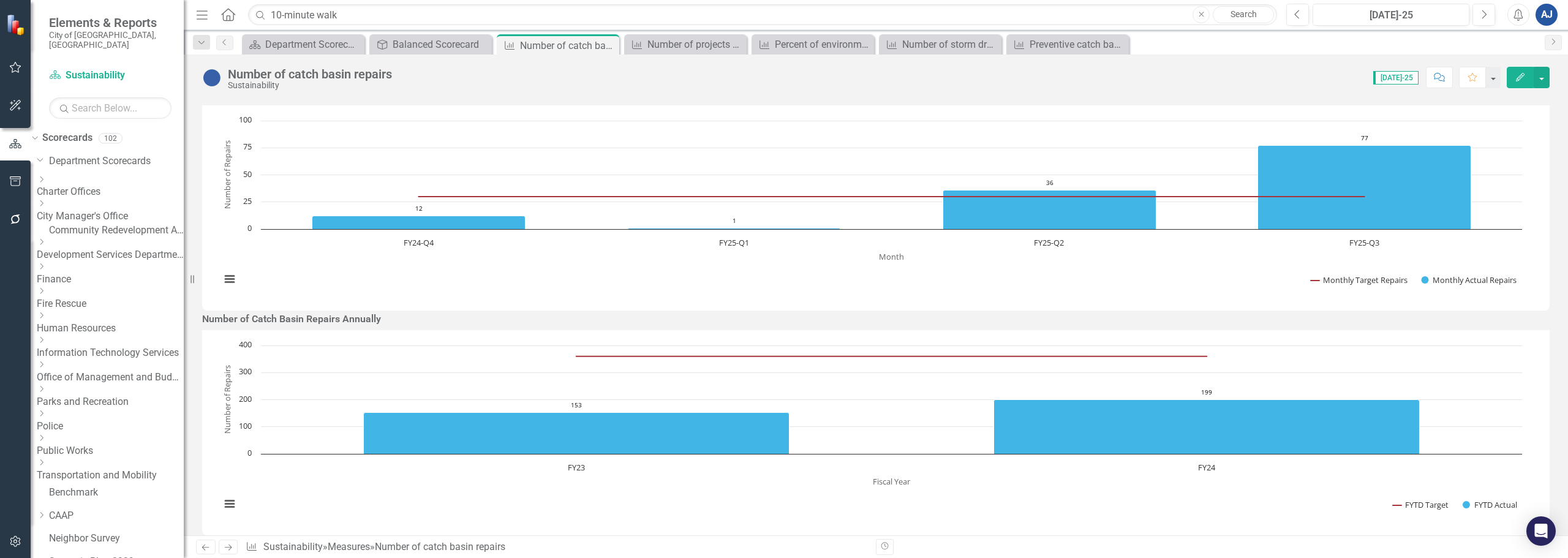
scroll to position [367, 0]
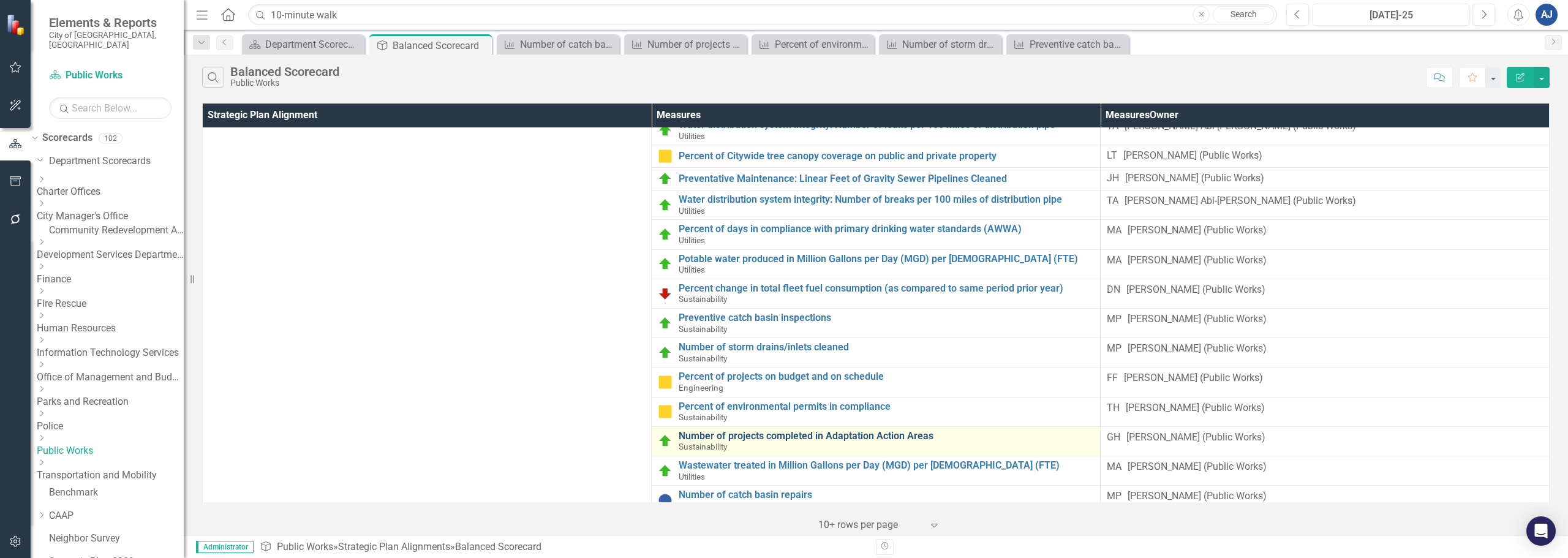
scroll to position [119, 0]
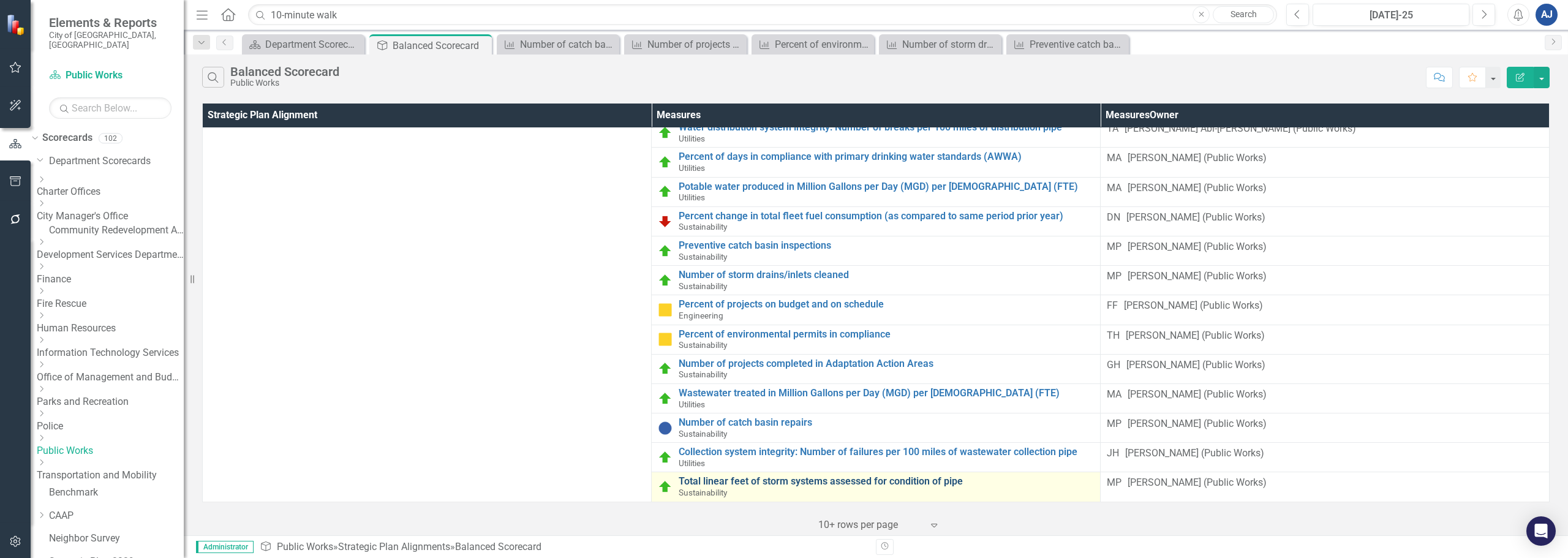
click at [733, 481] on link "Total linear feet of storm systems assessed for condition of pipe" at bounding box center [886, 481] width 416 height 11
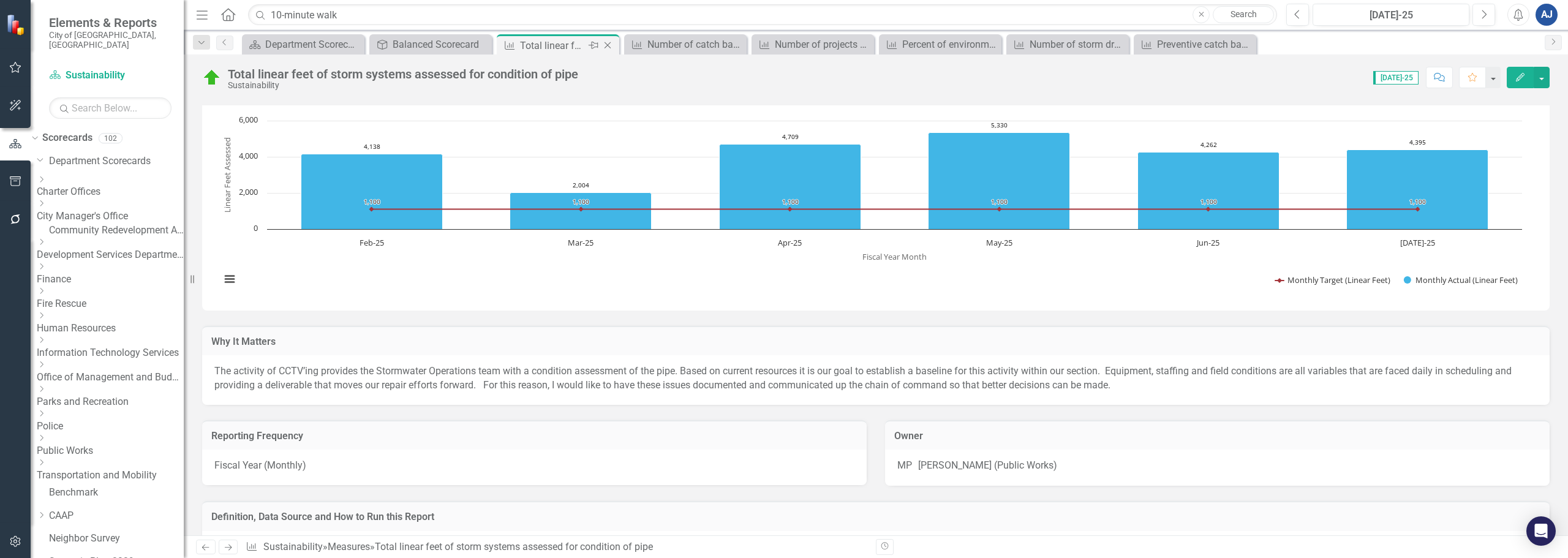
click at [609, 46] on icon "Close" at bounding box center [607, 45] width 12 height 10
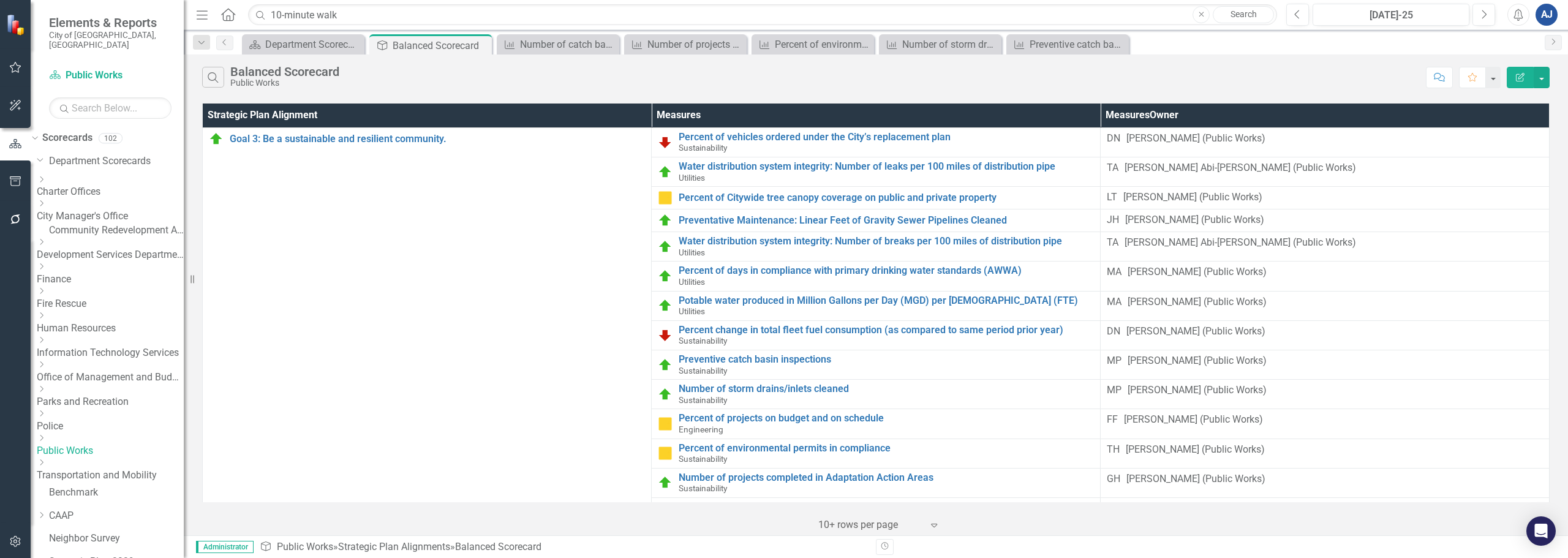
click at [0, 0] on icon "Close" at bounding box center [0, 0] width 0 height 0
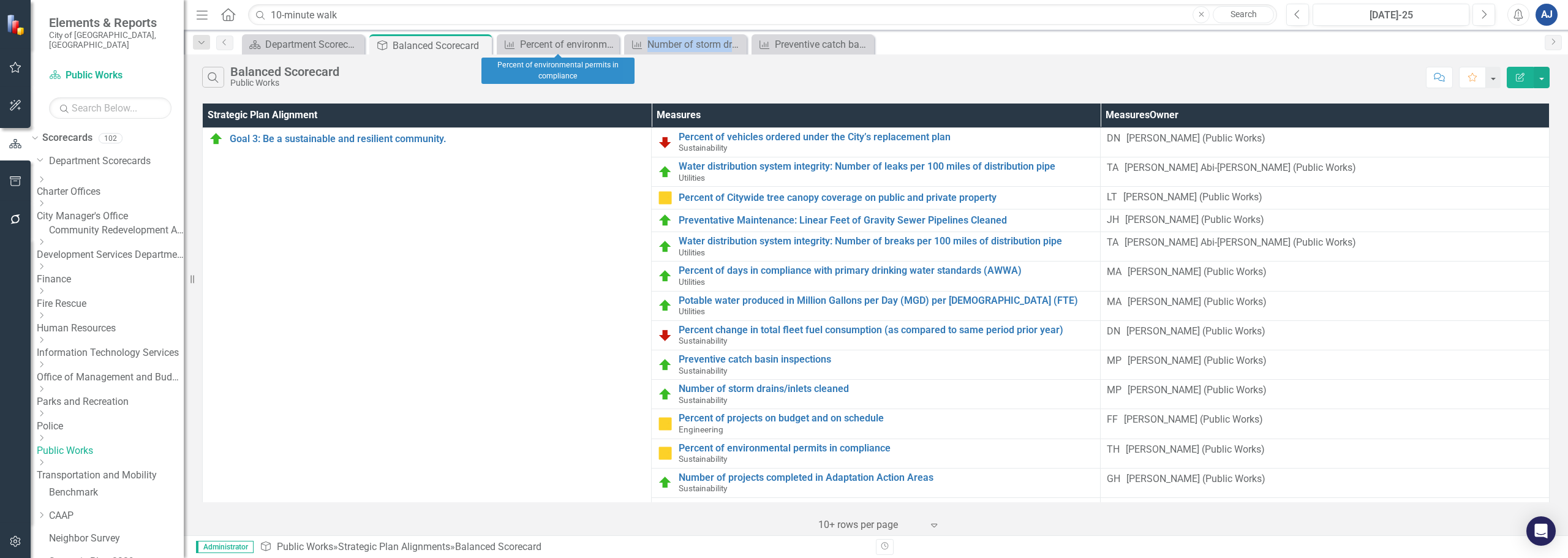
click at [0, 0] on icon "Close" at bounding box center [0, 0] width 0 height 0
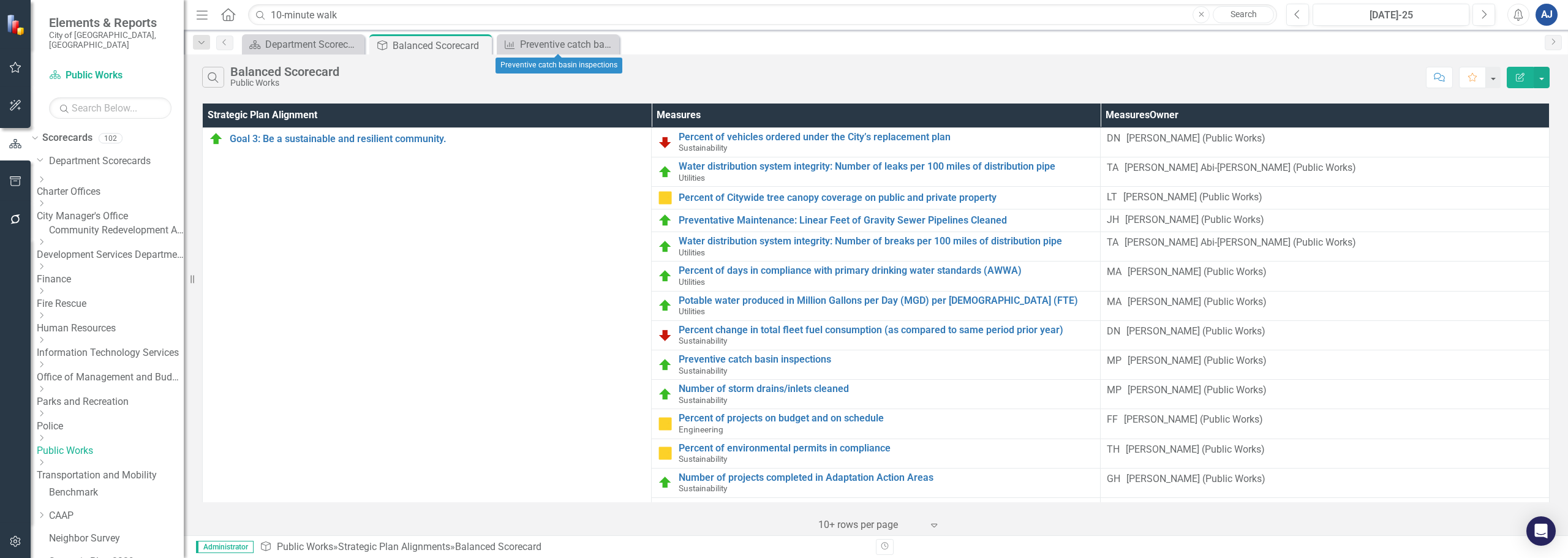
click at [0, 0] on icon "Close" at bounding box center [0, 0] width 0 height 0
click at [103, 419] on link "Police" at bounding box center [110, 426] width 147 height 14
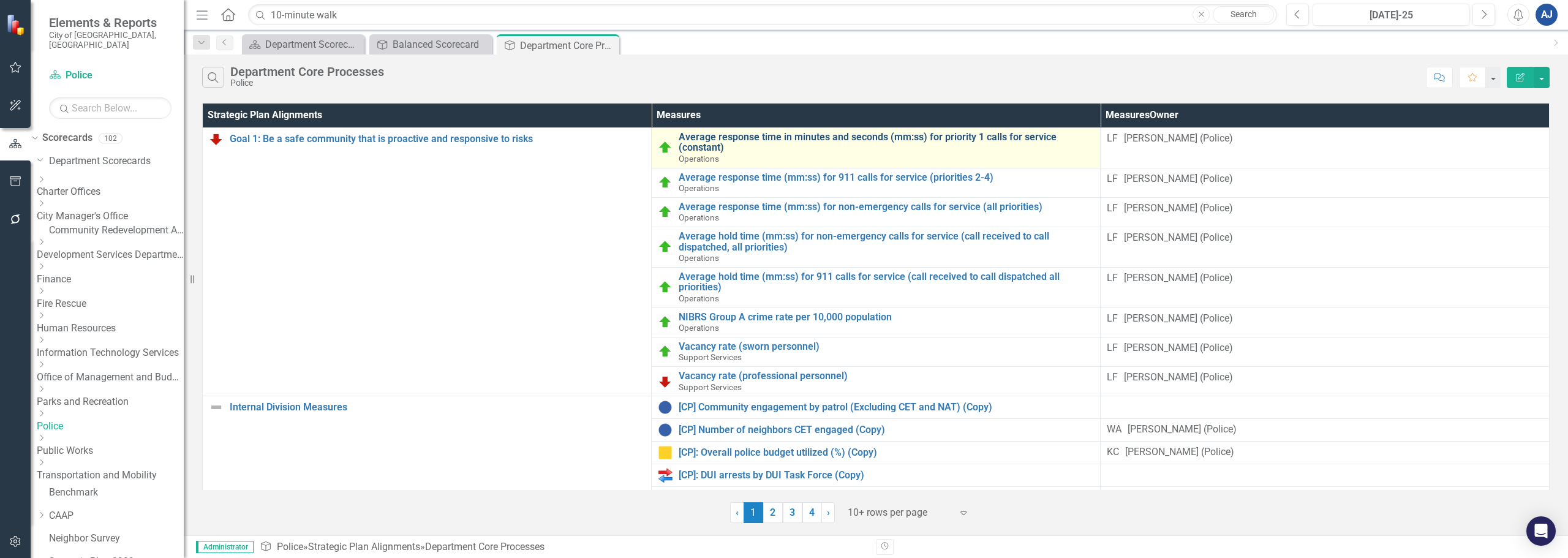
click at [798, 149] on link "Average response time in minutes and seconds (mm:ss) for priority 1 calls for s…" at bounding box center [886, 142] width 416 height 22
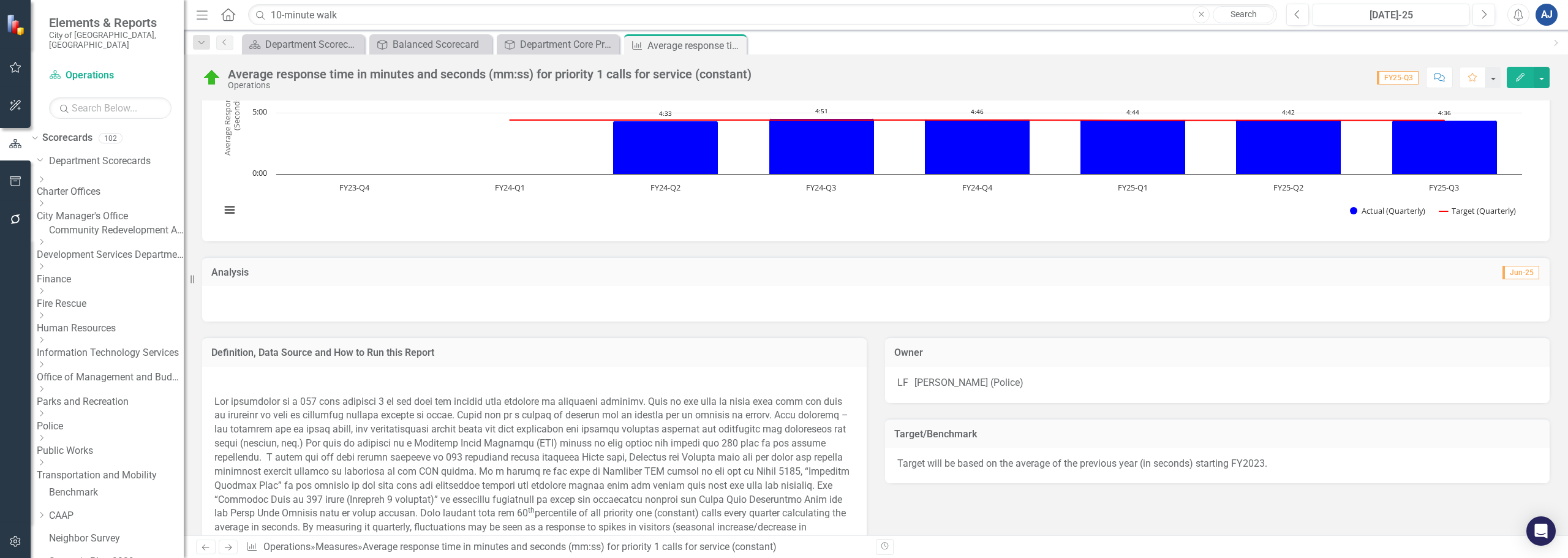
scroll to position [123, 0]
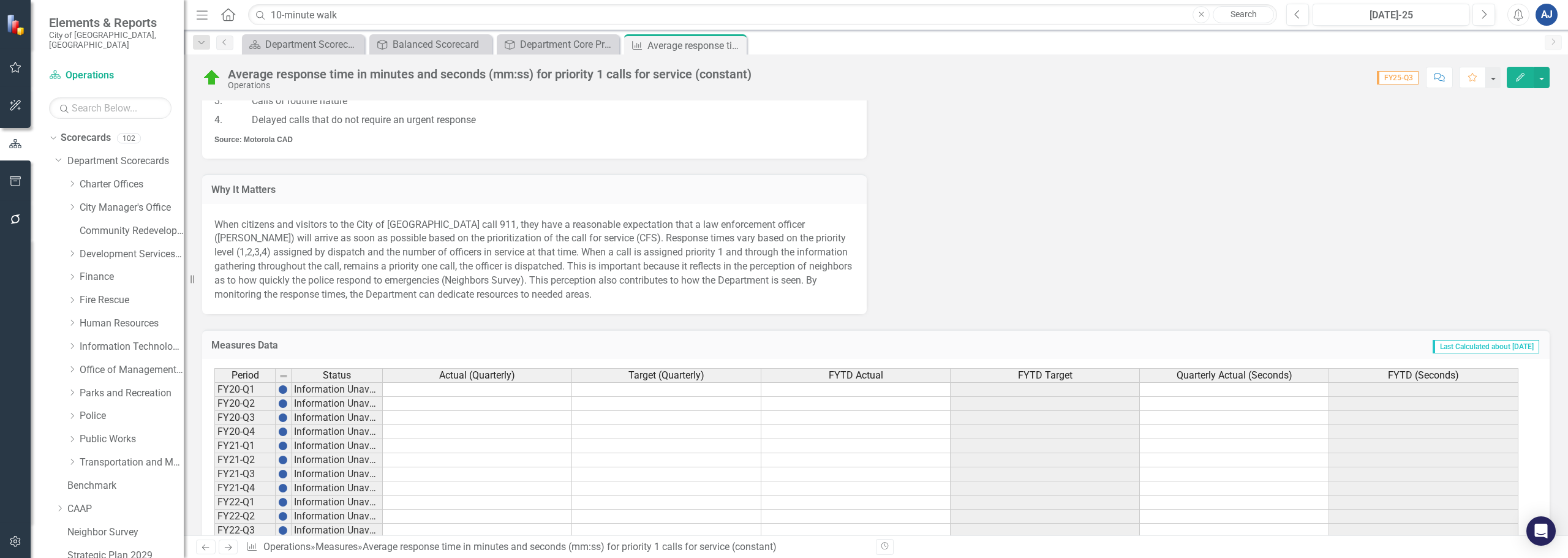
scroll to position [612, 0]
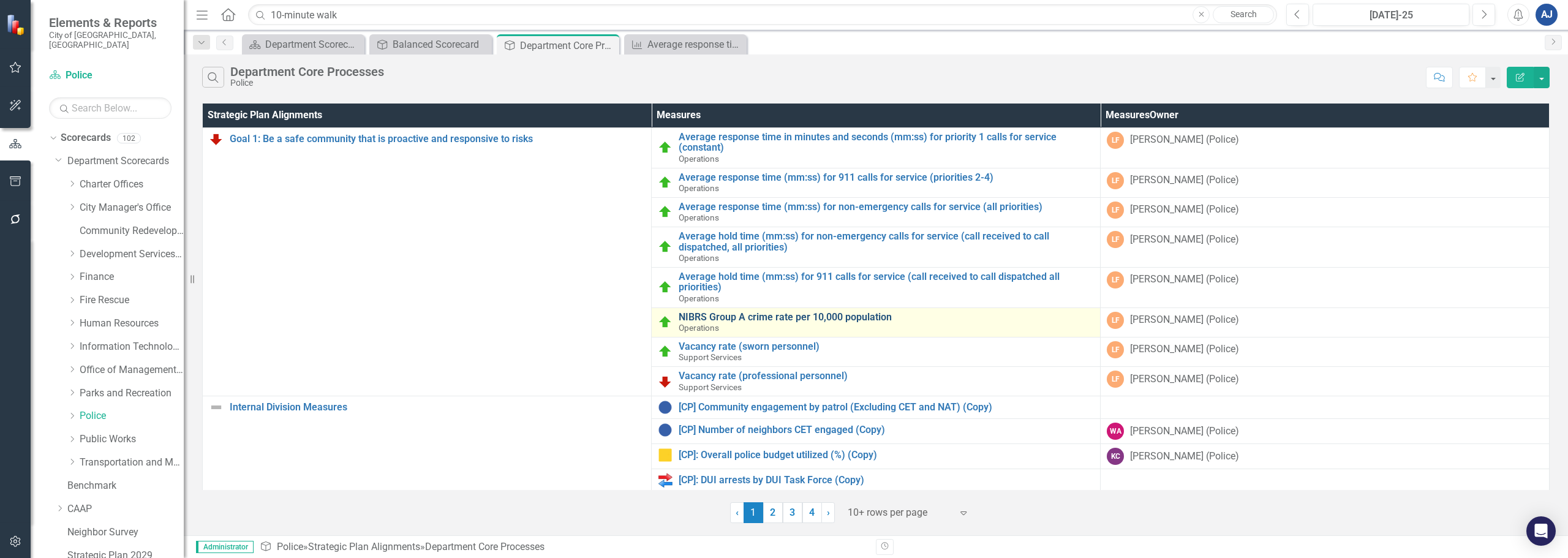
click at [775, 317] on link "NIBRS Group A crime rate per 10,000 population" at bounding box center [886, 317] width 416 height 11
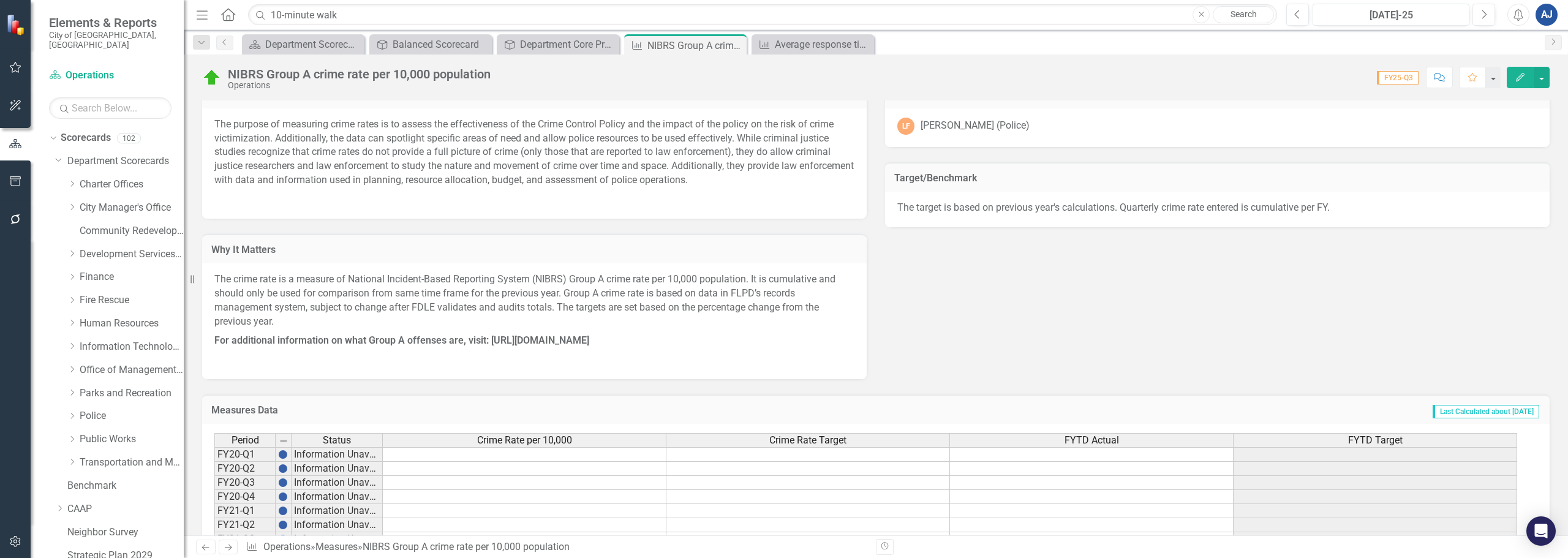
scroll to position [403, 0]
